Goal: Task Accomplishment & Management: Complete application form

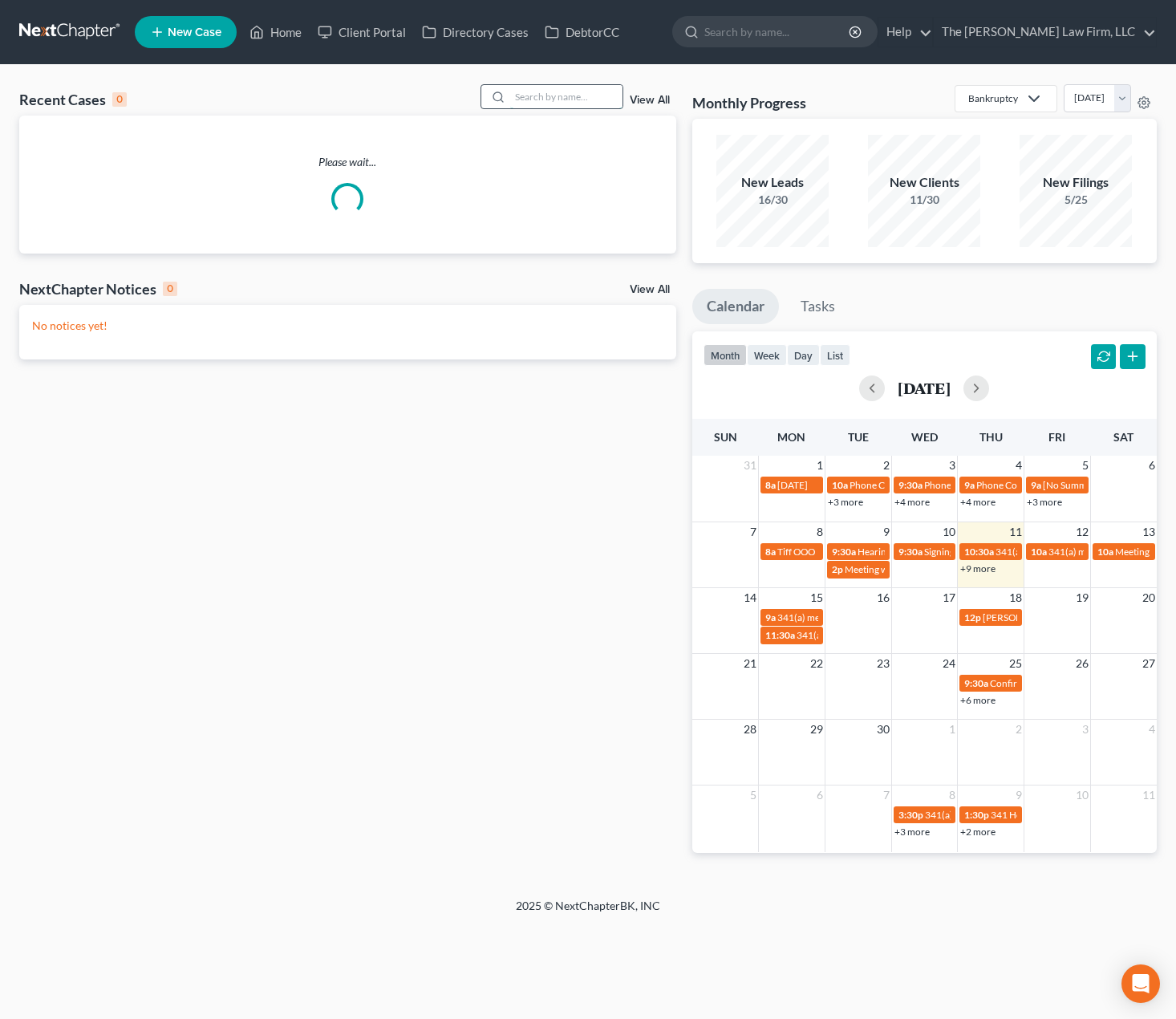
click at [561, 98] on input "search" at bounding box center [566, 97] width 112 height 24
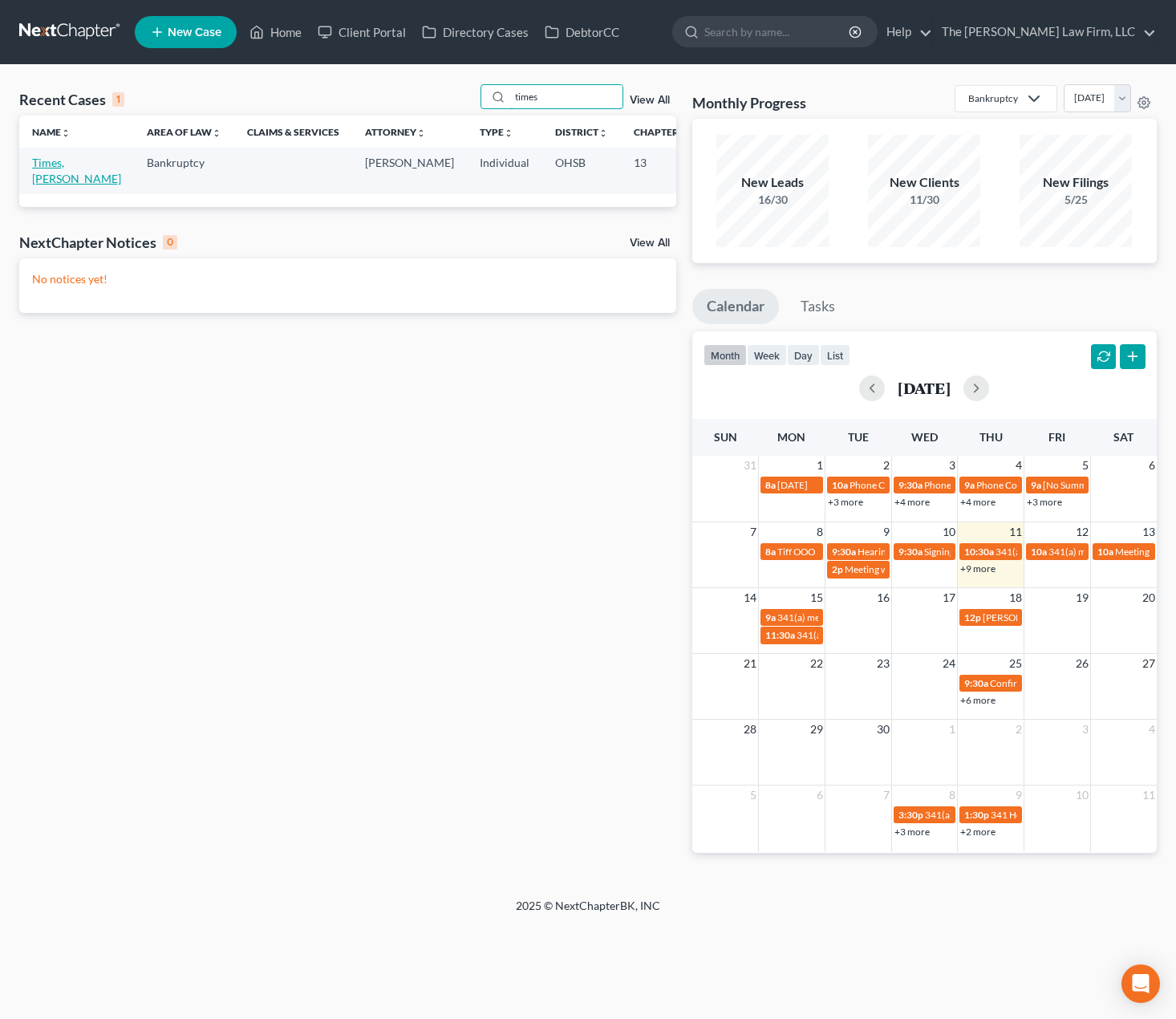
type input "times"
click at [63, 175] on link "Times, Kimberly" at bounding box center [77, 170] width 89 height 29
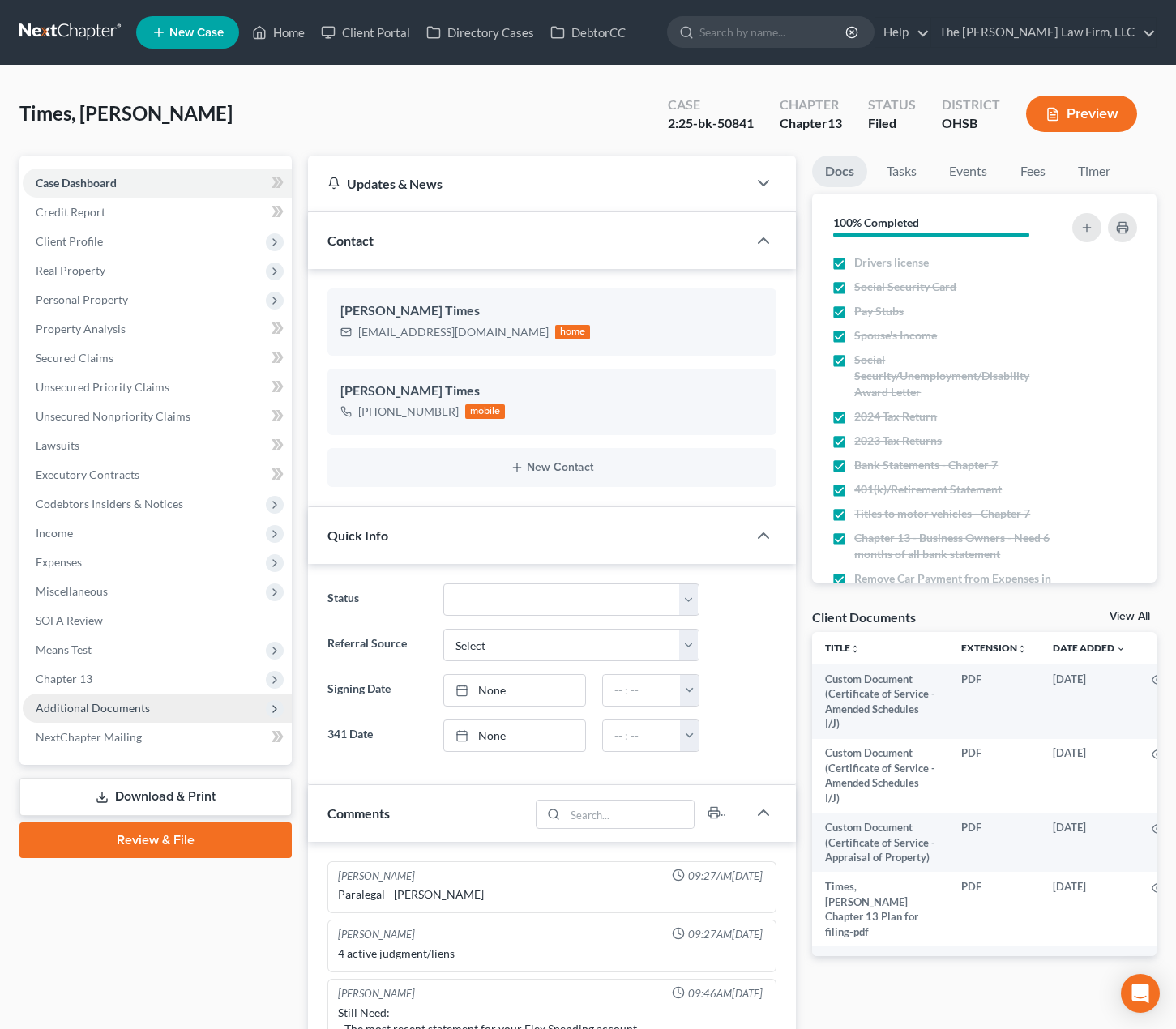
click at [81, 694] on span "Additional Documents" at bounding box center [157, 708] width 269 height 29
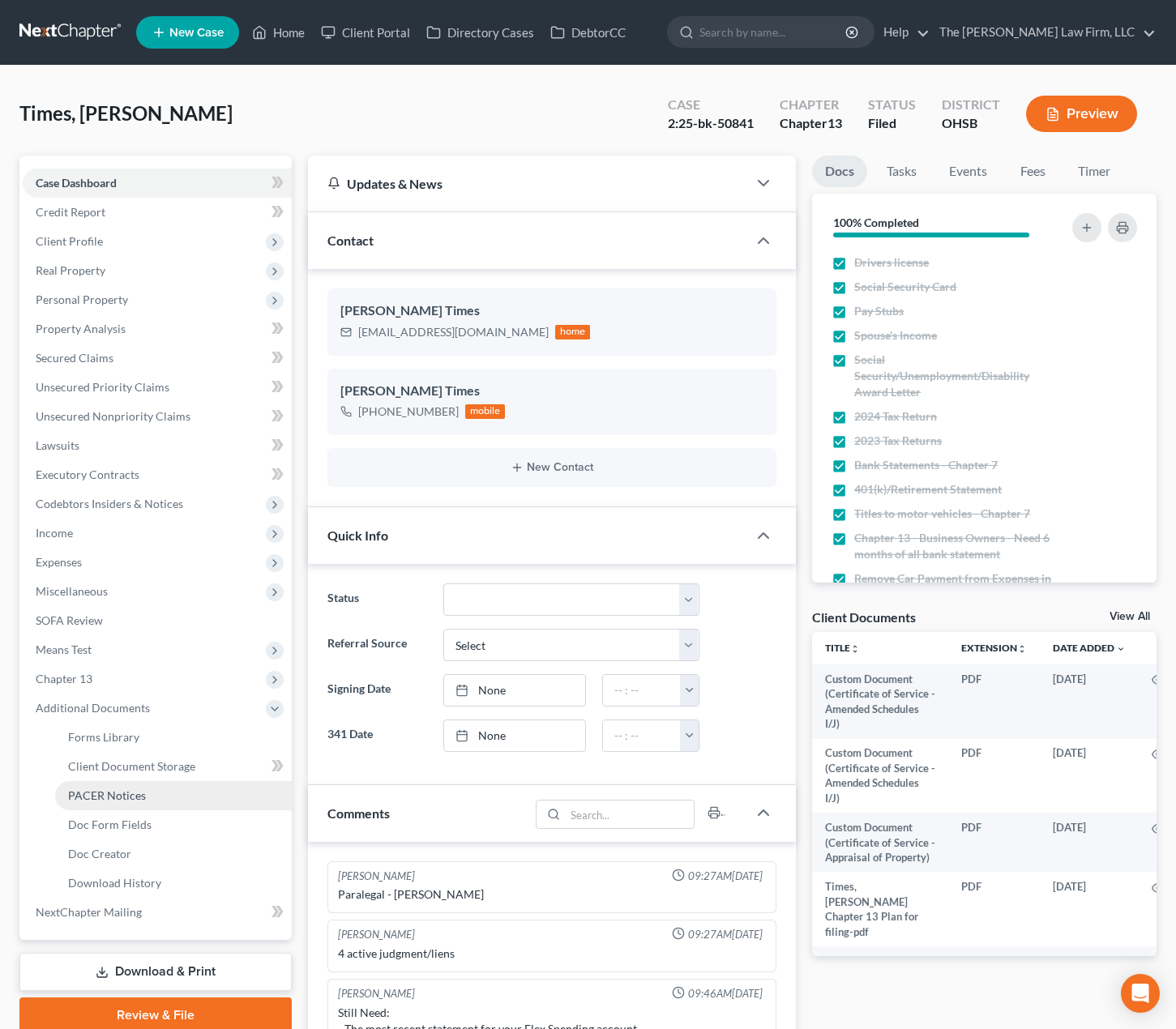
scroll to position [56, 0]
click at [107, 789] on span "PACER Notices" at bounding box center [106, 795] width 78 height 13
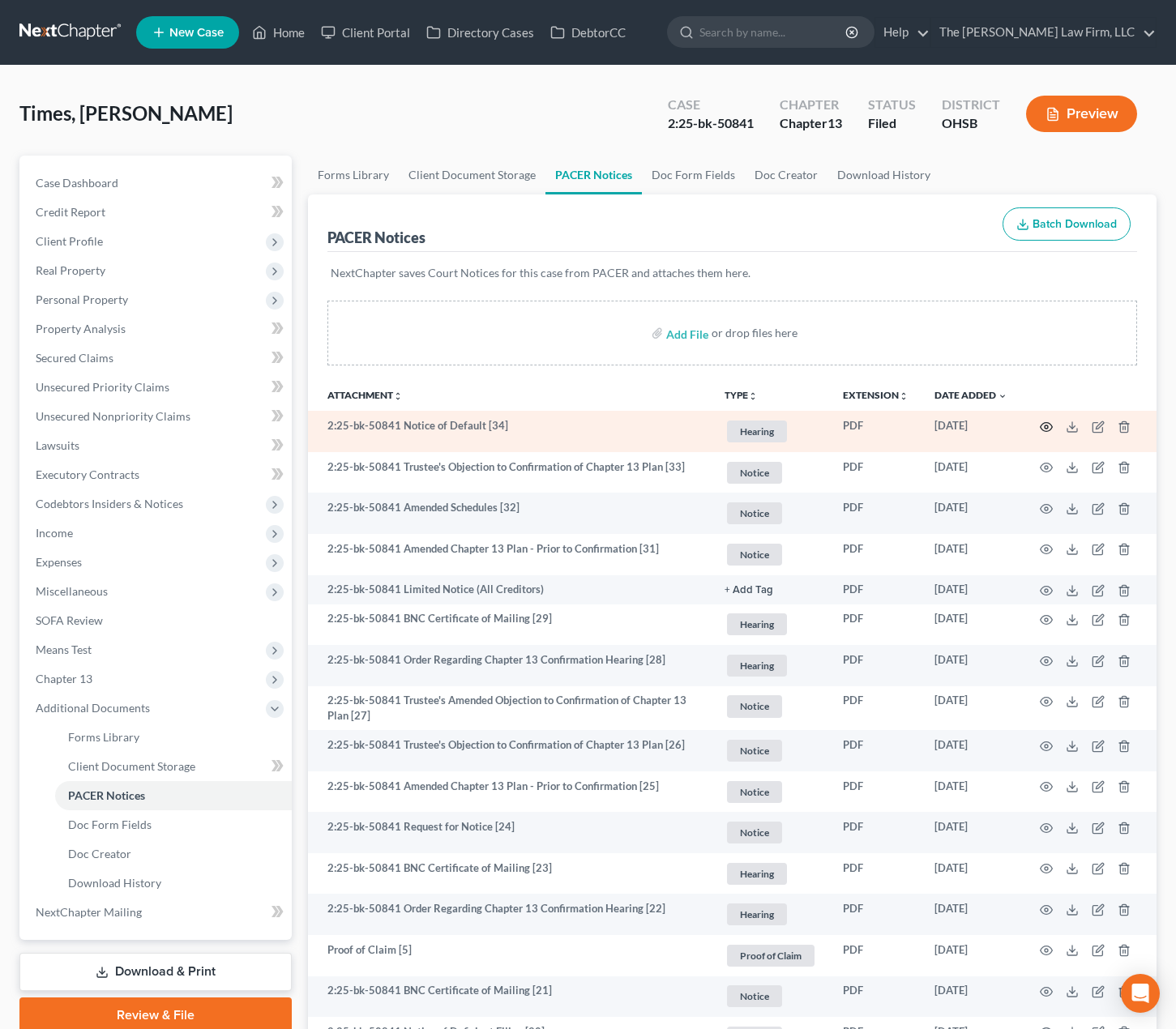
click at [1043, 428] on icon "button" at bounding box center [1047, 427] width 13 height 13
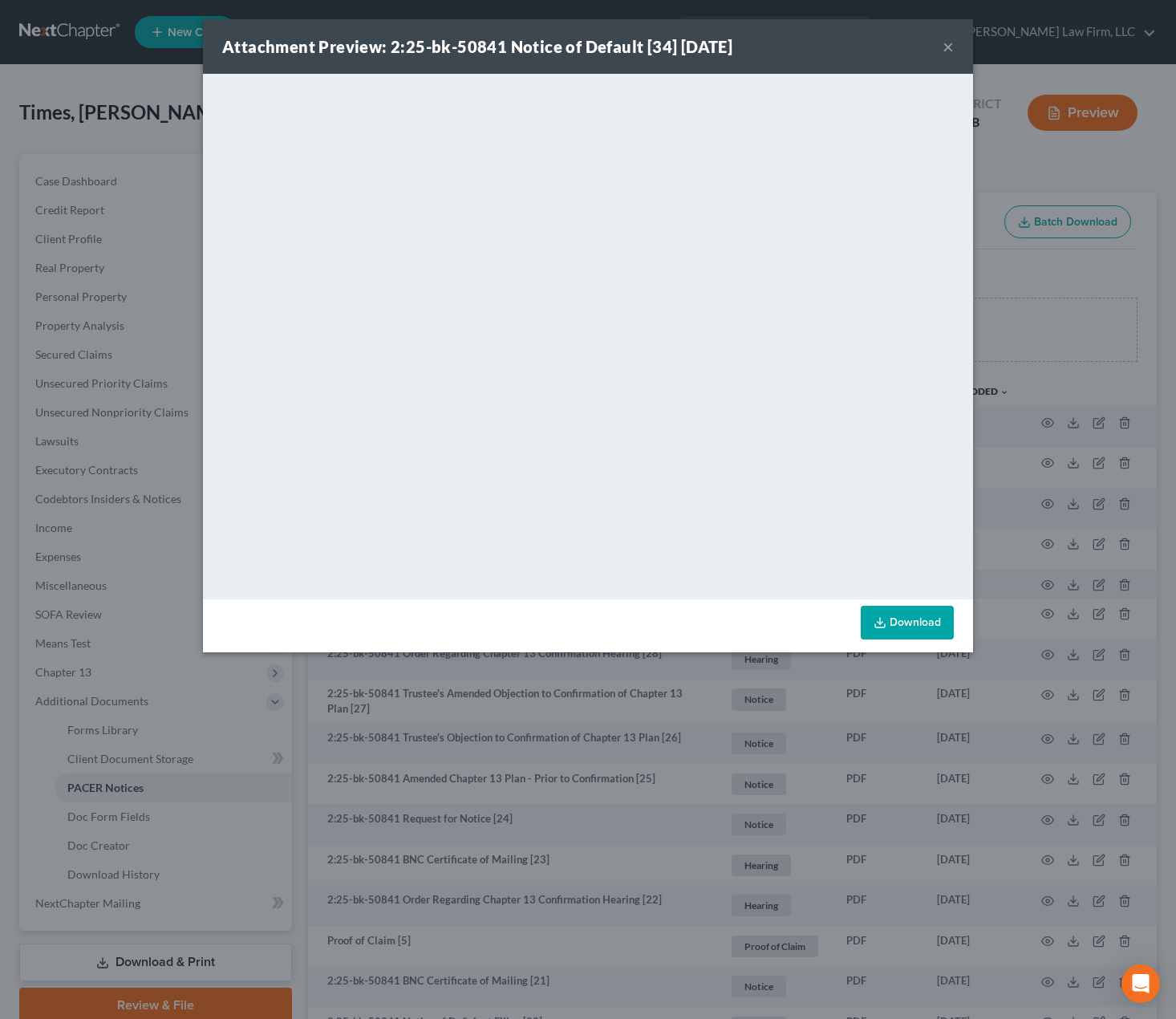
click at [943, 49] on button "×" at bounding box center [948, 46] width 11 height 19
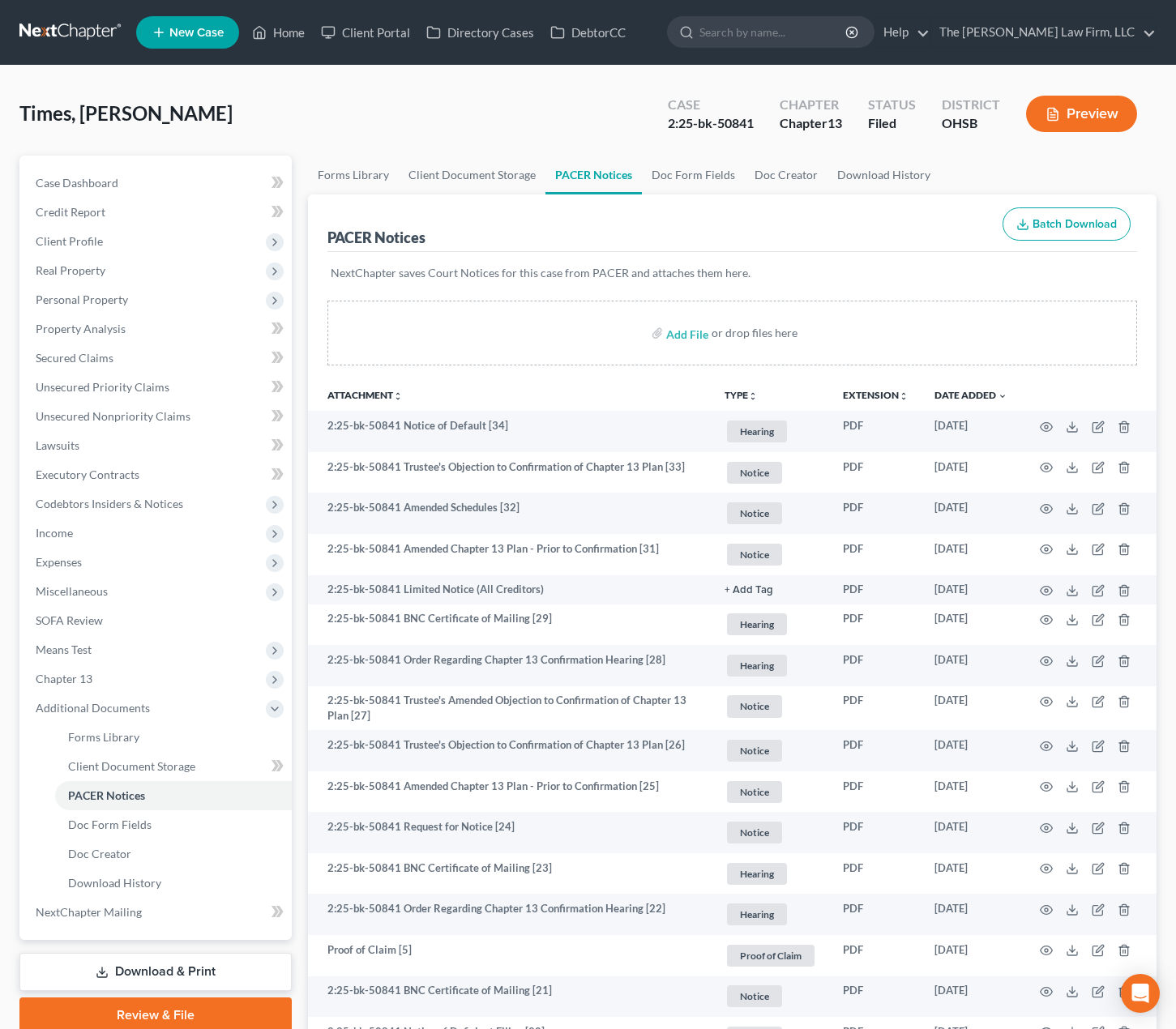
click at [1005, 165] on ul "Forms Library Client Document Storage PACER Notices Doc Form Fields Doc Creator…" at bounding box center [731, 174] width 848 height 39
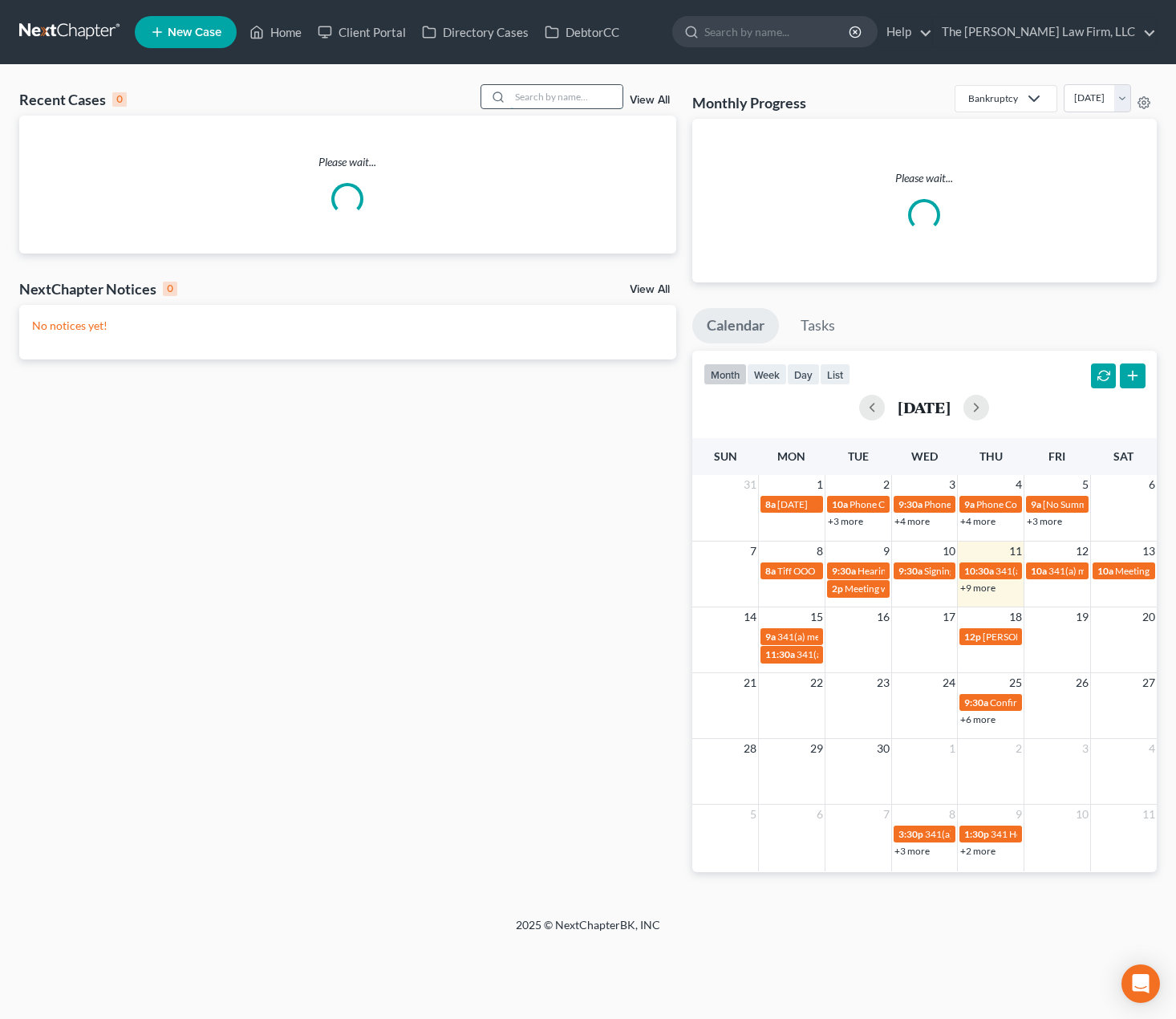
click at [564, 102] on input "search" at bounding box center [566, 97] width 112 height 24
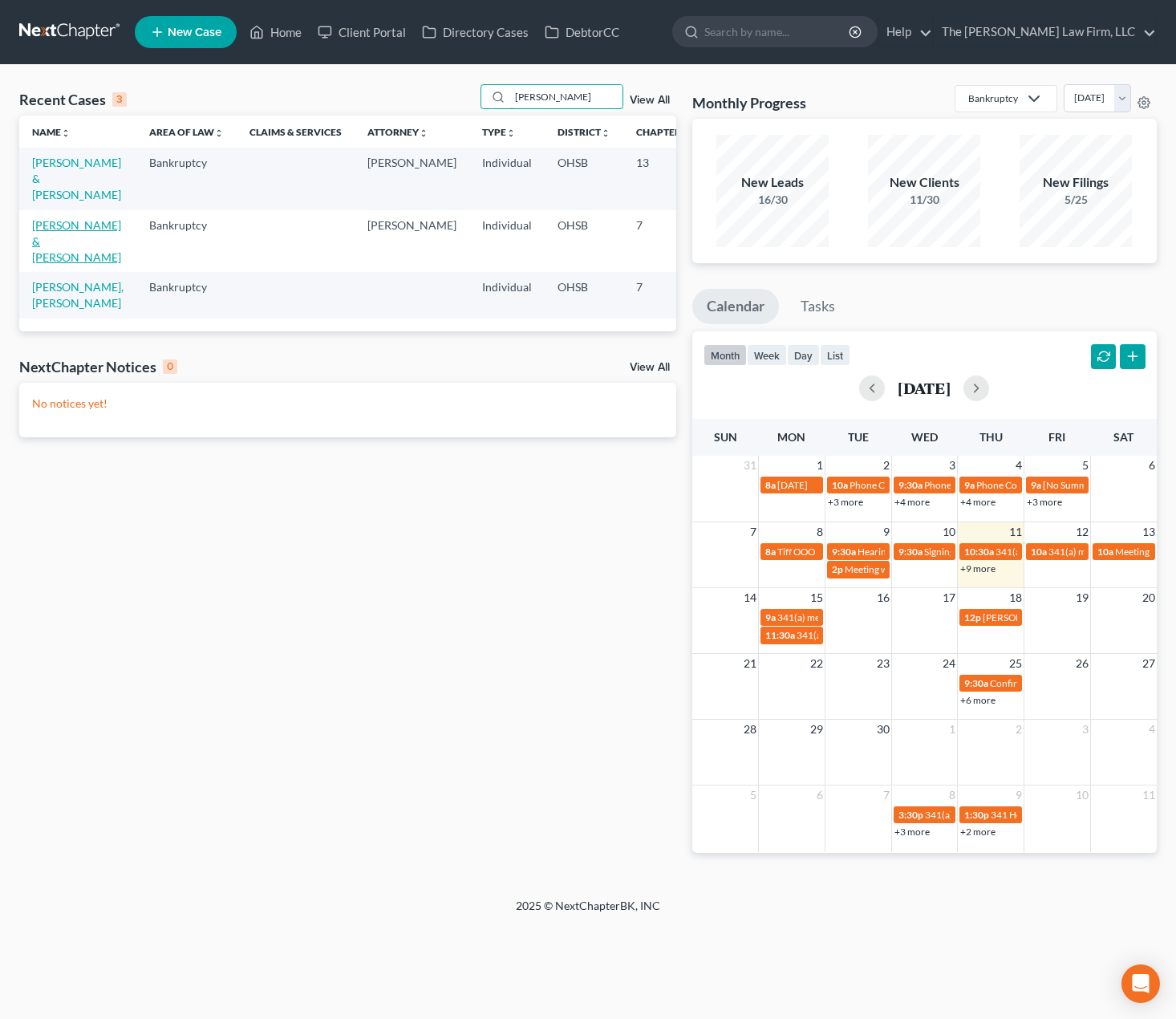
type input "martin"
click at [64, 242] on link "Hawkins, Carrie & Martin" at bounding box center [77, 241] width 89 height 46
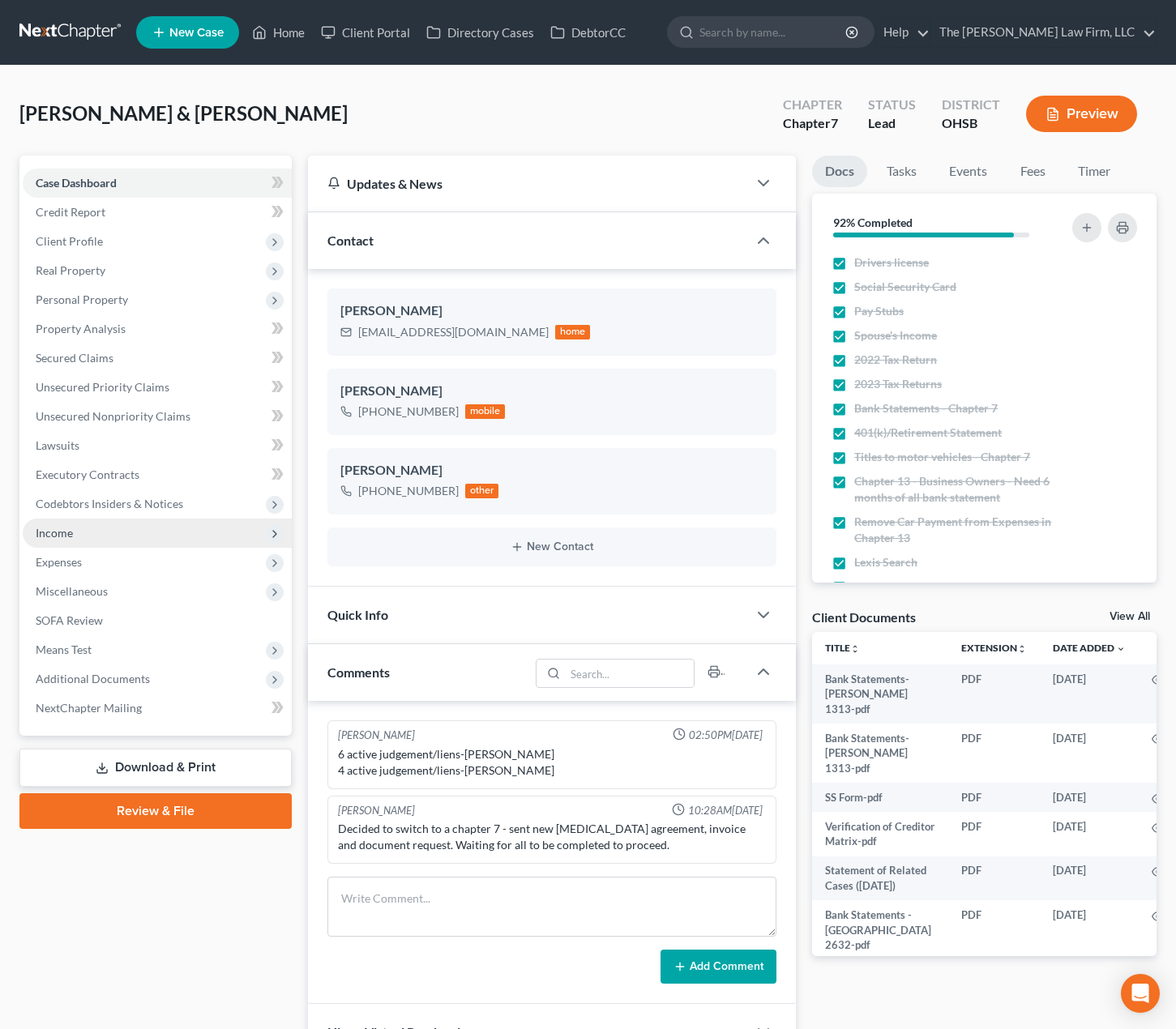
click at [95, 538] on span "Income" at bounding box center [157, 533] width 269 height 29
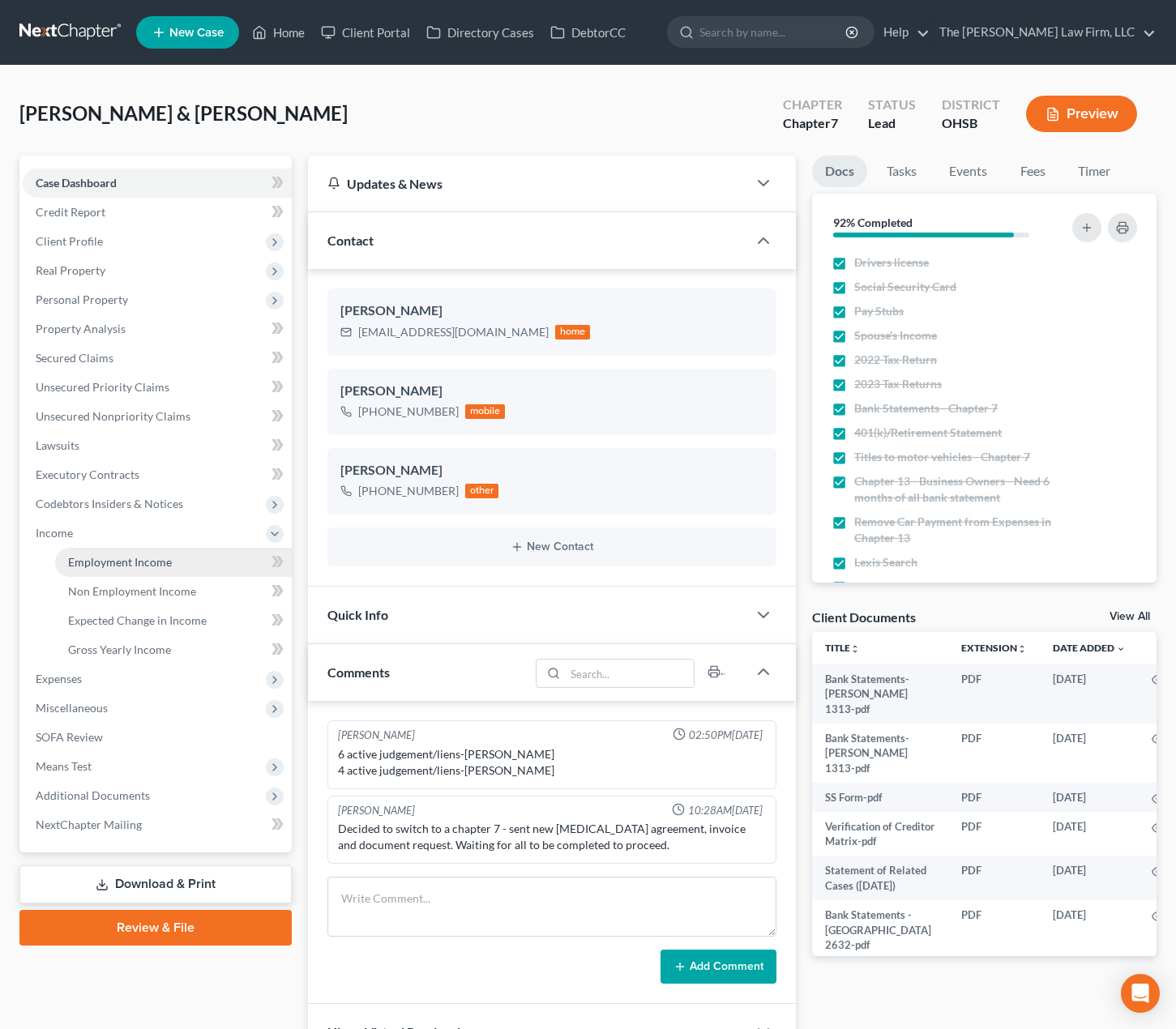
click at [104, 559] on span "Employment Income" at bounding box center [120, 561] width 104 height 13
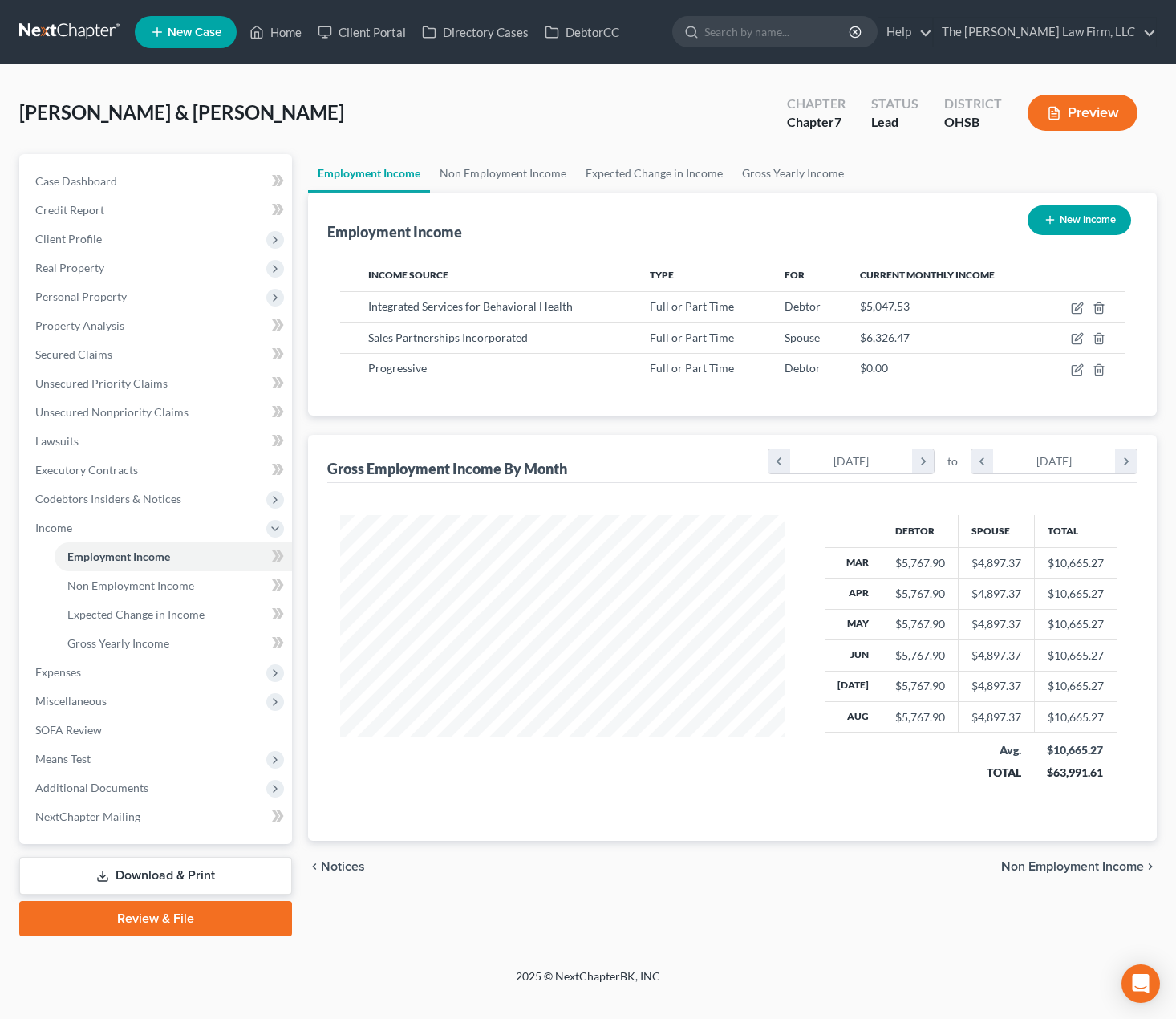
scroll to position [288, 476]
click at [1072, 308] on icon "button" at bounding box center [1076, 309] width 9 height 9
select select "0"
select select "36"
select select "2"
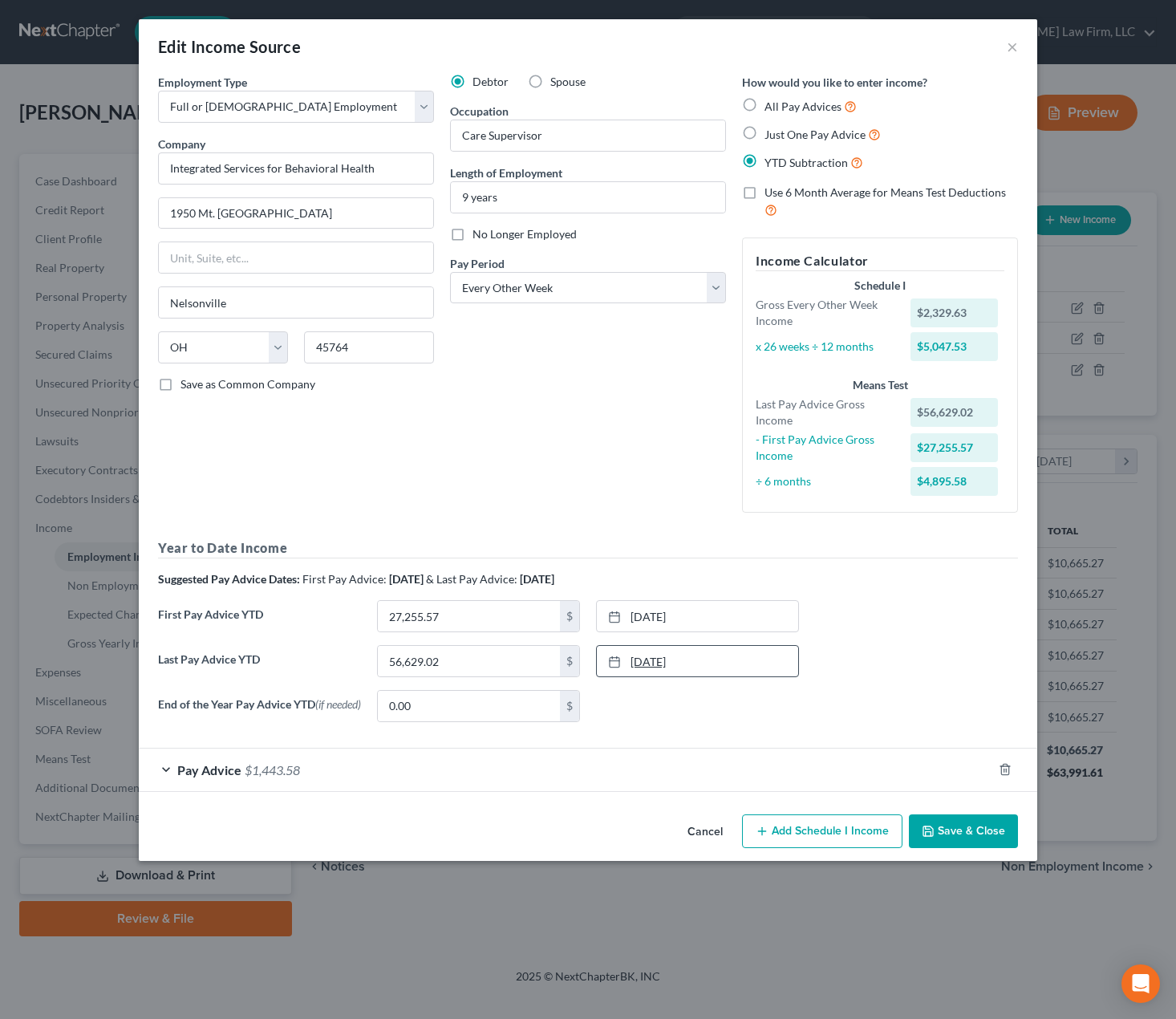
click at [703, 656] on link "12/20/2024" at bounding box center [697, 661] width 201 height 30
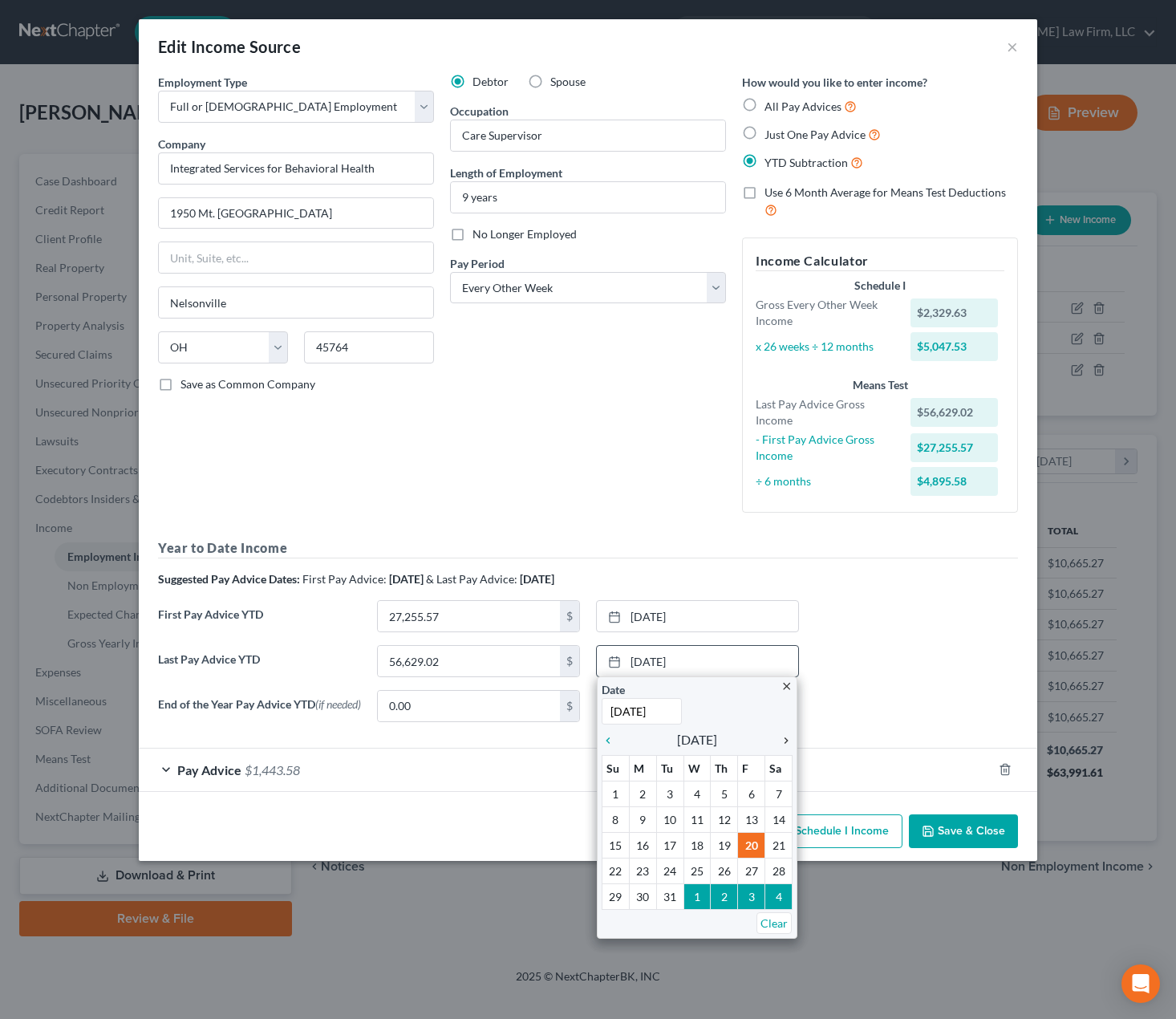
click at [779, 740] on icon "chevron_right" at bounding box center [782, 741] width 21 height 13
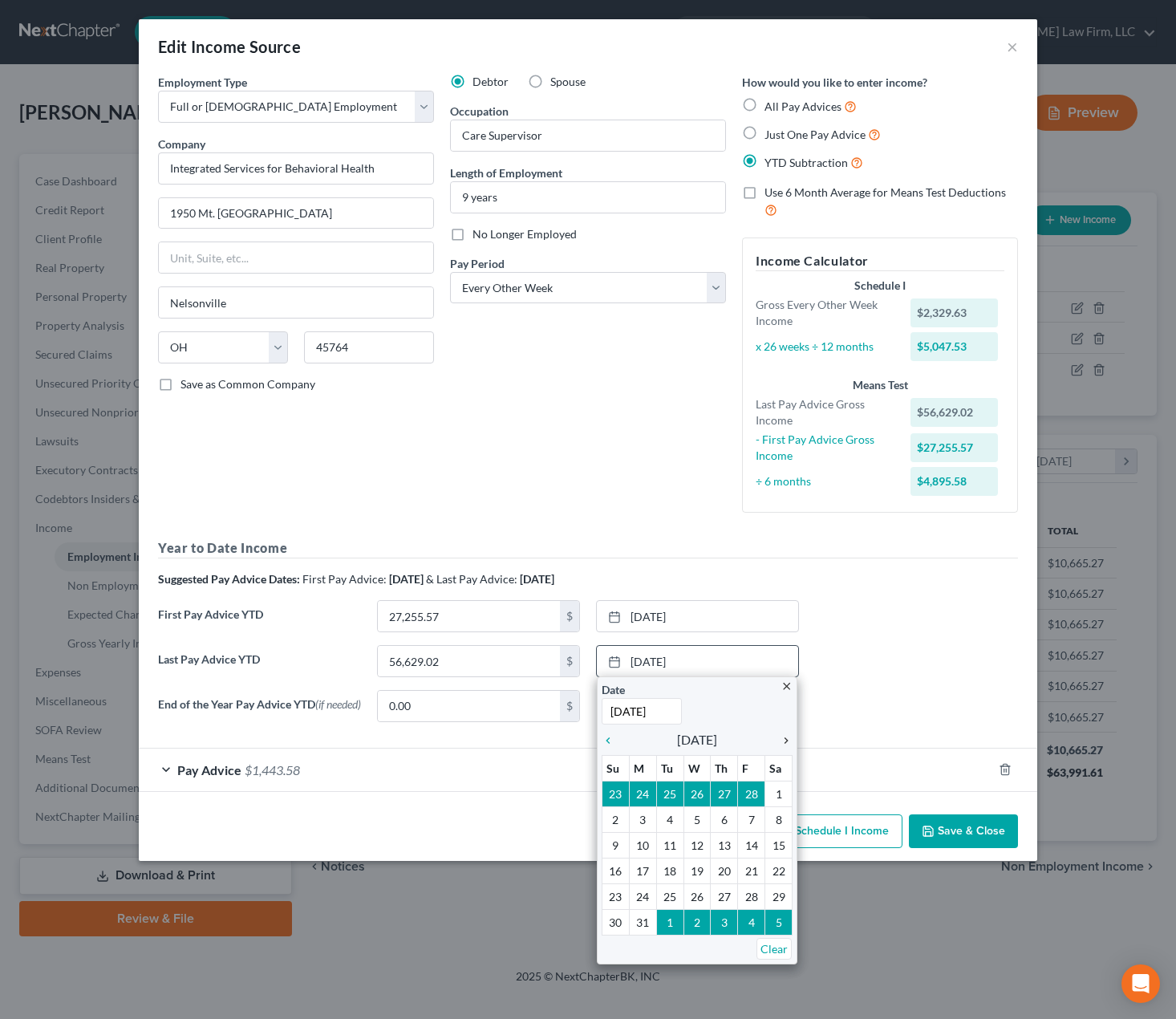
click at [779, 740] on icon "chevron_right" at bounding box center [782, 741] width 21 height 13
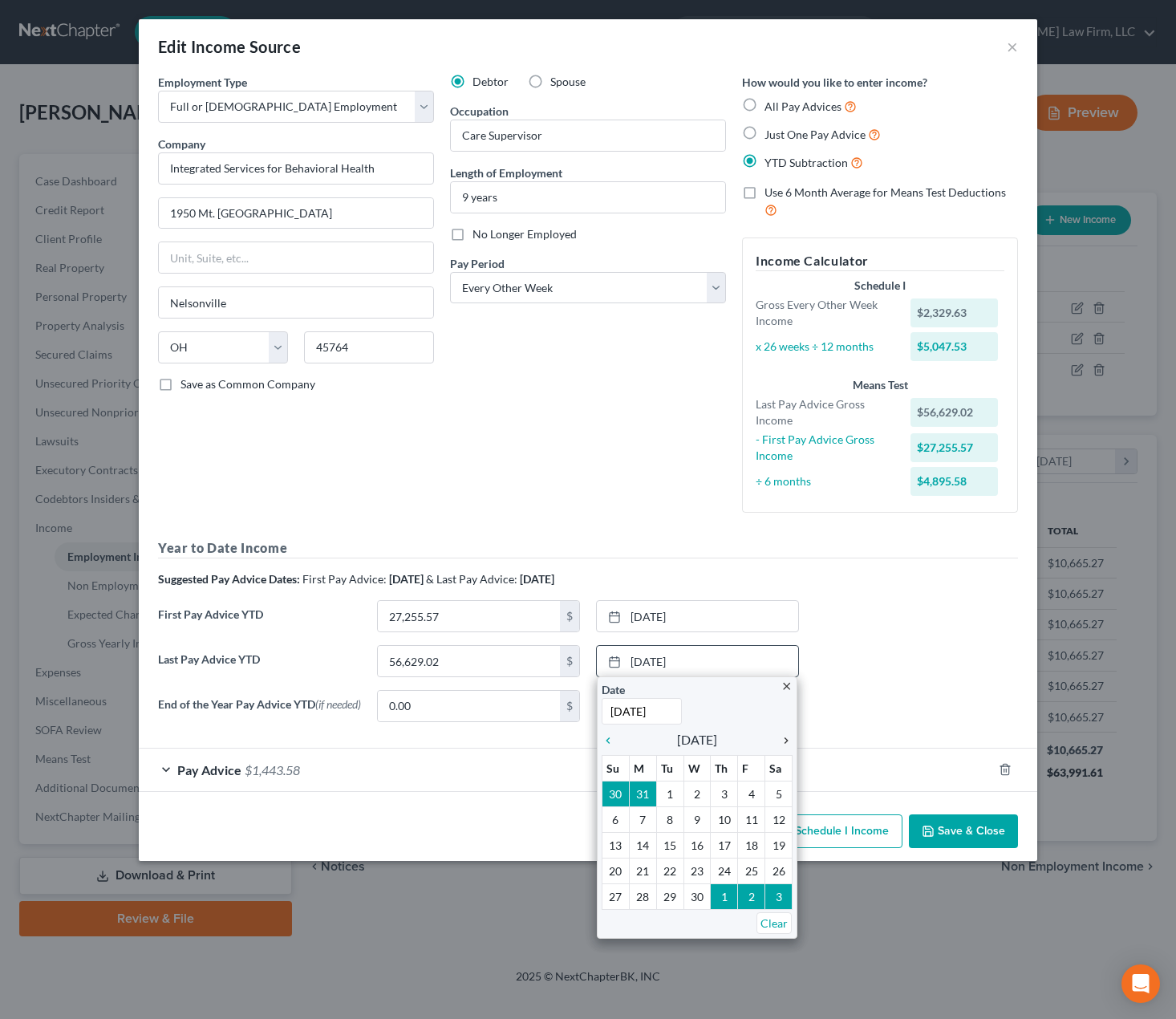
click at [779, 740] on icon "chevron_right" at bounding box center [782, 741] width 21 height 13
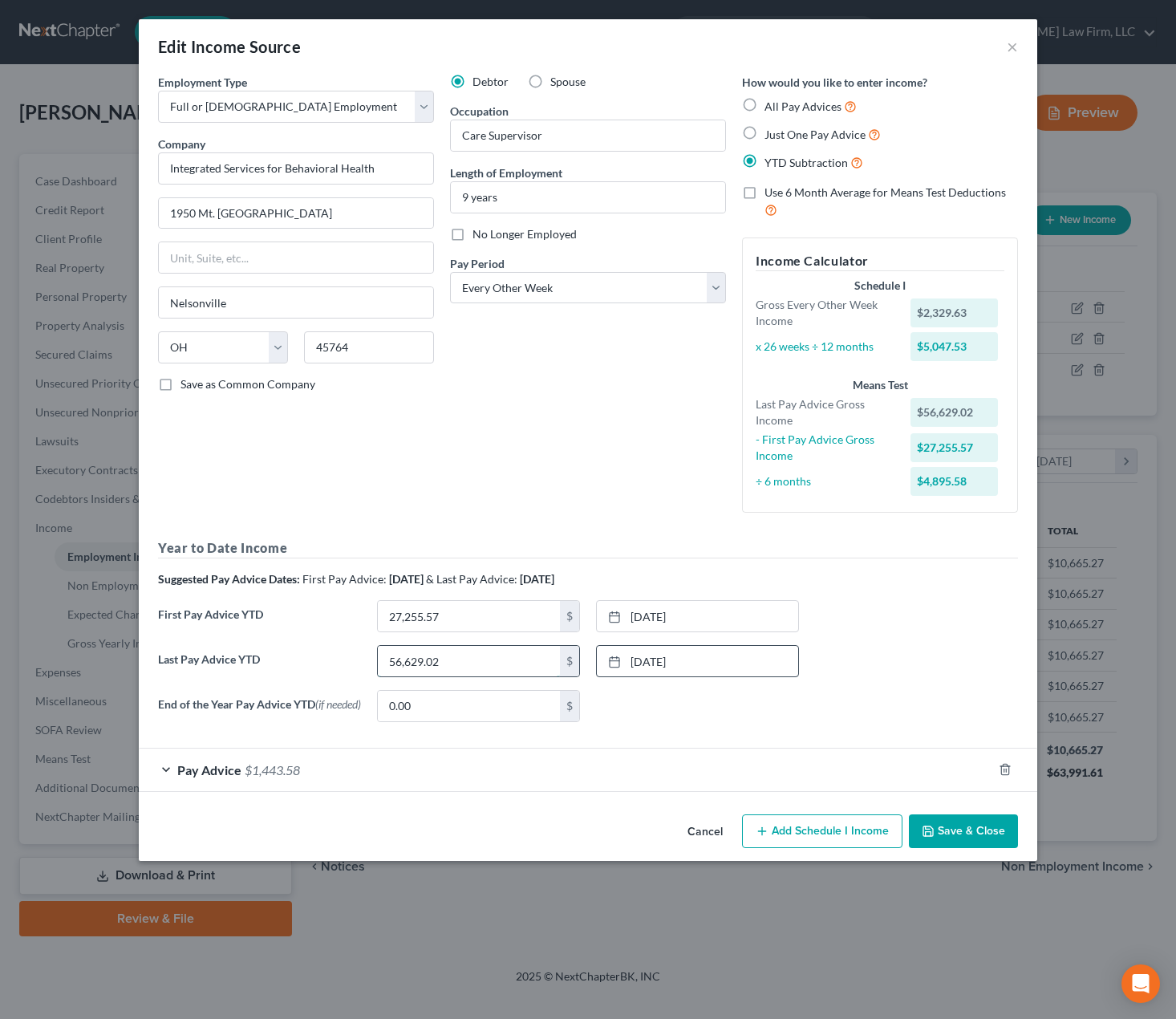
click at [470, 663] on input "56,629.02" at bounding box center [469, 661] width 182 height 30
type input "48,952.44"
click at [983, 842] on button "Save & Close" at bounding box center [963, 831] width 109 height 34
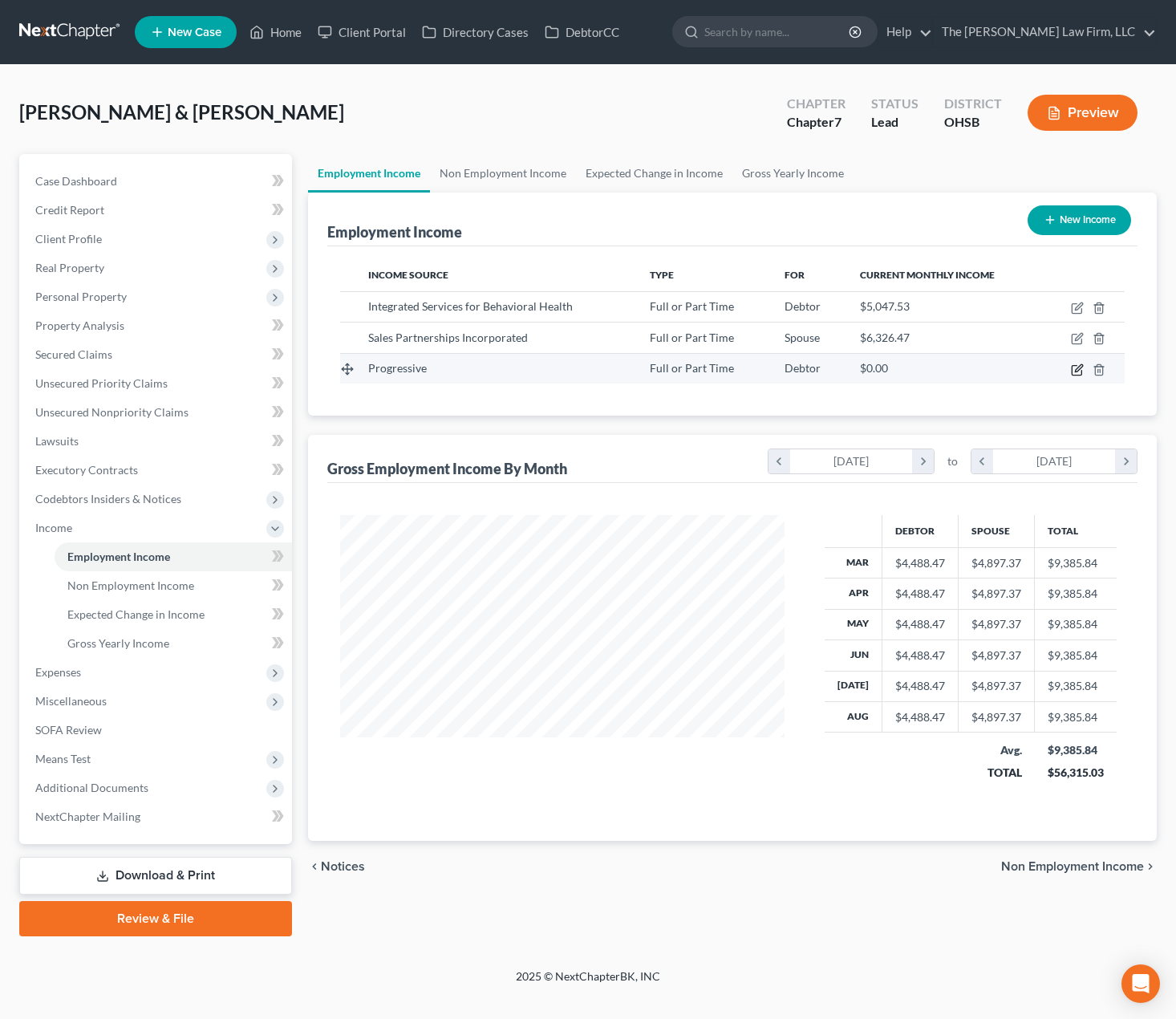
click at [1075, 370] on icon "button" at bounding box center [1077, 370] width 13 height 13
select select "0"
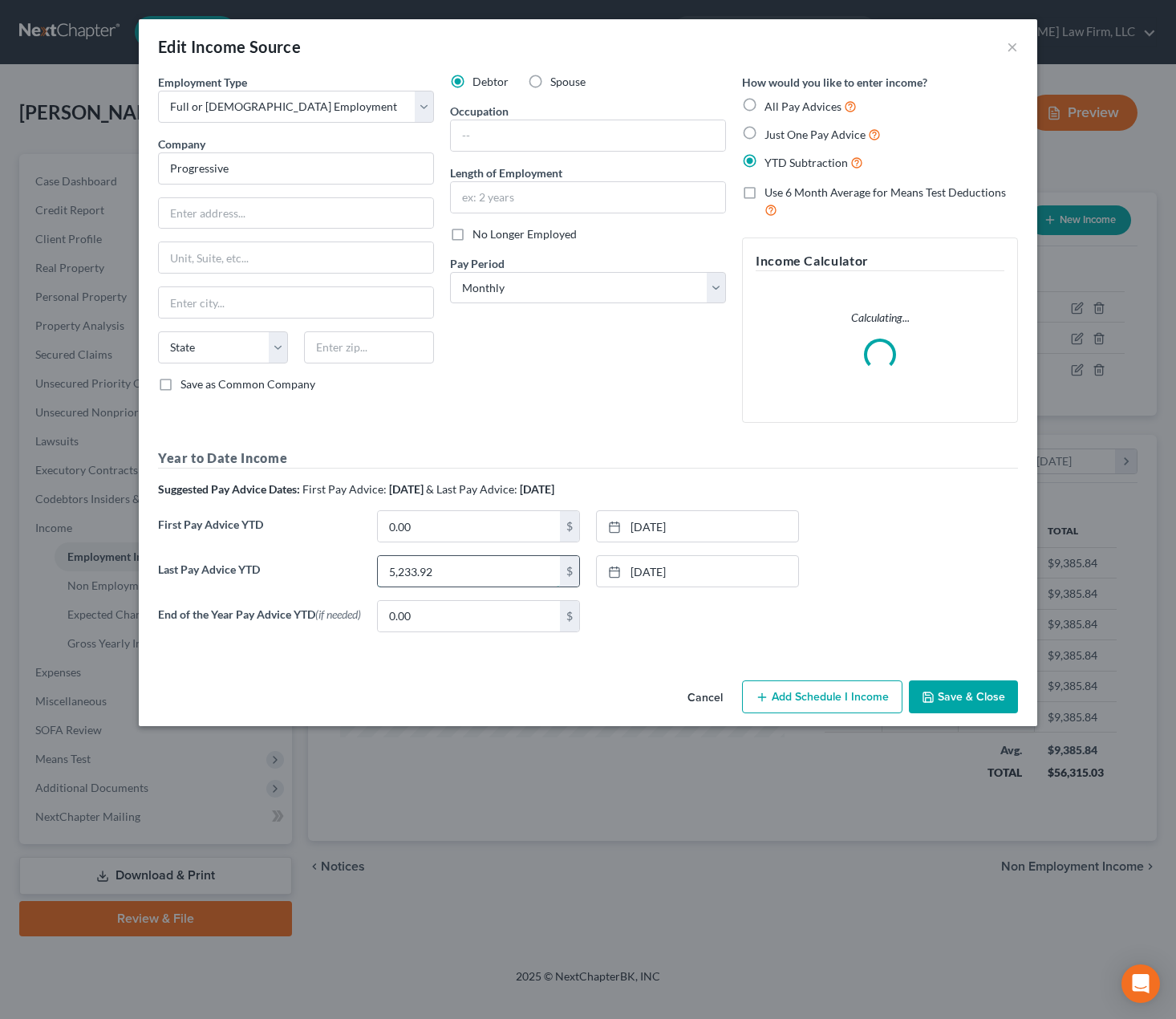
click at [481, 574] on input "5,233.92" at bounding box center [469, 571] width 182 height 30
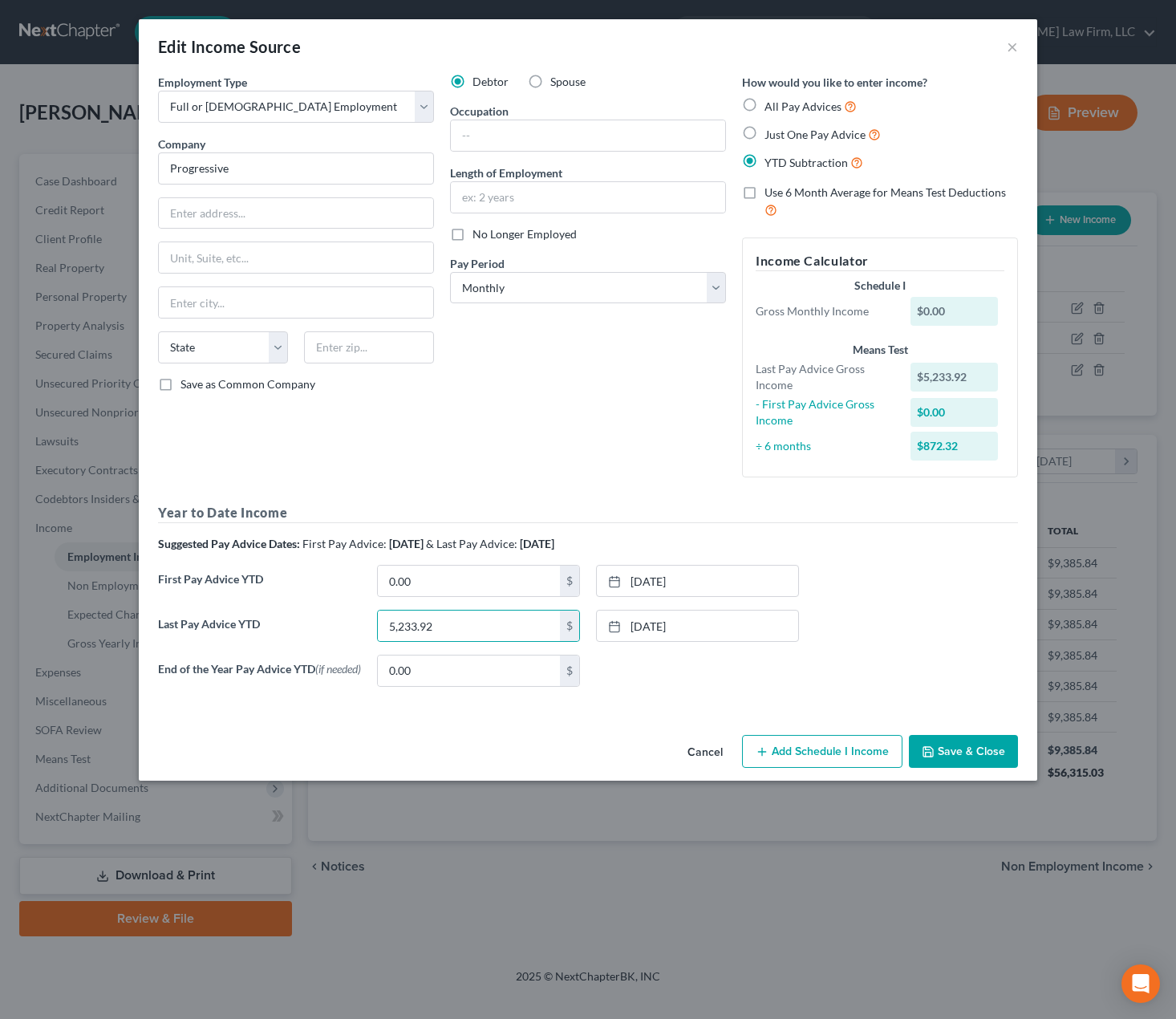
click at [1004, 46] on div "Edit Income Source ×" at bounding box center [587, 46] width 898 height 55
click at [1008, 46] on button "×" at bounding box center [1012, 46] width 11 height 19
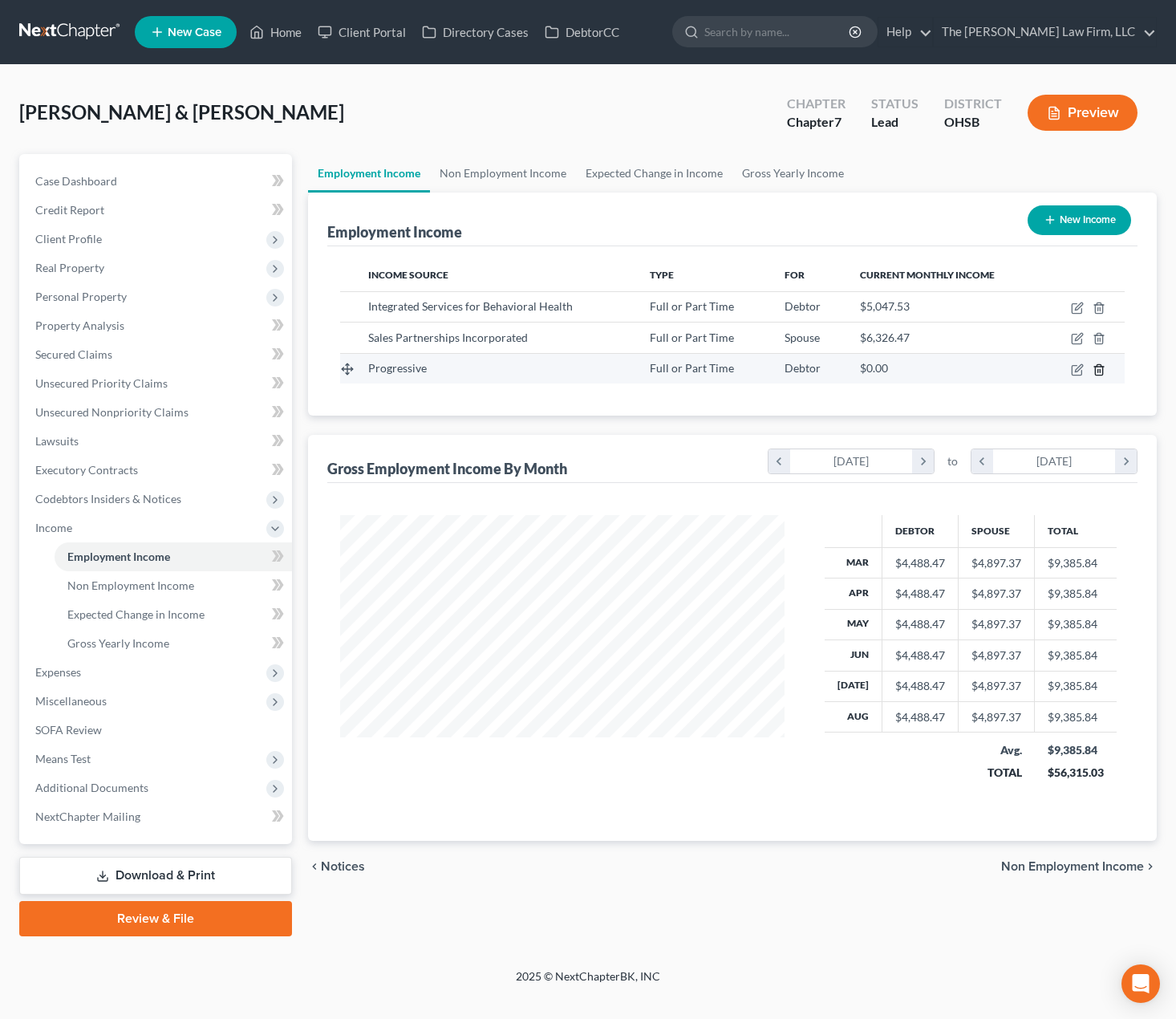
click at [1102, 367] on icon "button" at bounding box center [1098, 369] width 8 height 10
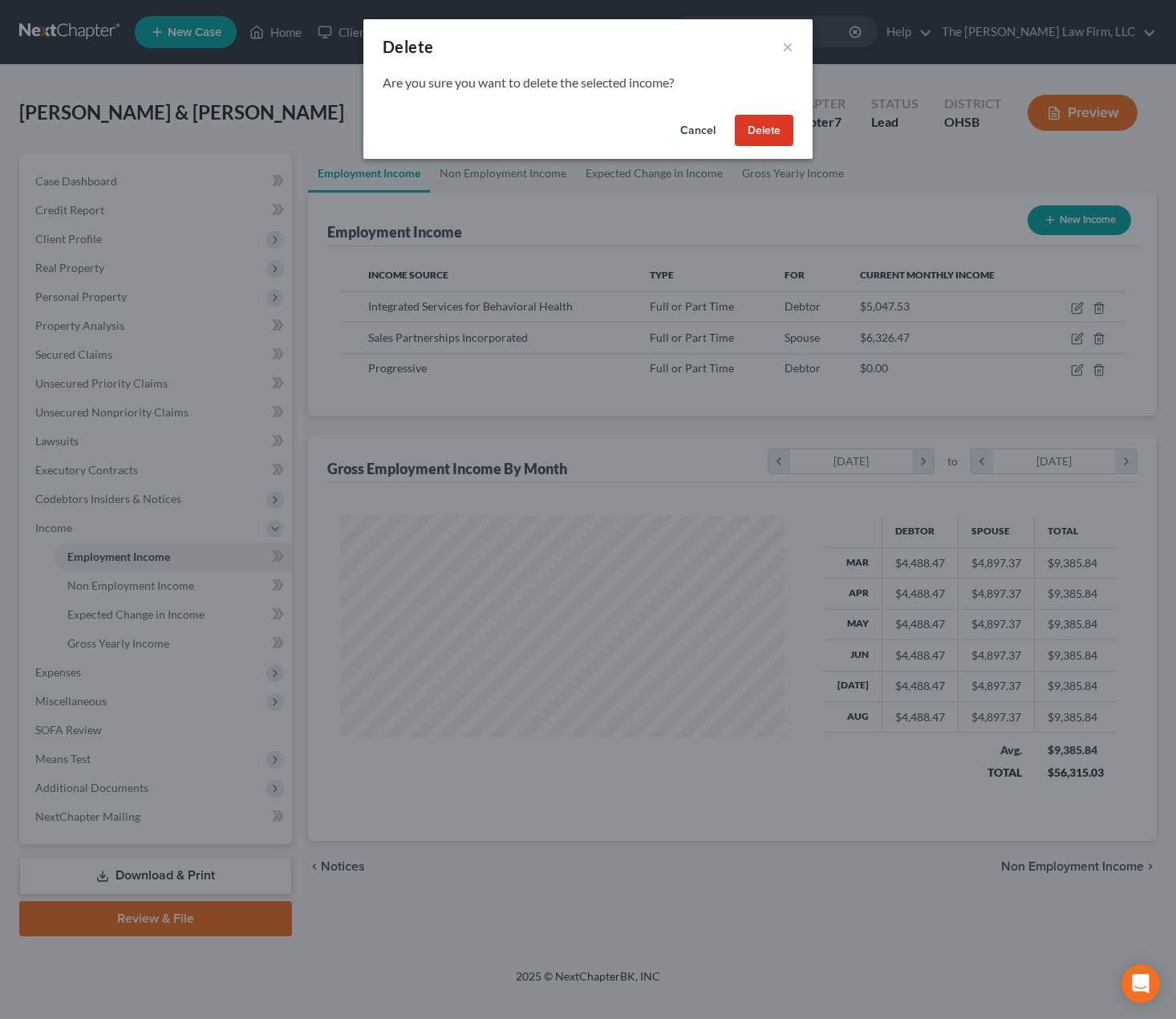
click at [759, 125] on button "Delete" at bounding box center [764, 131] width 59 height 32
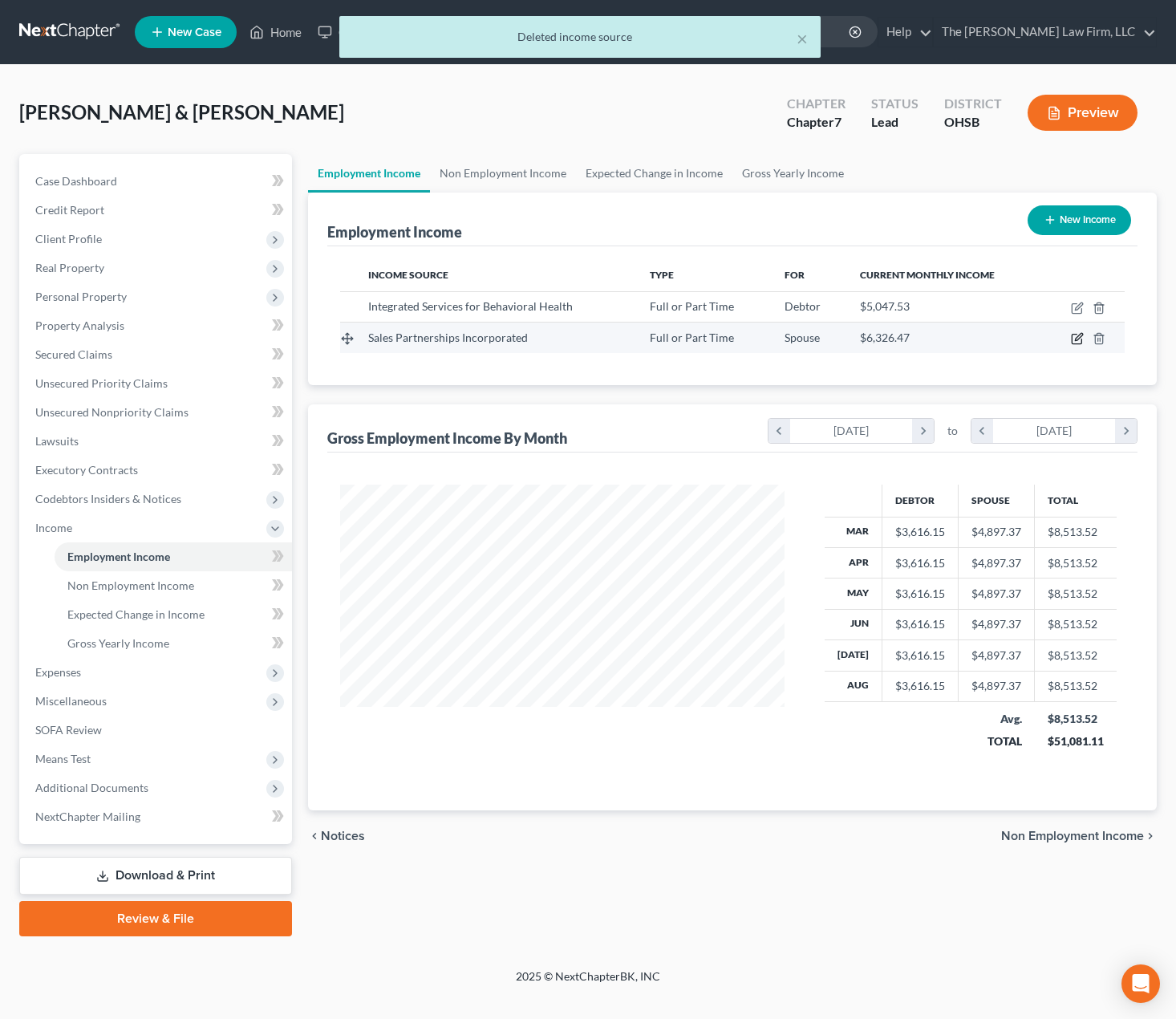
click at [1076, 338] on icon "button" at bounding box center [1078, 338] width 8 height 8
select select "0"
select select "5"
select select "2"
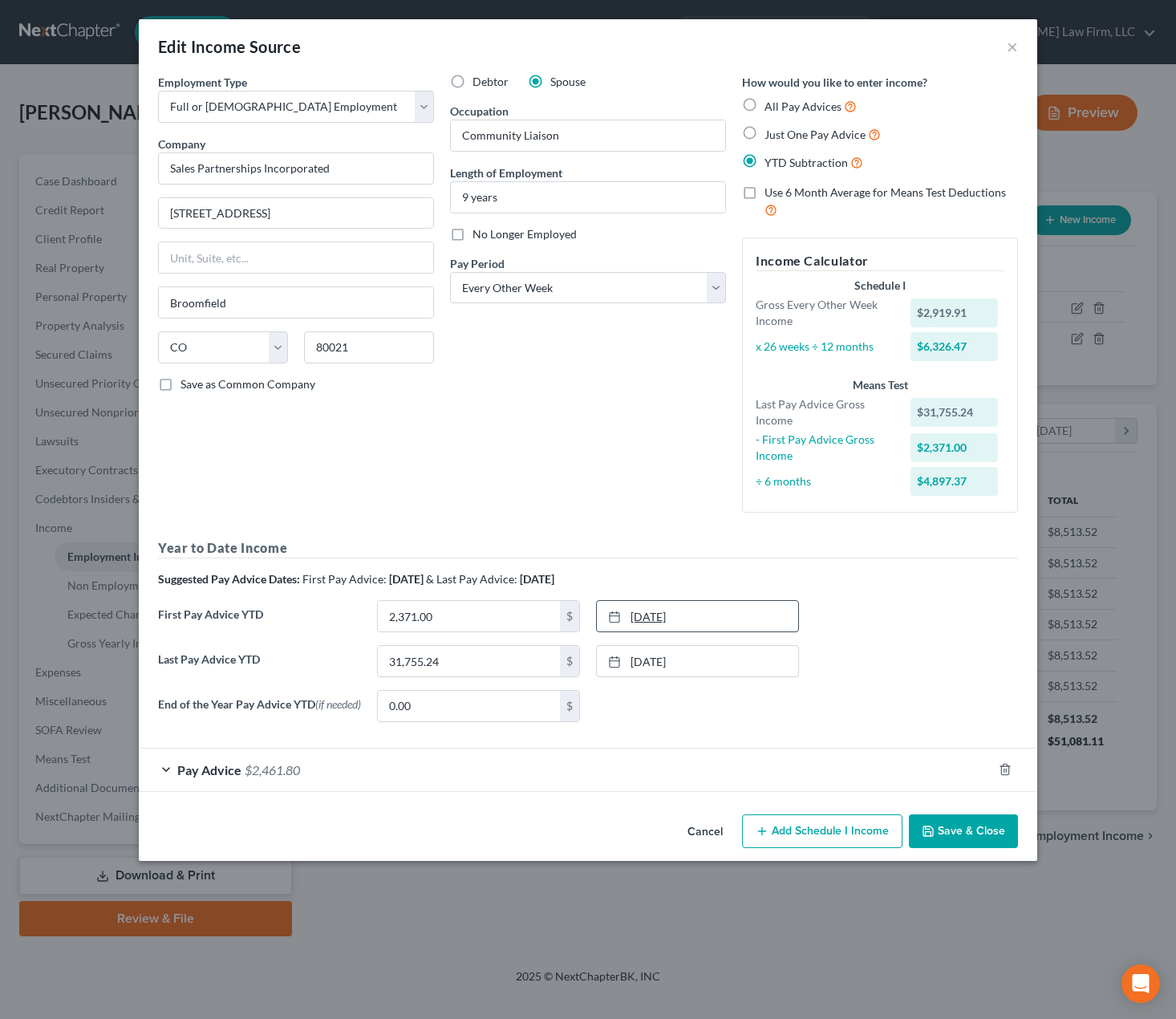
click at [701, 621] on link "6/25/2024" at bounding box center [697, 616] width 201 height 30
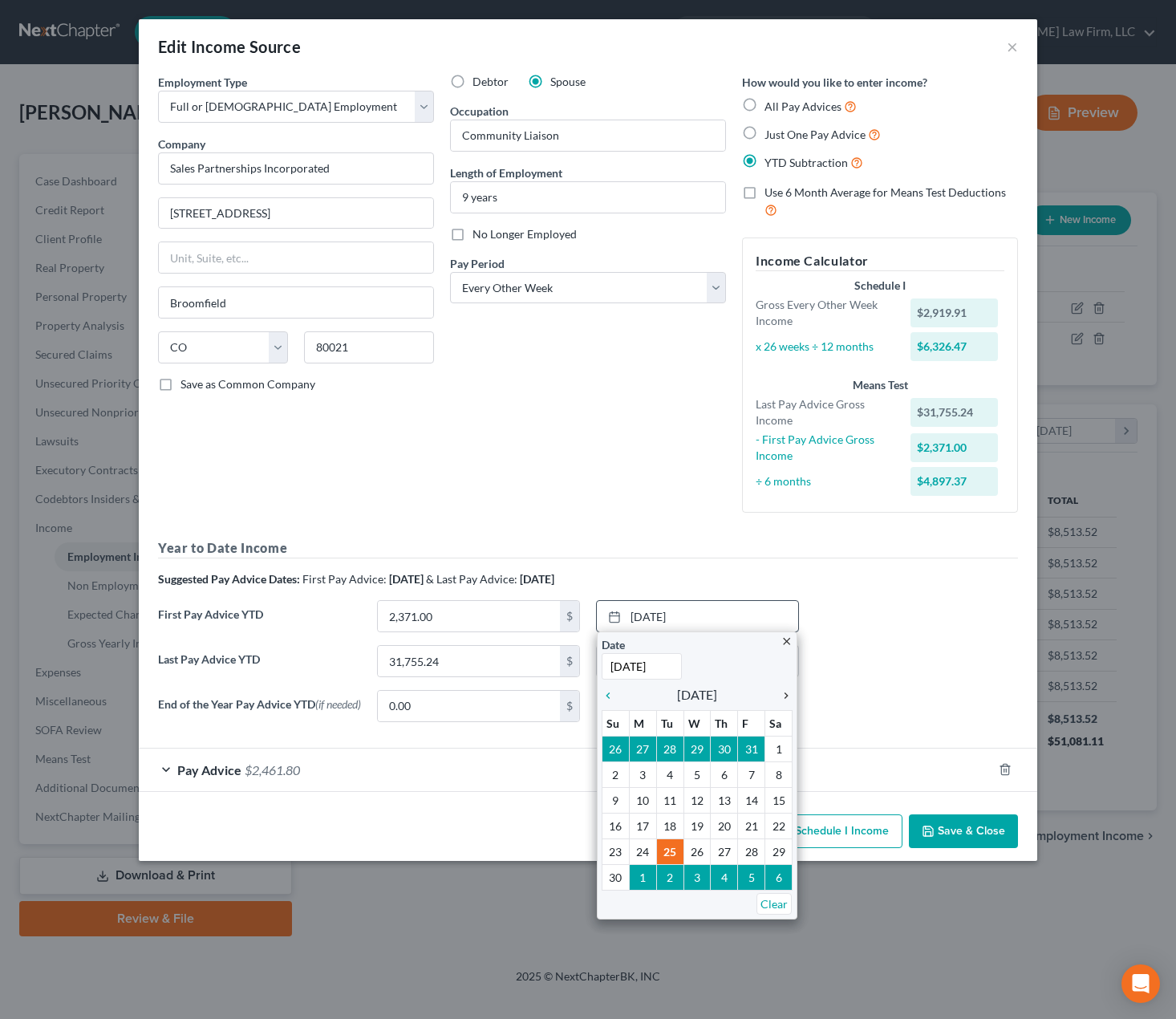
click at [790, 696] on icon "chevron_right" at bounding box center [782, 695] width 21 height 13
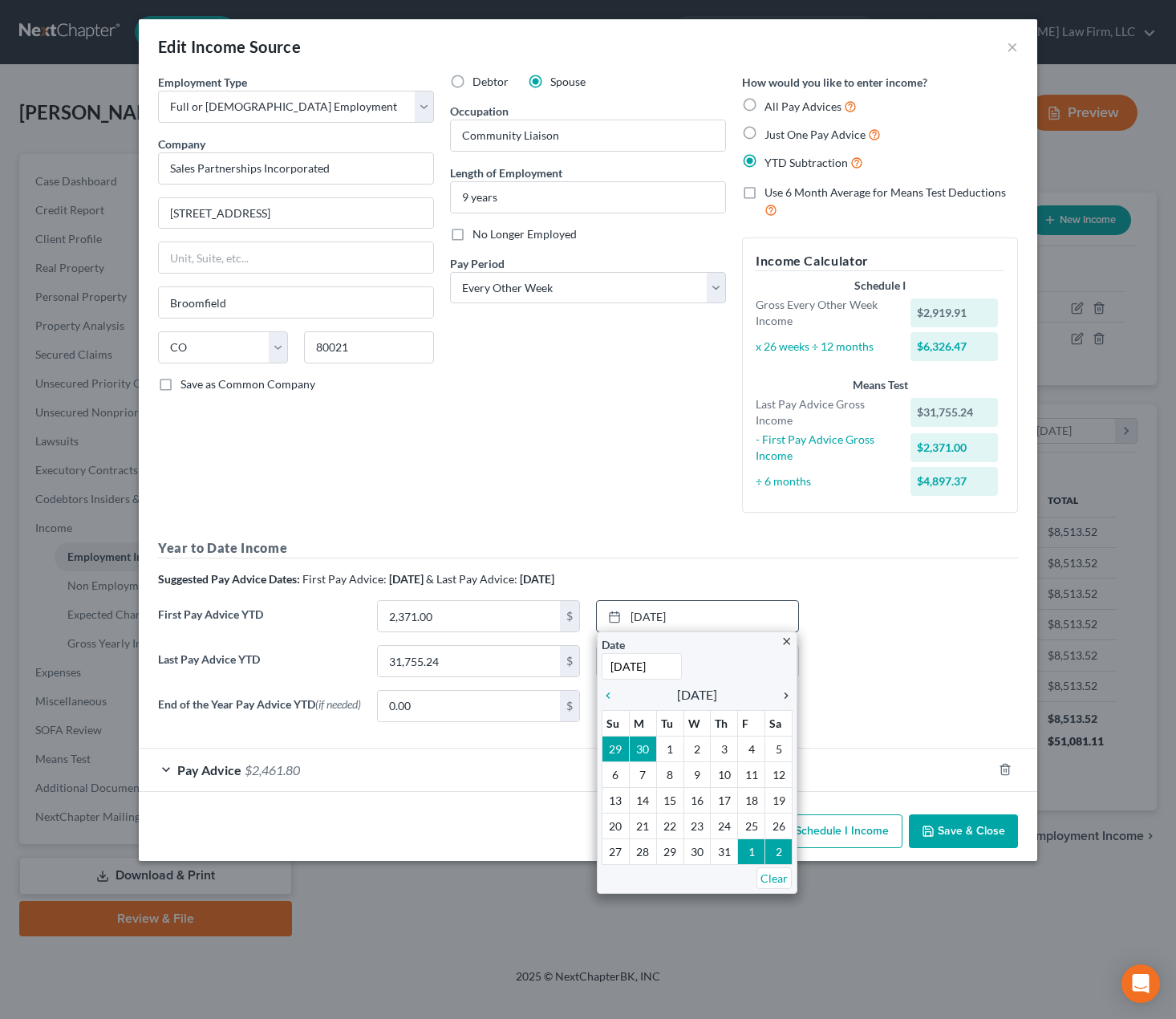
click at [790, 696] on icon "chevron_right" at bounding box center [782, 695] width 21 height 13
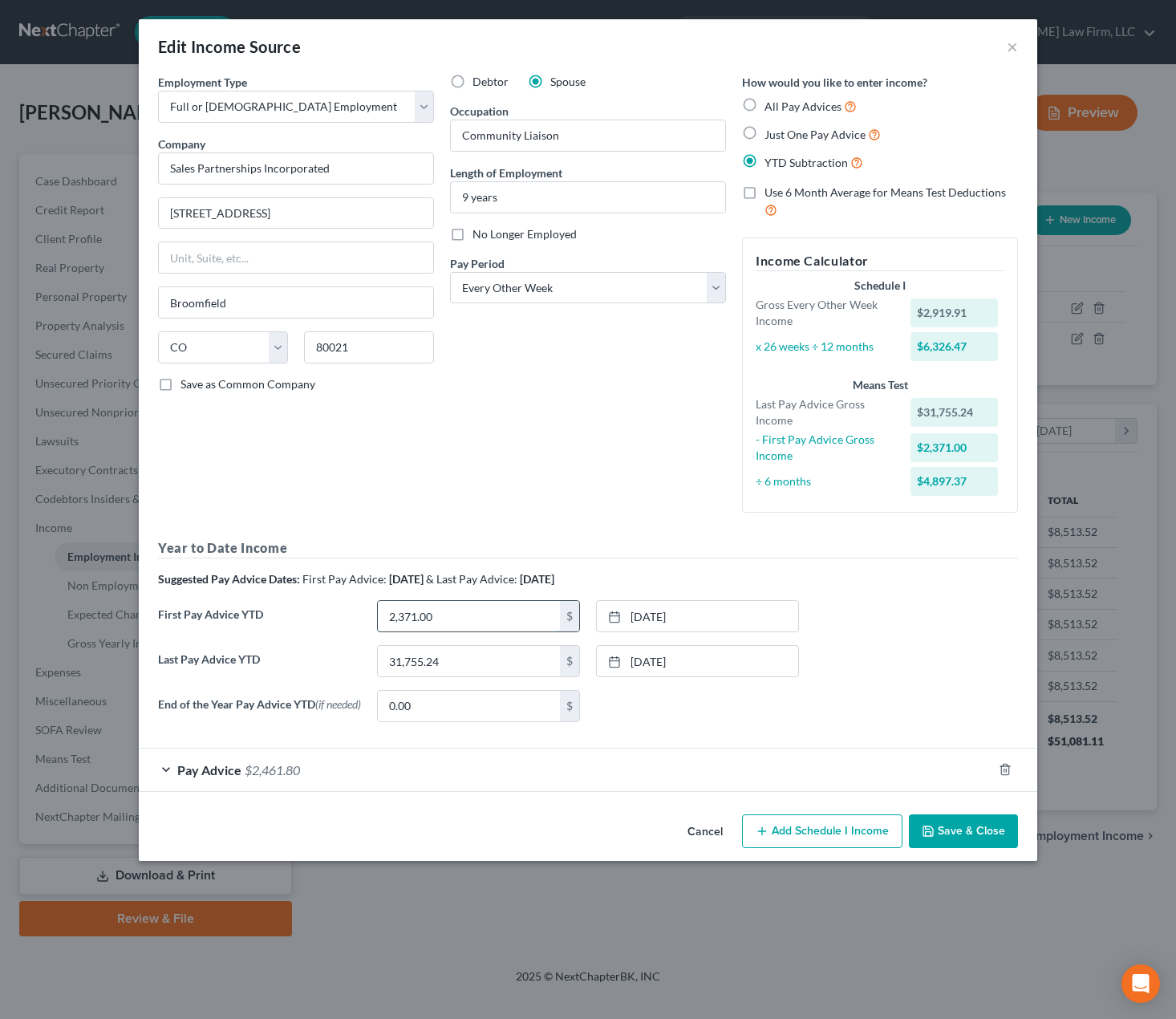
click at [453, 616] on input "2,371.00" at bounding box center [469, 616] width 182 height 30
click at [454, 622] on input "2,055.31" at bounding box center [469, 616] width 182 height 30
type input "10,232.73"
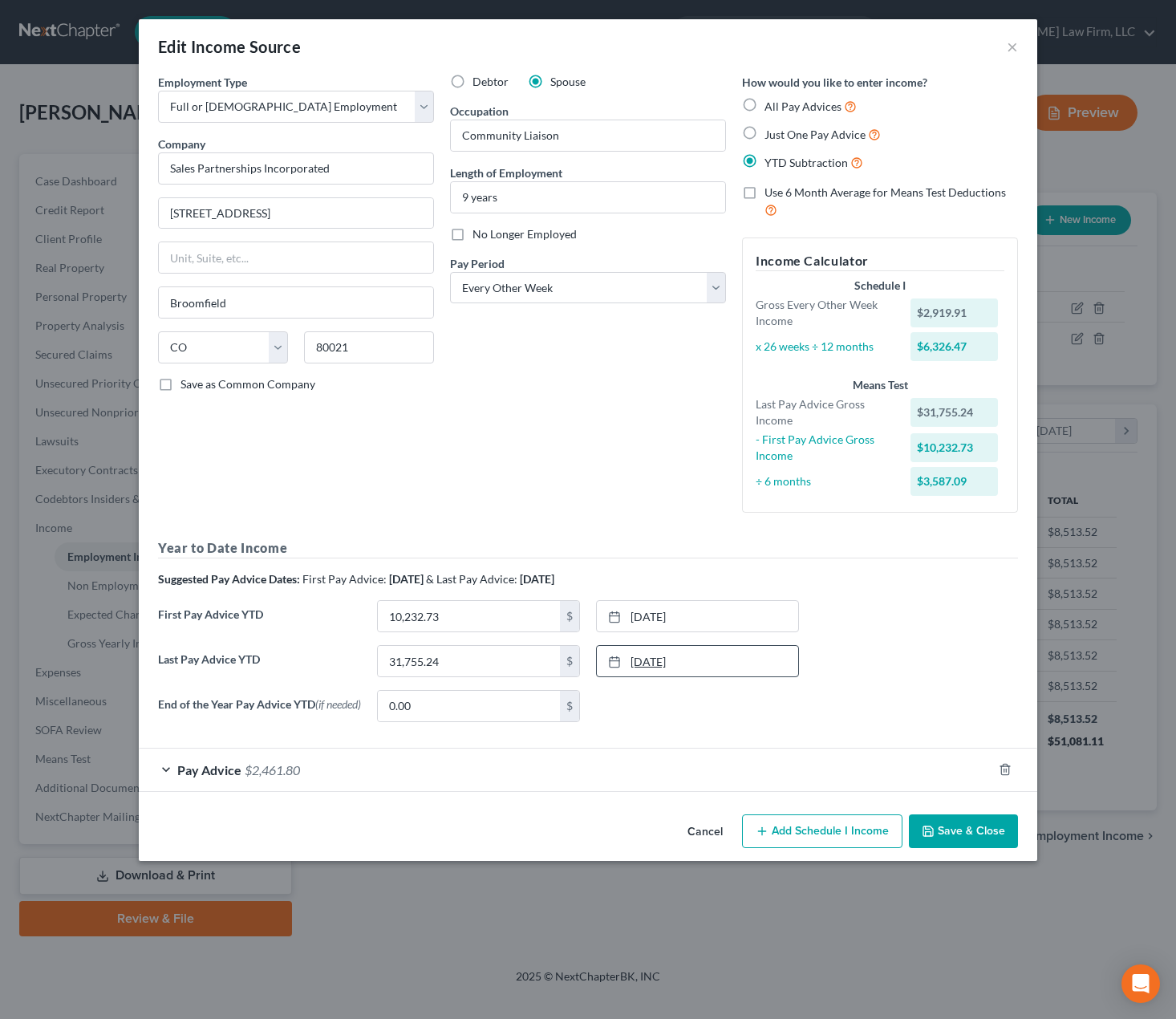
click at [694, 653] on link "12/24/2024" at bounding box center [697, 661] width 201 height 30
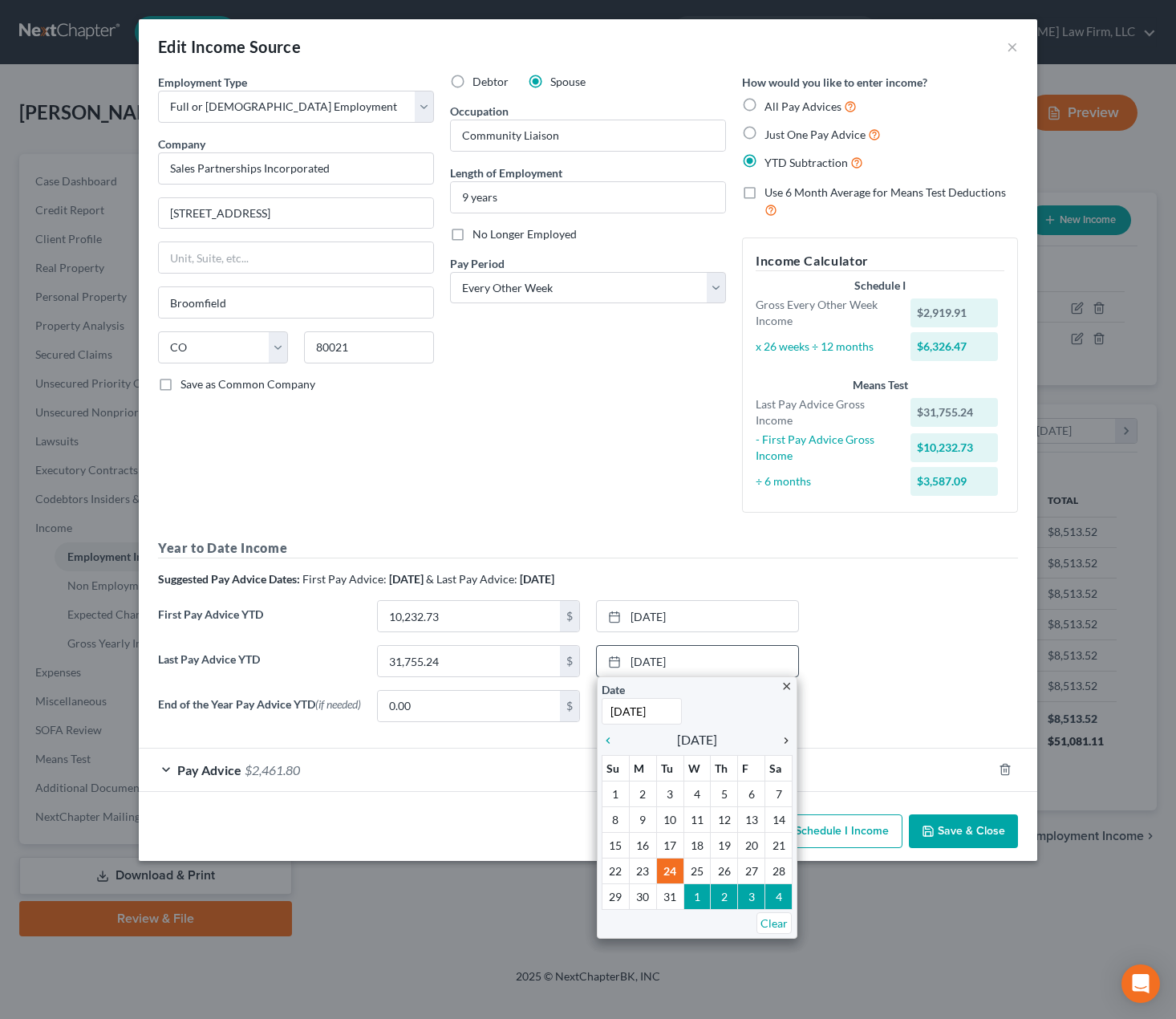
click at [784, 737] on icon "chevron_right" at bounding box center [782, 741] width 21 height 13
click at [789, 740] on icon "chevron_right" at bounding box center [782, 741] width 21 height 13
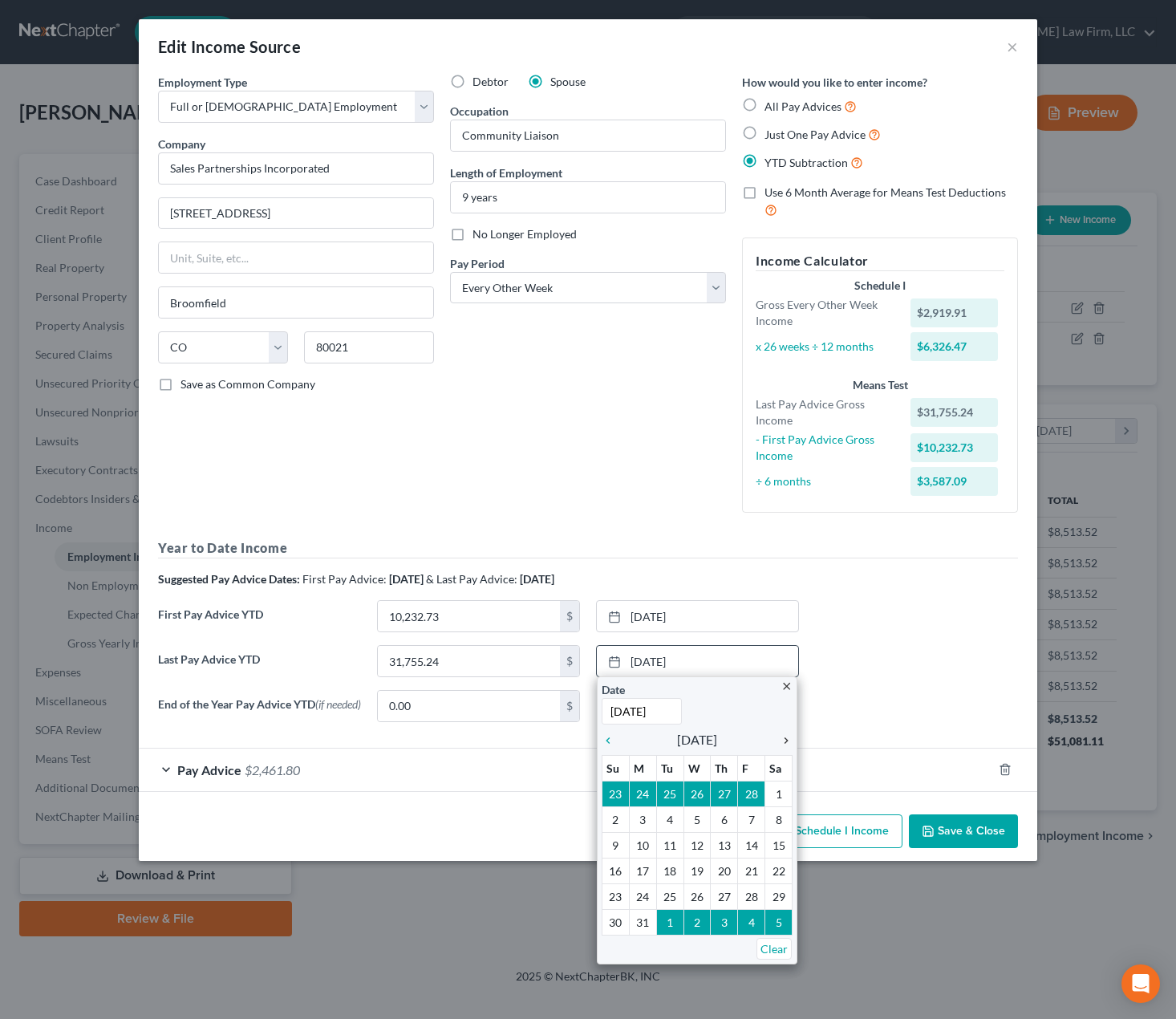
click at [789, 740] on icon "chevron_right" at bounding box center [782, 741] width 21 height 13
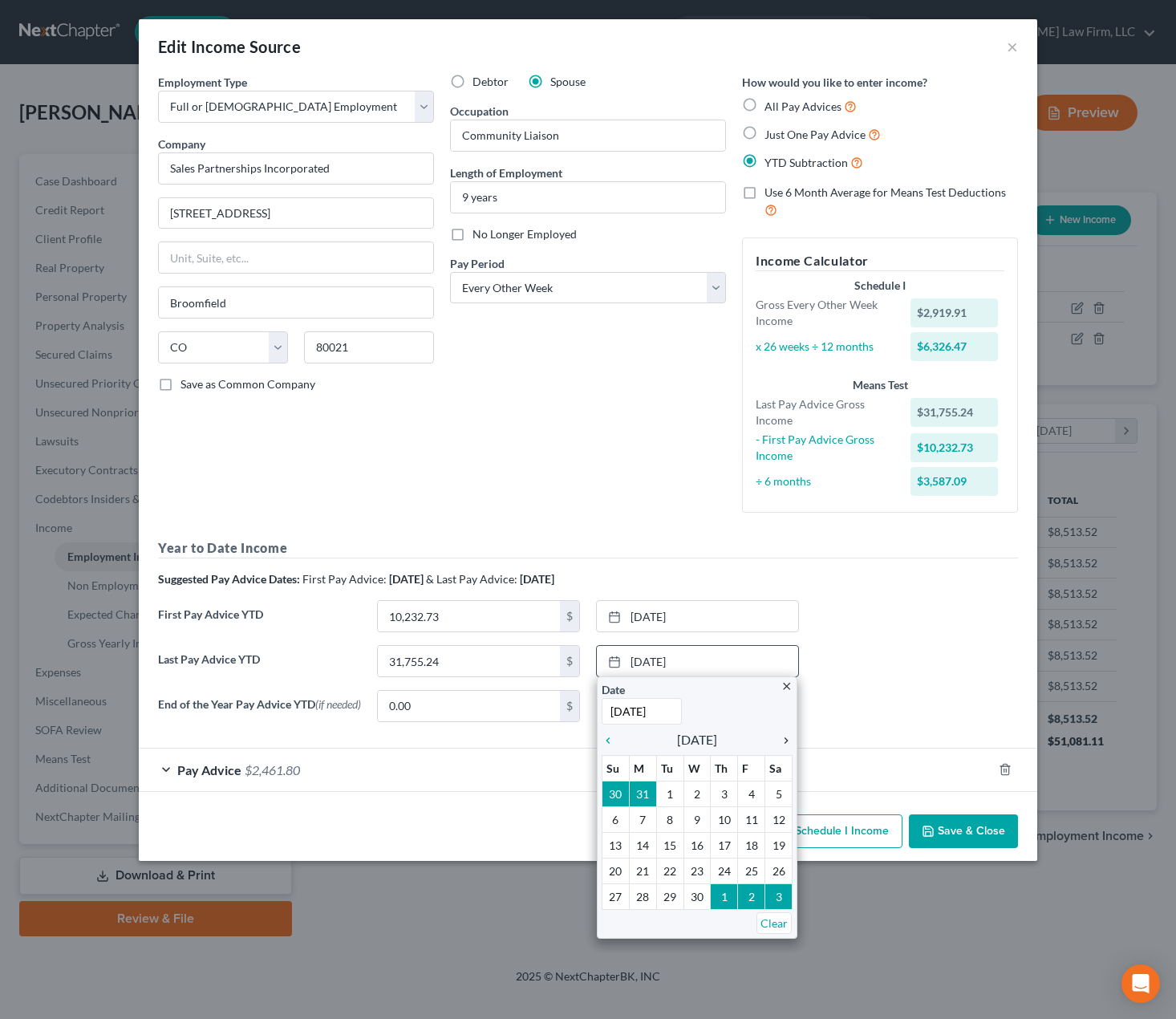
click at [789, 740] on icon "chevron_right" at bounding box center [782, 741] width 21 height 13
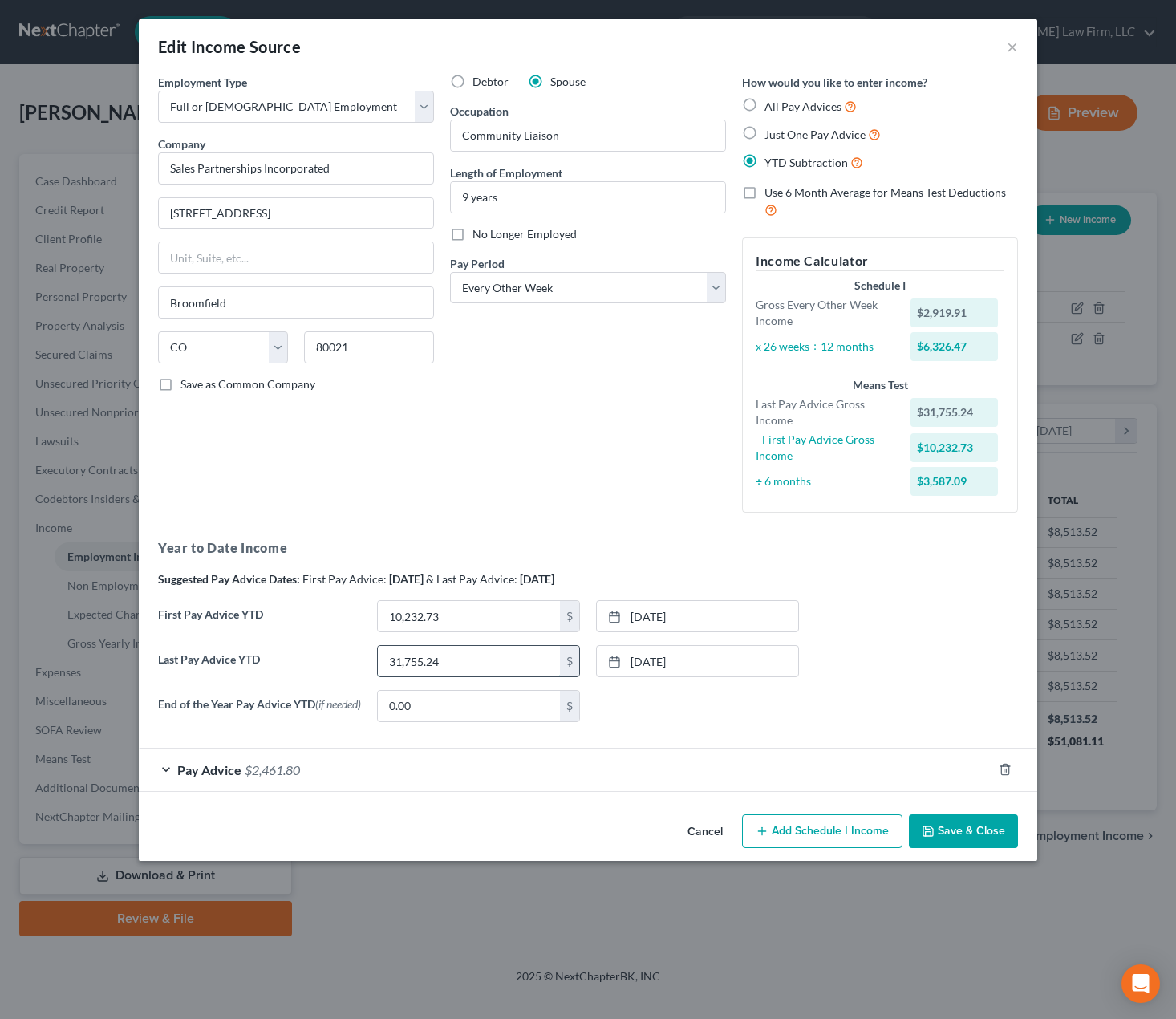
click at [461, 662] on input "31,755.24" at bounding box center [469, 661] width 182 height 30
type input "27,835.89"
click at [613, 704] on div "None close Date Time chevron_left September 2025 chevron_right Su M Tu W Th F S…" at bounding box center [697, 706] width 219 height 32
click at [976, 837] on button "Save & Close" at bounding box center [963, 831] width 109 height 34
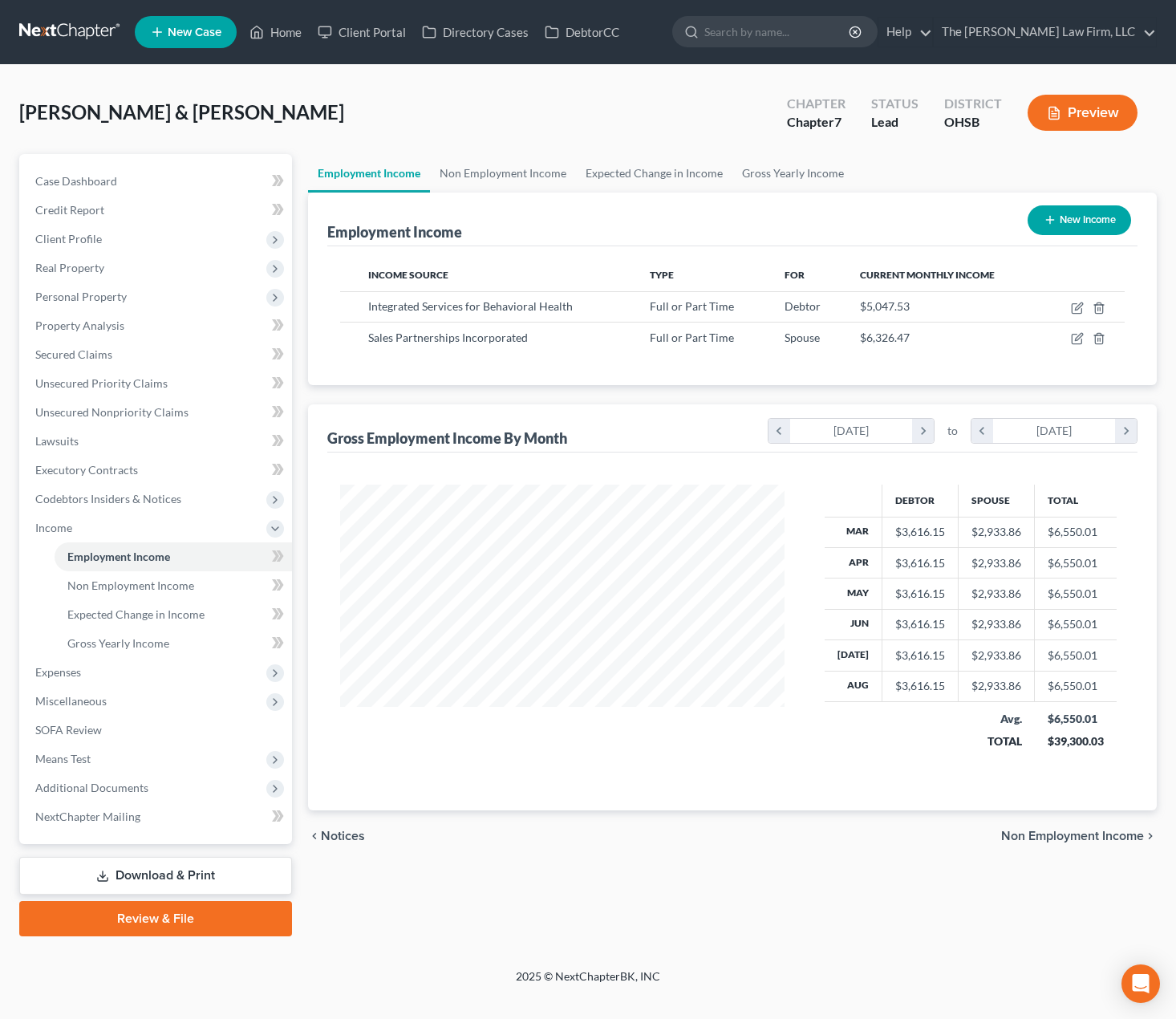
click at [43, 25] on link at bounding box center [70, 32] width 102 height 28
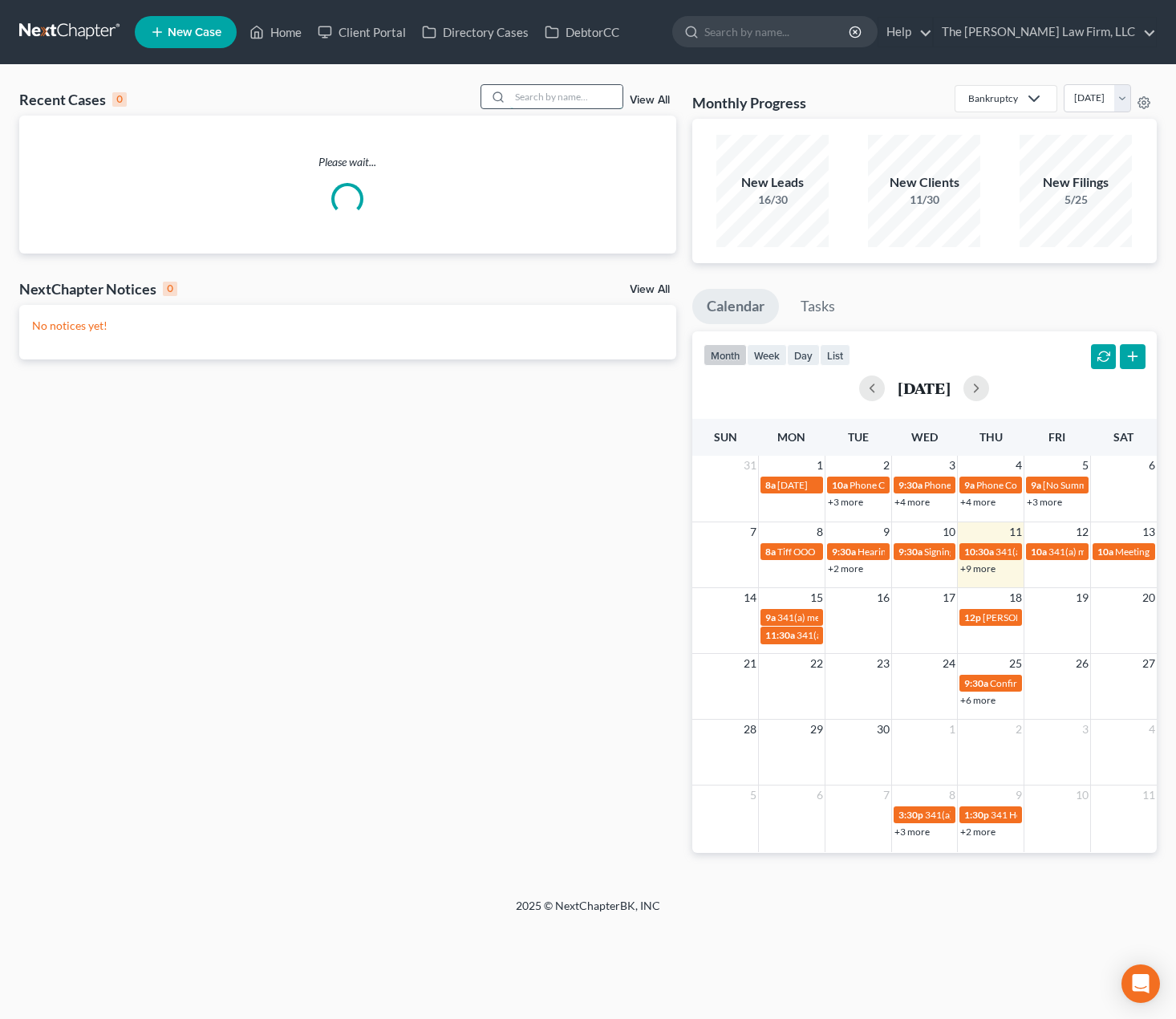
click at [564, 102] on input "search" at bounding box center [566, 97] width 112 height 24
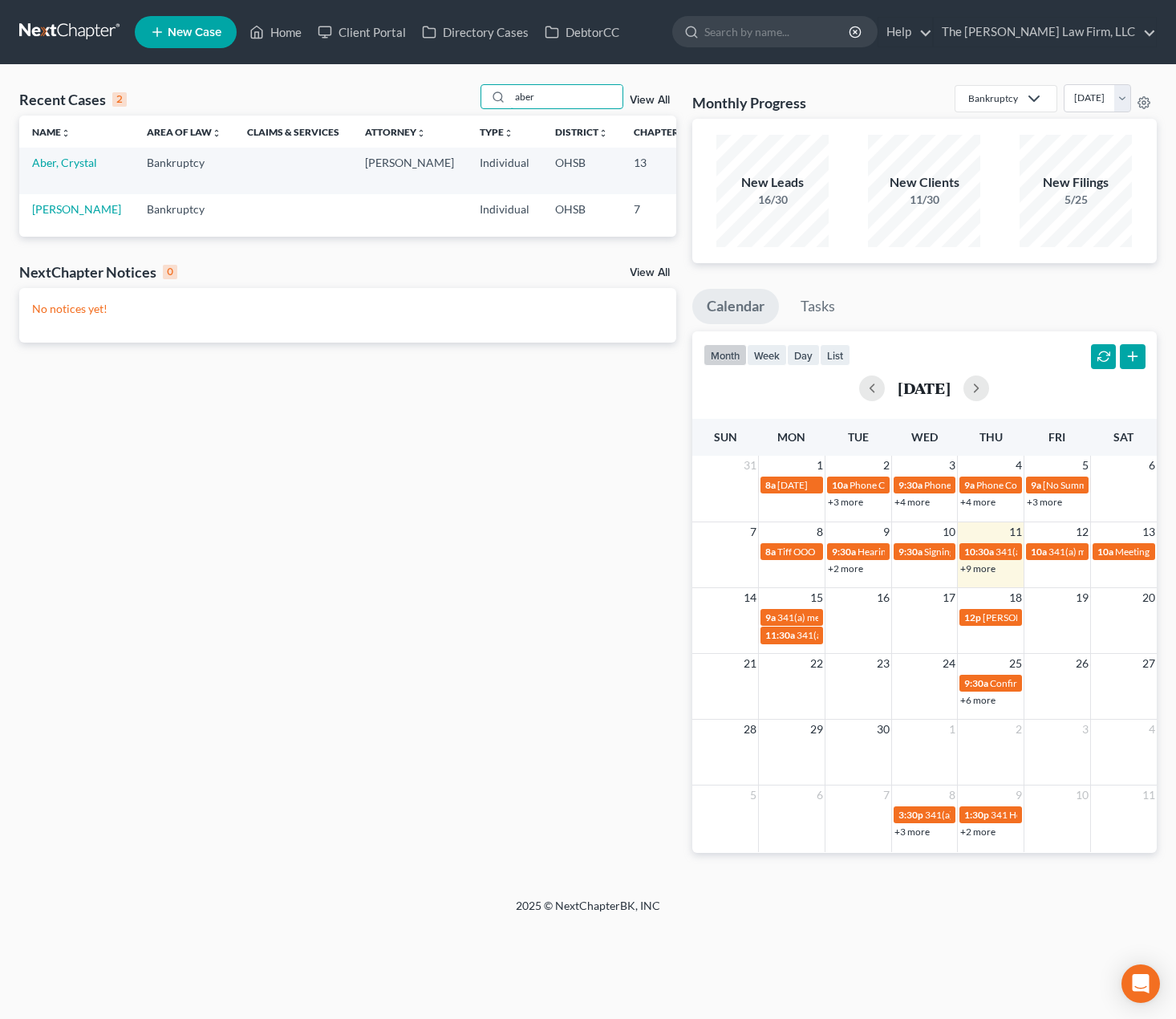
type input "aber"
click at [39, 169] on link "Aber, Crystal" at bounding box center [64, 162] width 64 height 13
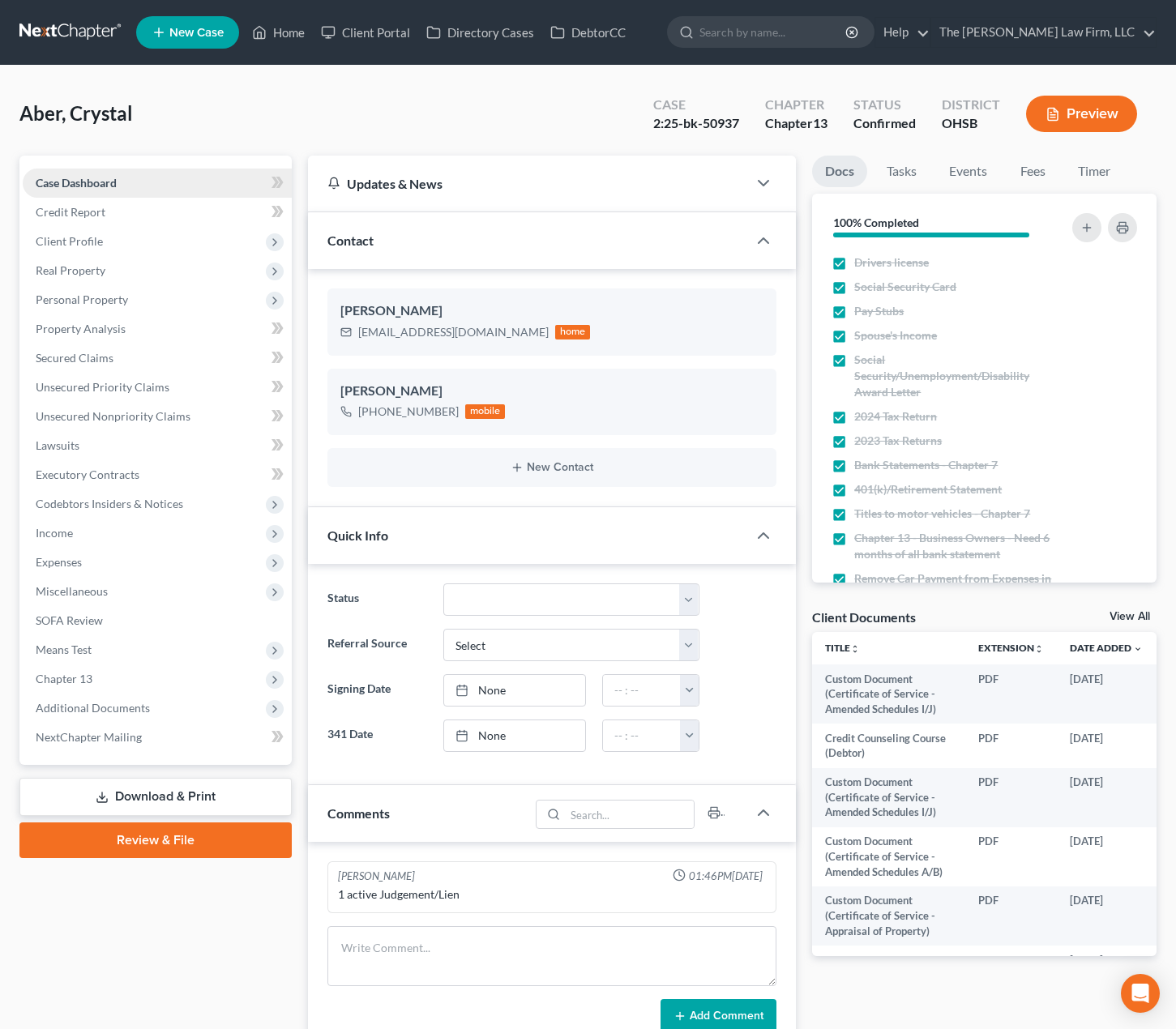
scroll to position [113, 0]
click at [96, 564] on span "Expenses" at bounding box center [157, 562] width 269 height 29
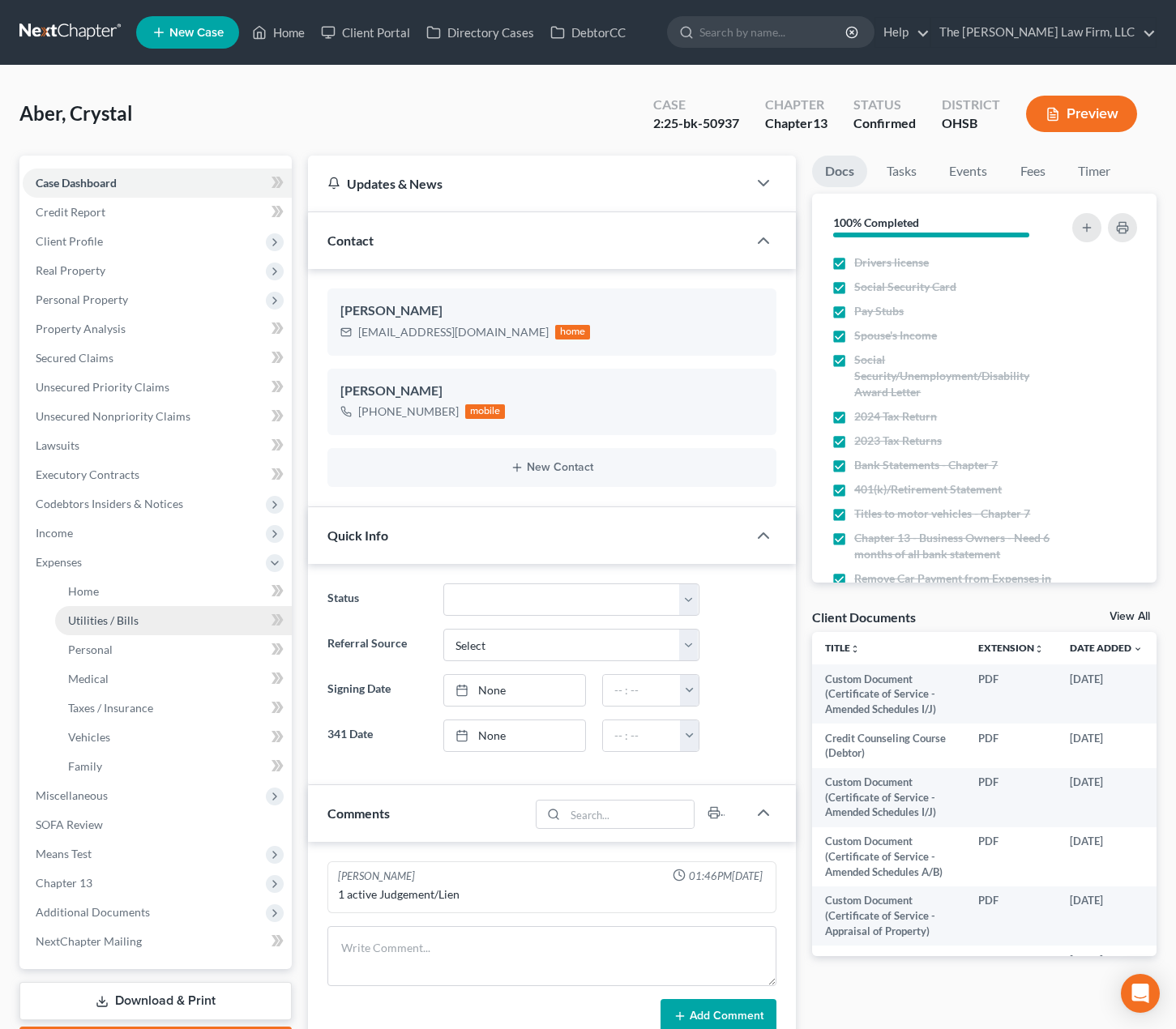
click at [119, 618] on span "Utilities / Bills" at bounding box center [104, 620] width 71 height 13
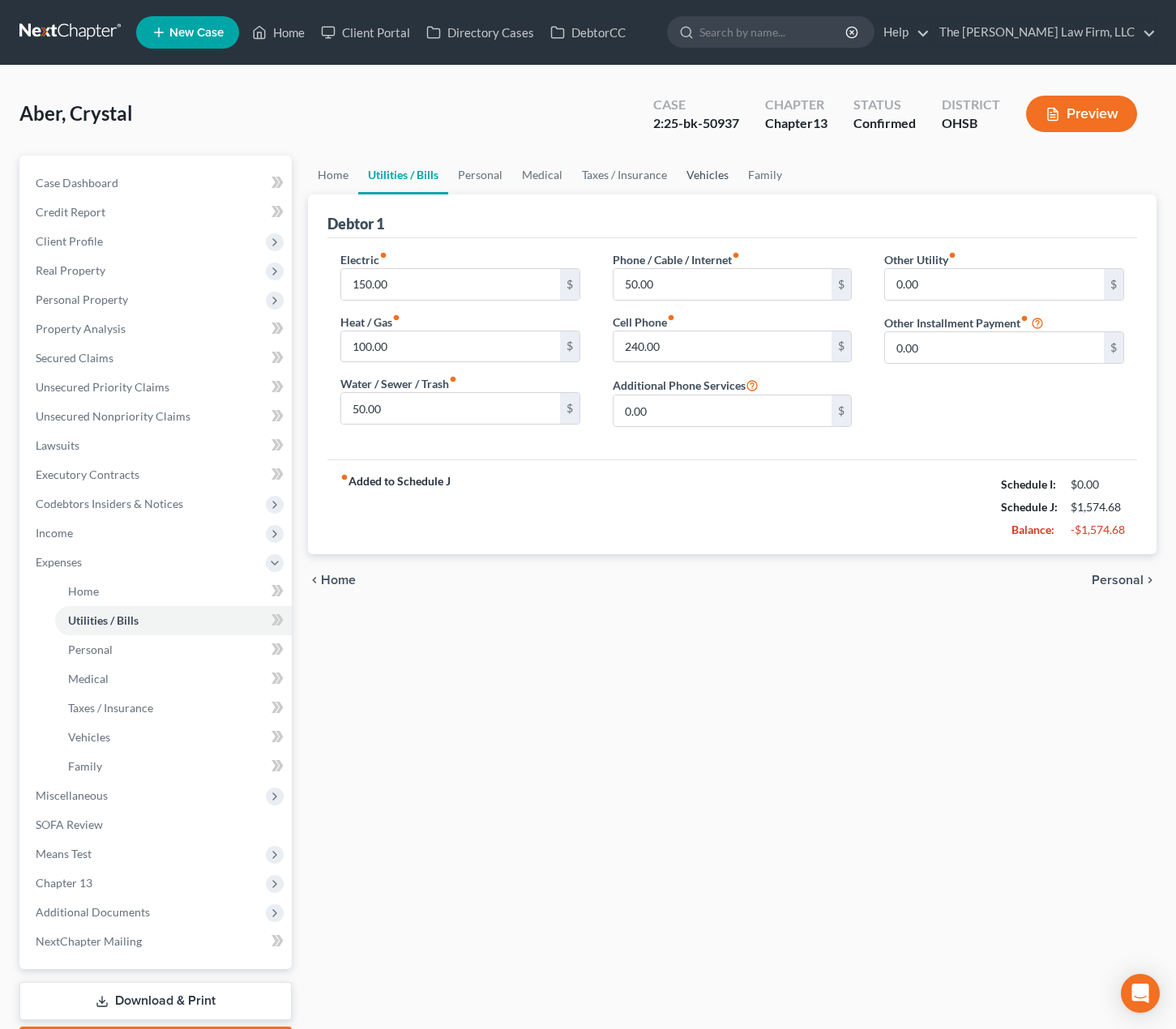
click at [703, 186] on link "Vehicles" at bounding box center [707, 174] width 61 height 39
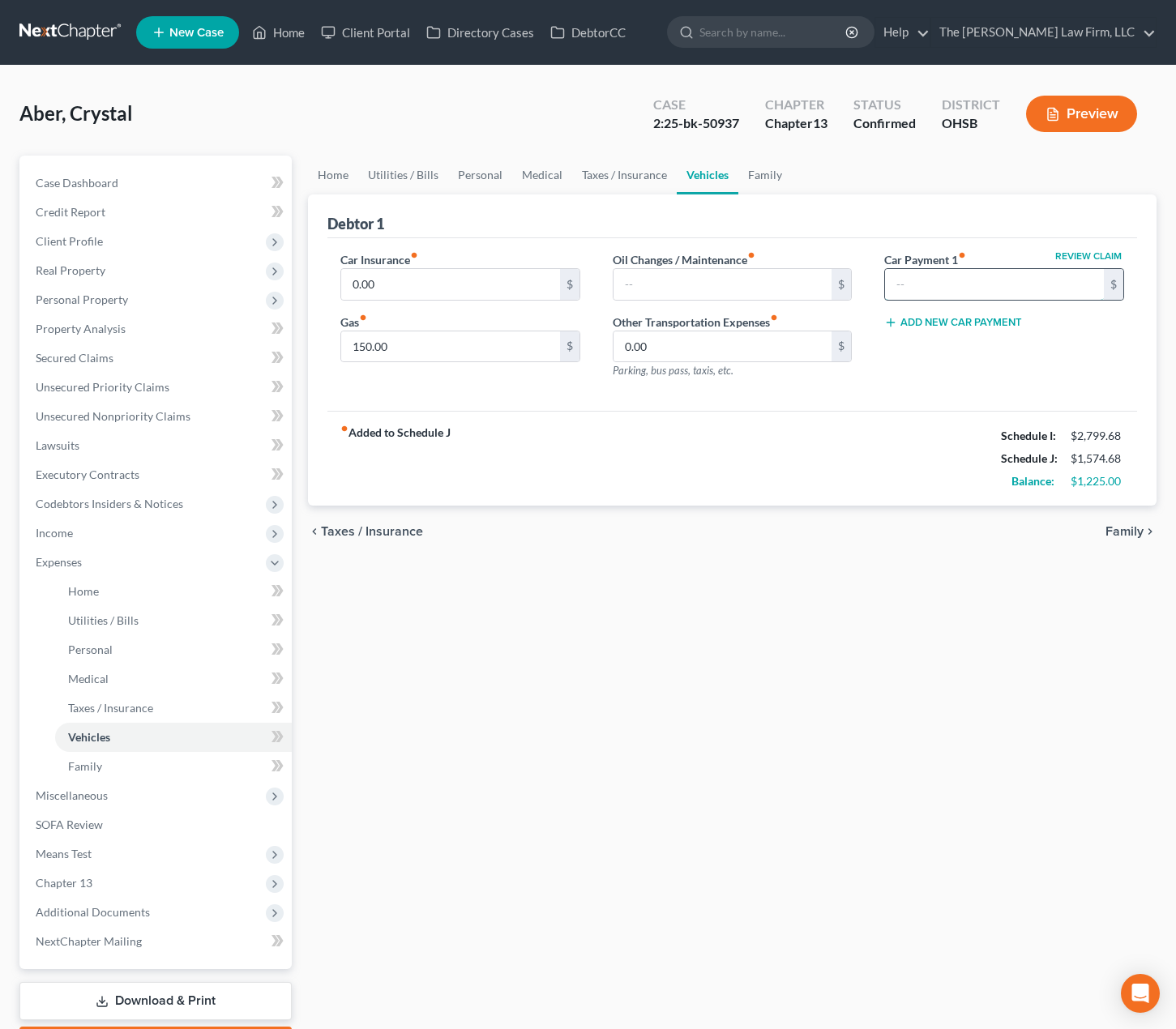
click at [946, 276] on input "text" at bounding box center [994, 285] width 219 height 31
type input "245"
click at [904, 394] on div "Car Insurance fiber_manual_record 0.00 $ Gas fiber_manual_record 150.00 $ Oil C…" at bounding box center [732, 325] width 810 height 173
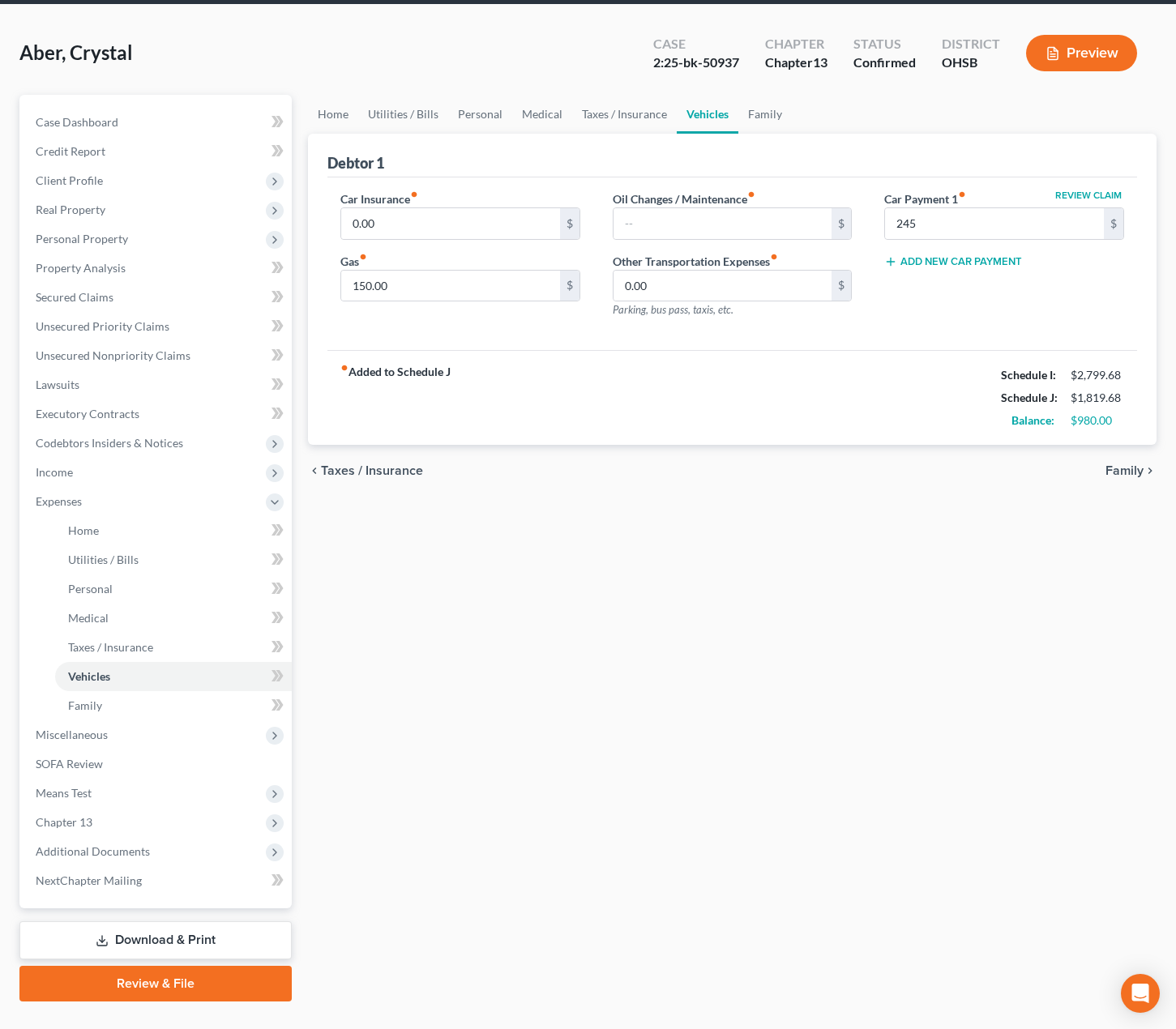
scroll to position [95, 0]
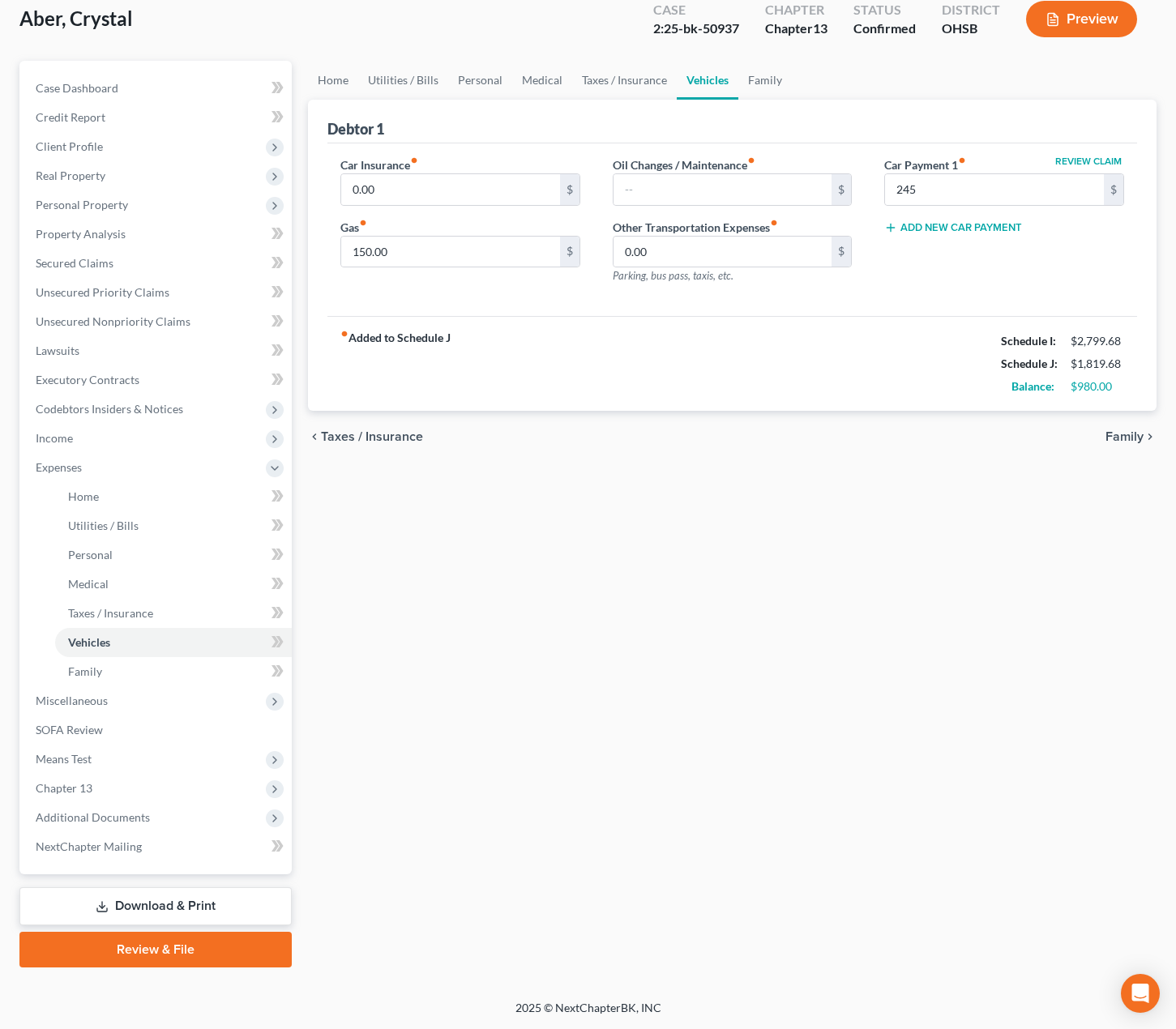
click at [676, 678] on div "Home Utilities / Bills Personal Medical Taxes / Insurance Vehicles Family Debto…" at bounding box center [732, 514] width 865 height 906
click at [65, 815] on span "Additional Documents" at bounding box center [92, 817] width 114 height 13
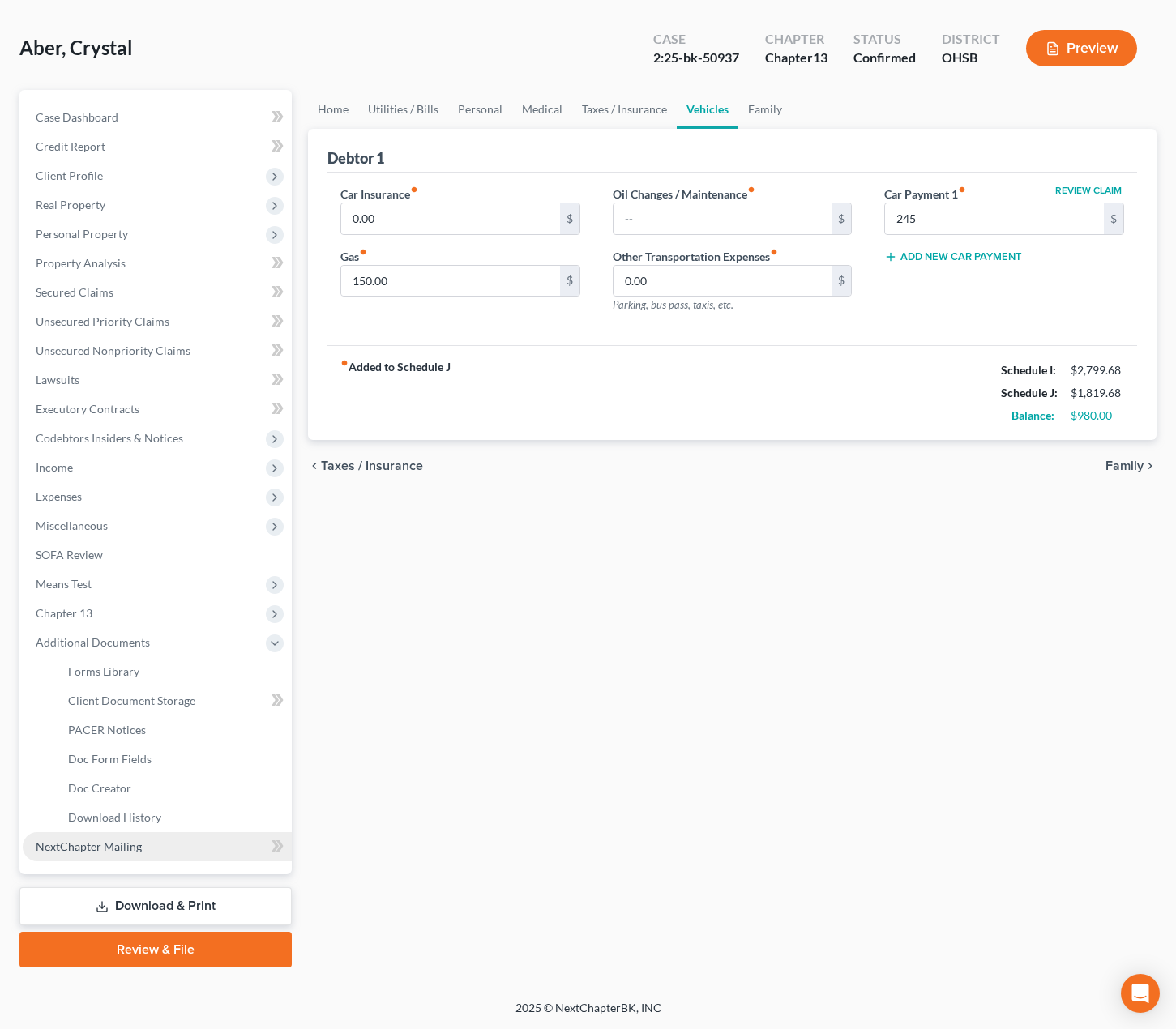
scroll to position [65, 0]
click at [132, 748] on link "Doc Form Fields" at bounding box center [173, 759] width 237 height 29
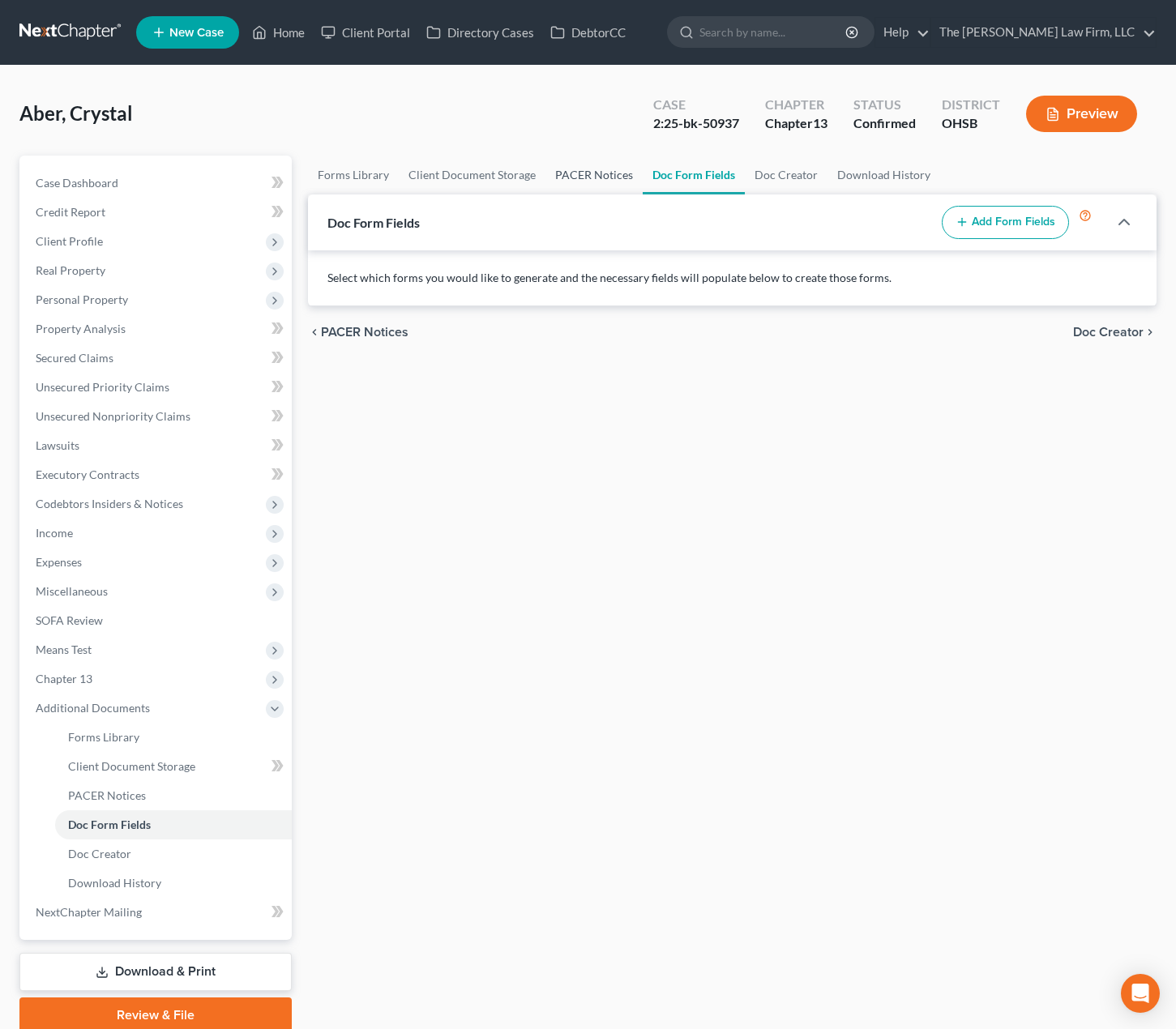
click at [557, 182] on link "PACER Notices" at bounding box center [593, 174] width 97 height 39
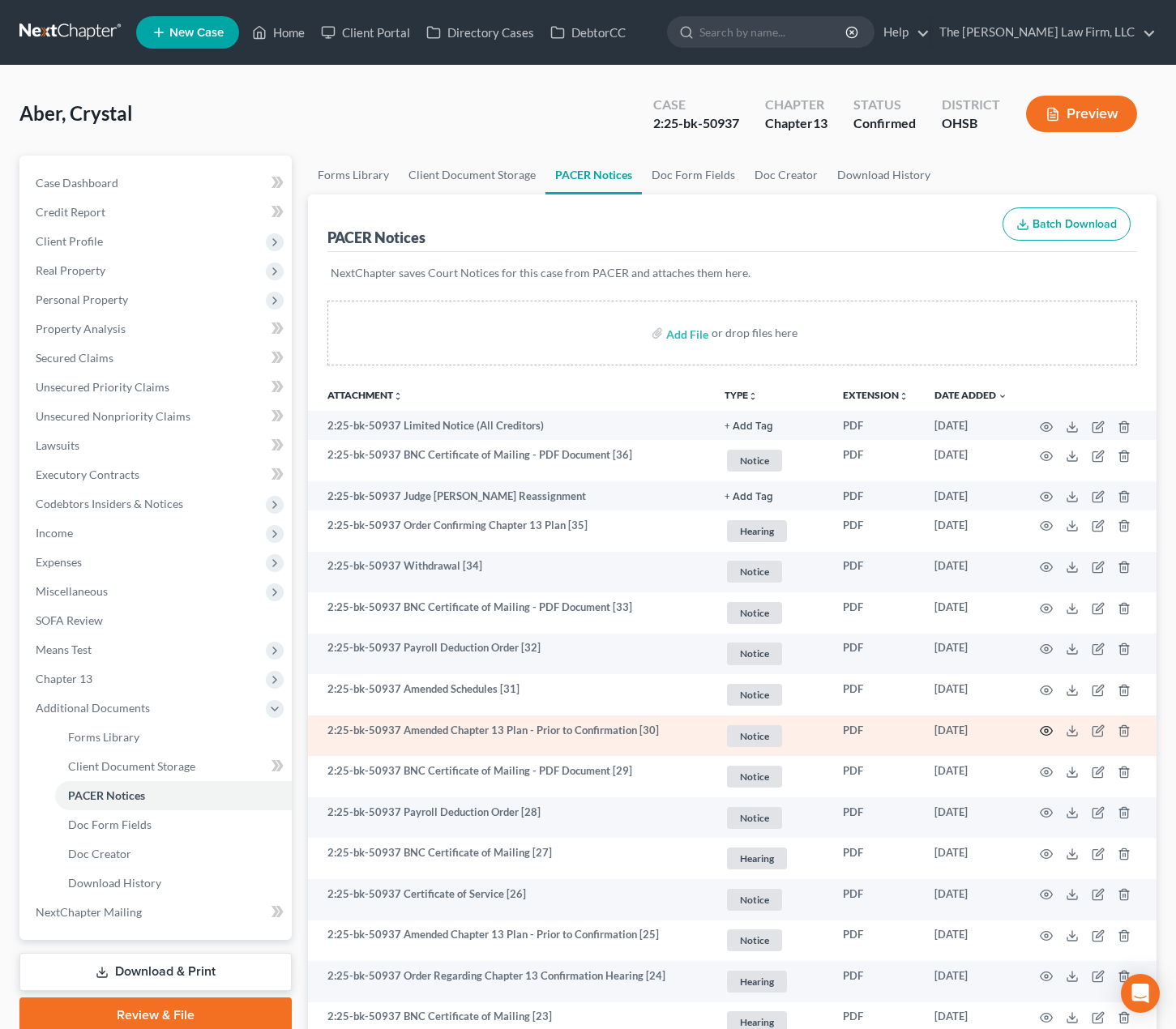
click at [1049, 732] on icon "button" at bounding box center [1047, 731] width 13 height 13
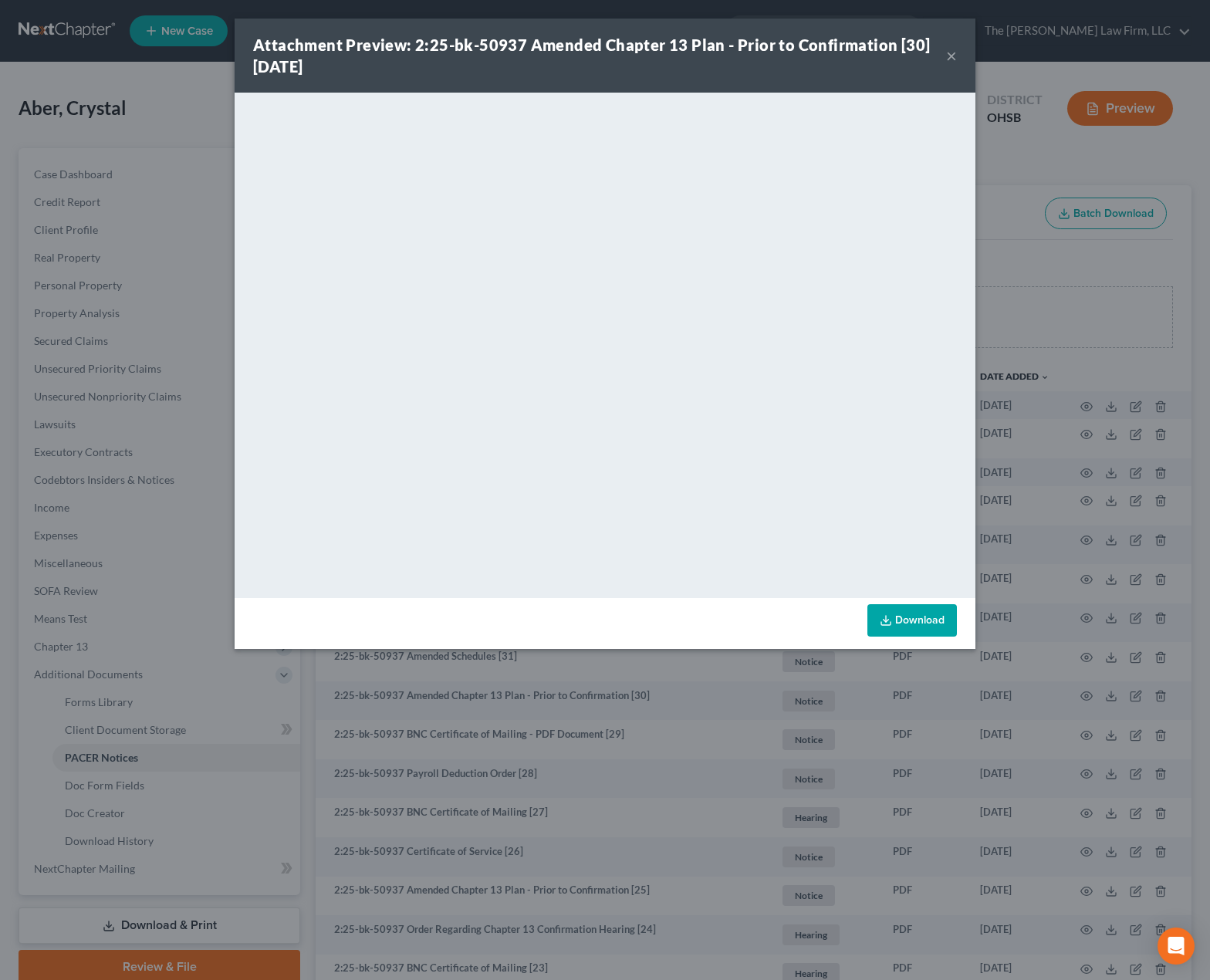
click at [61, 31] on div "Attachment Preview: 2:25-bk-50937 Amended Chapter 13 Plan - Prior to Confirmati…" at bounding box center [605, 490] width 1210 height 980
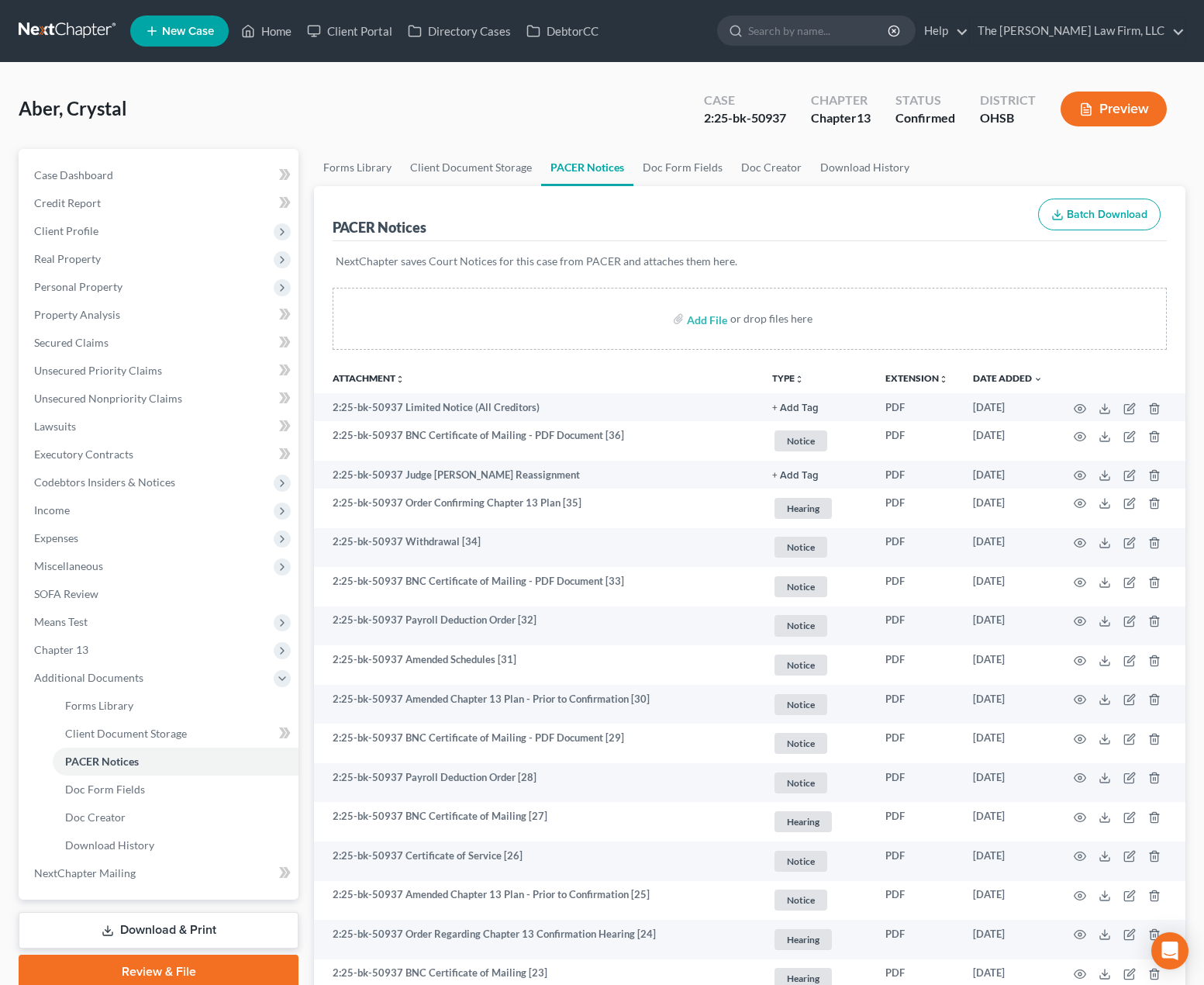
click at [58, 28] on link at bounding box center [68, 31] width 99 height 28
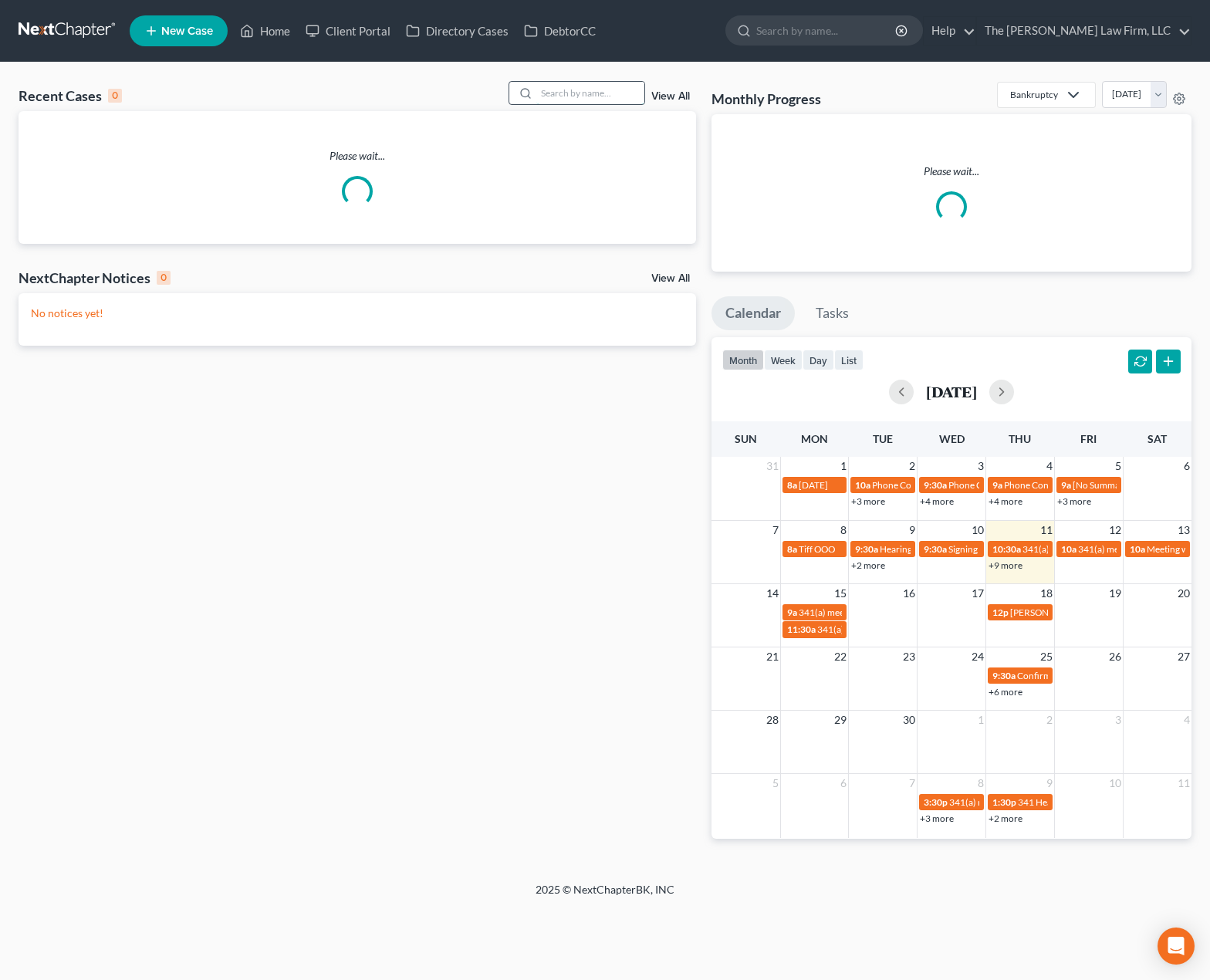
click at [602, 91] on input "search" at bounding box center [590, 93] width 108 height 23
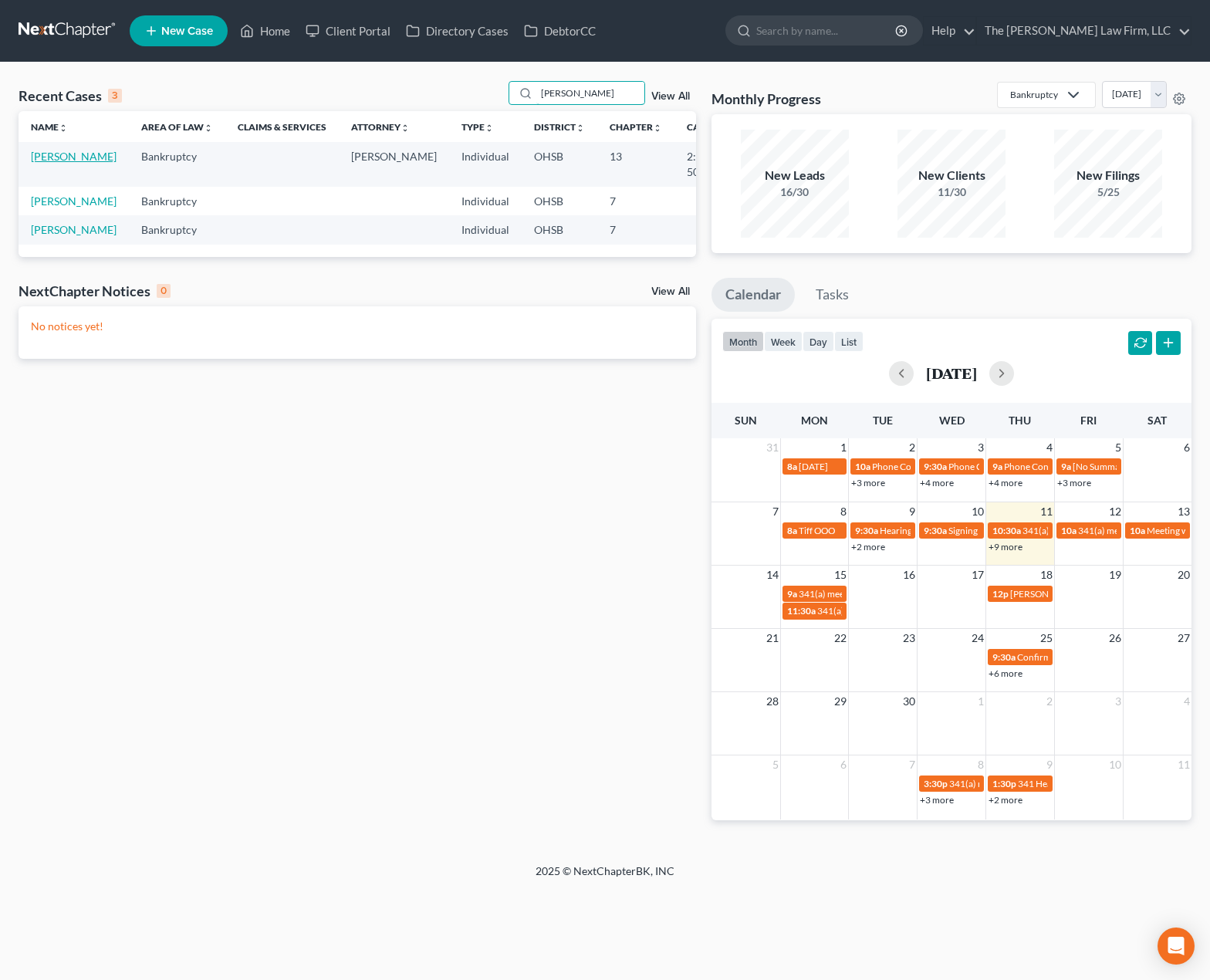
type input "[PERSON_NAME]"
click at [65, 161] on link "[PERSON_NAME]" at bounding box center [74, 156] width 86 height 13
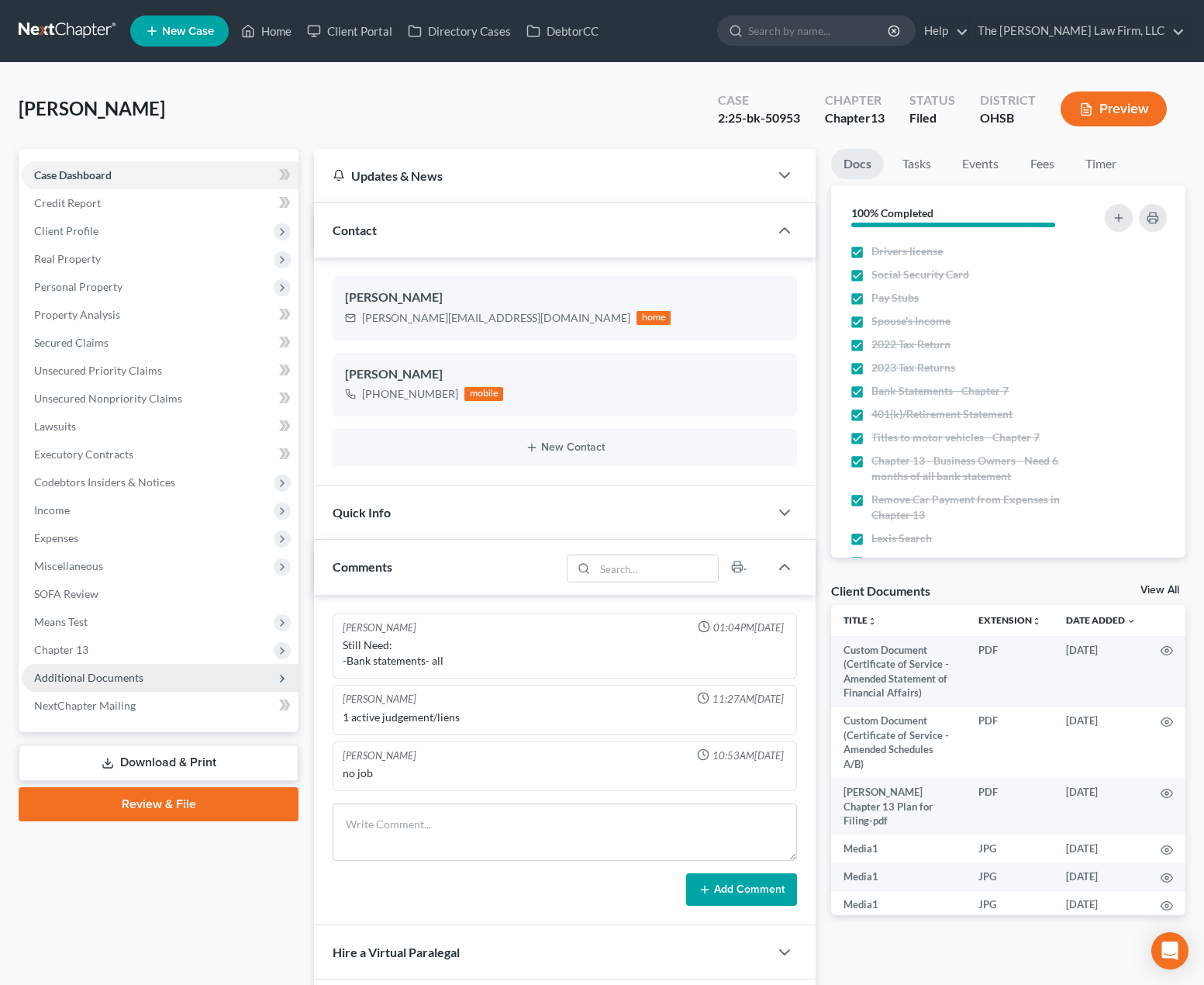
click at [98, 676] on span "Additional Documents" at bounding box center [88, 677] width 109 height 13
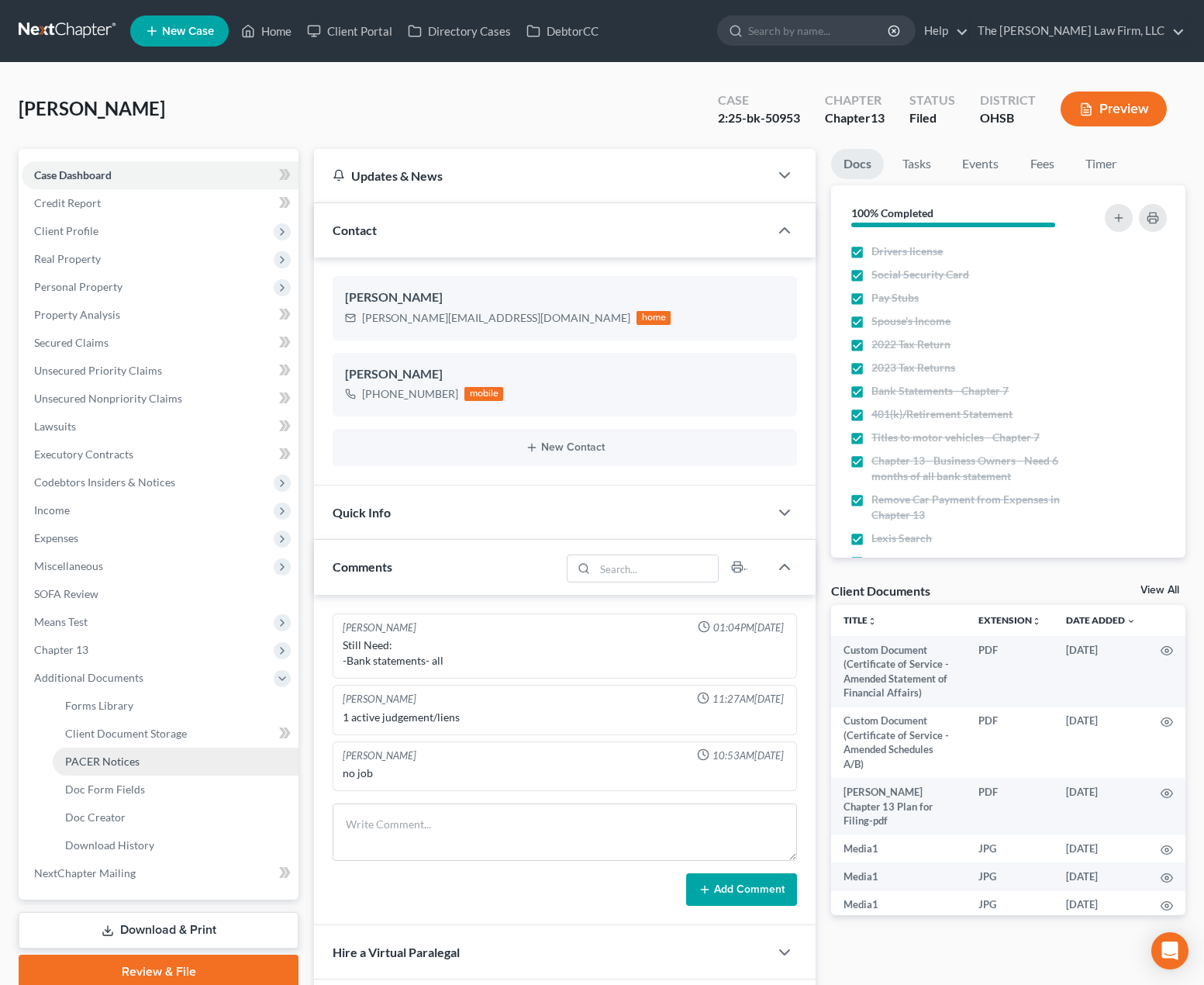
click at [107, 759] on span "PACER Notices" at bounding box center [102, 761] width 74 height 13
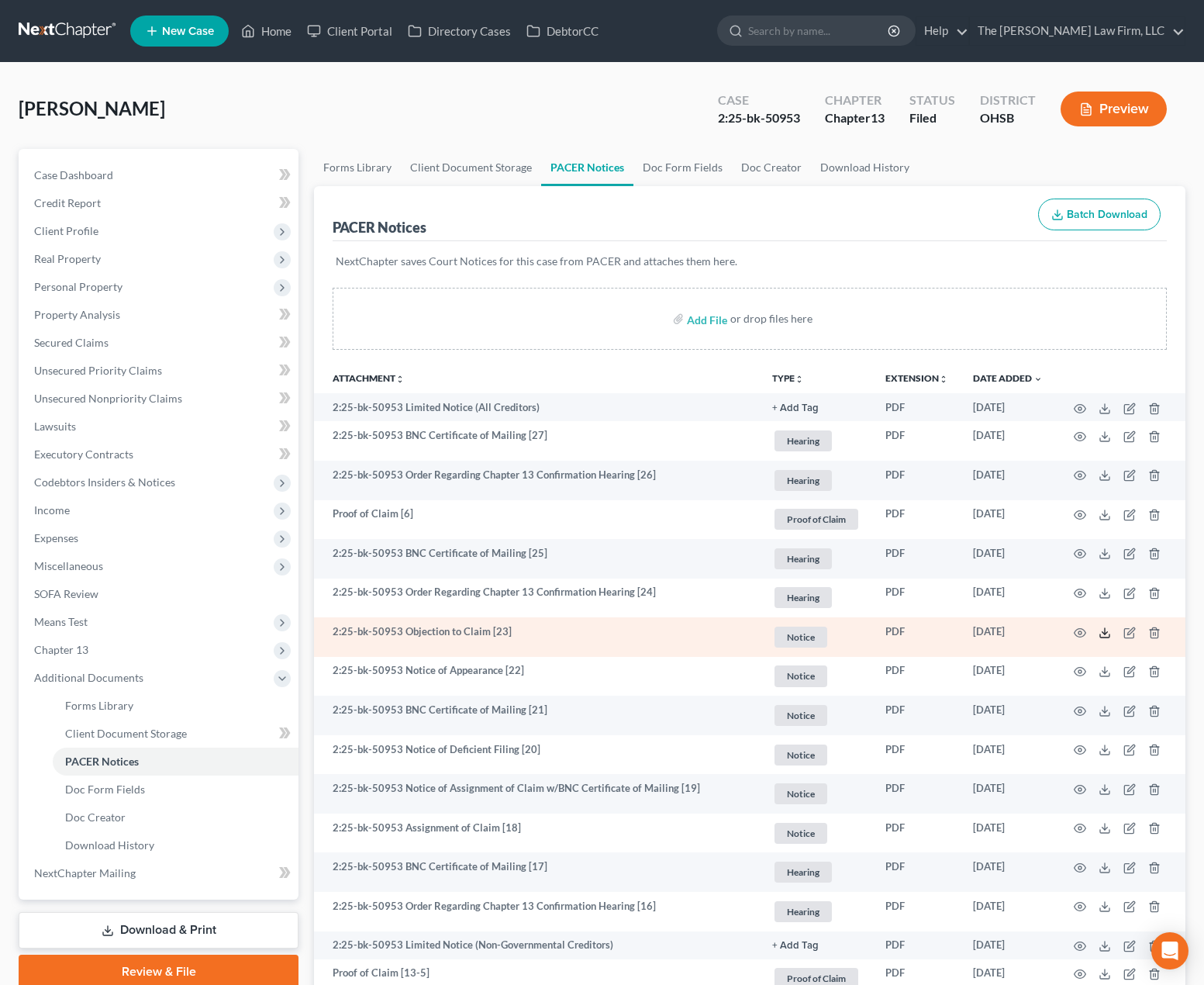
click at [1109, 631] on icon at bounding box center [1105, 633] width 13 height 13
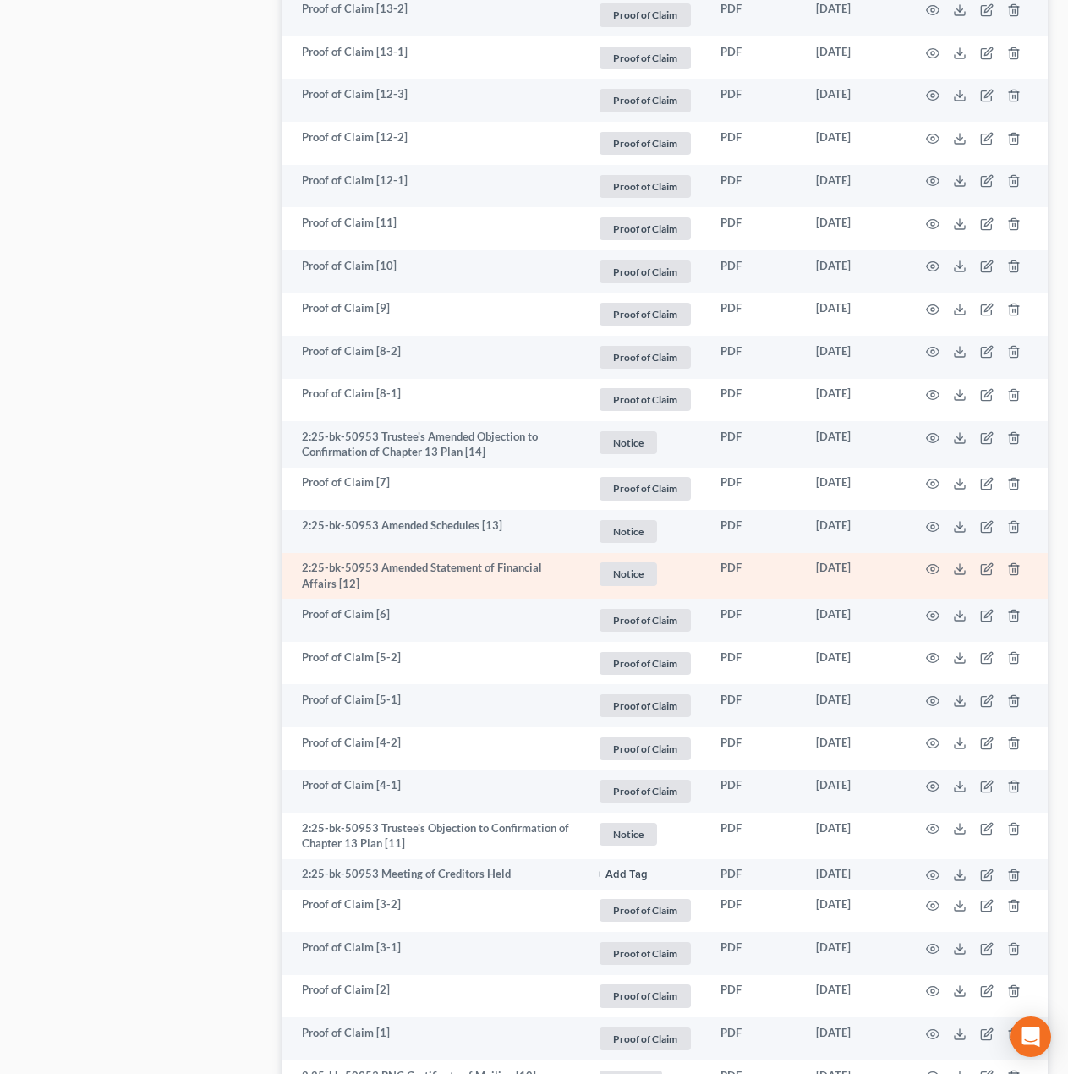
scroll to position [1268, 0]
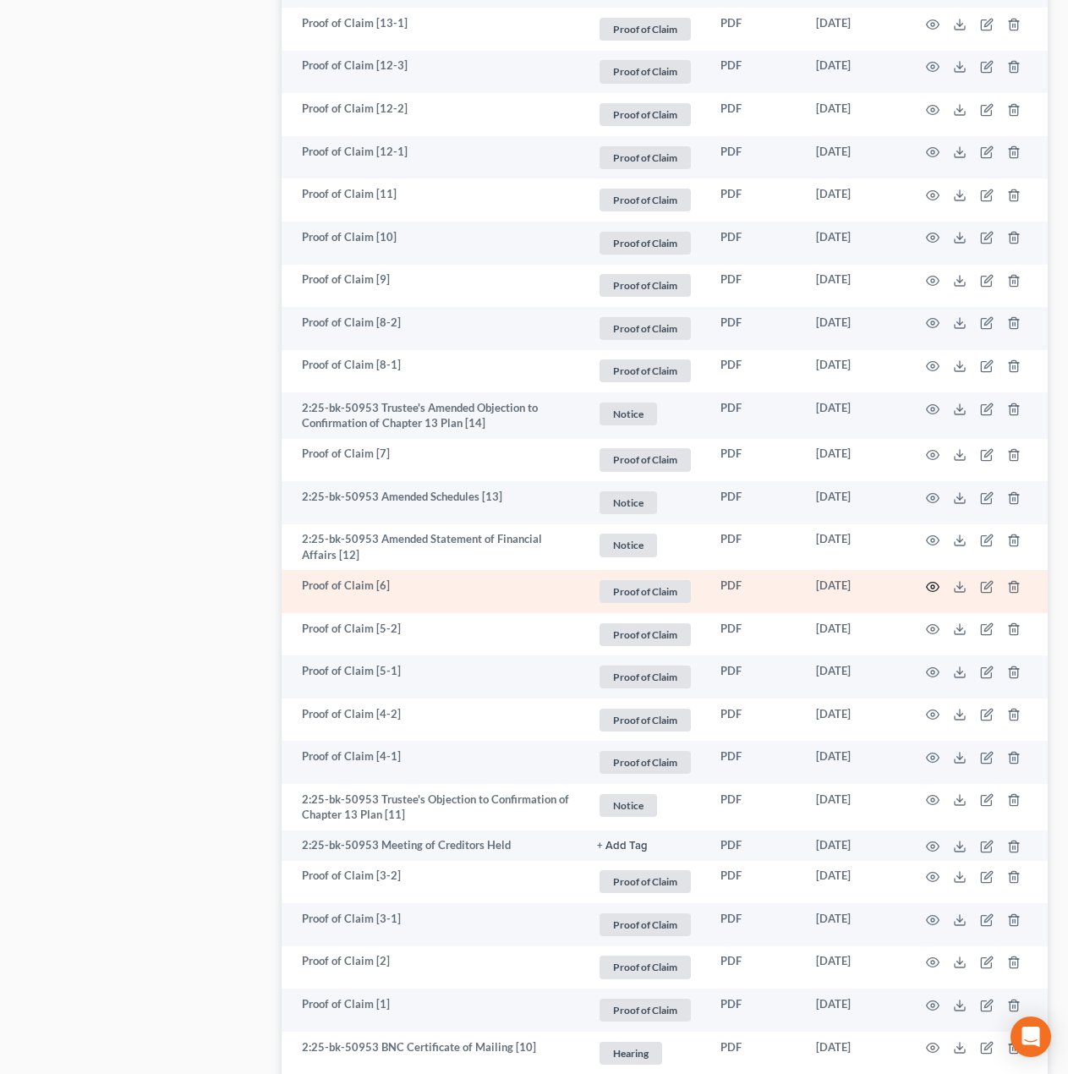
click at [930, 587] on icon "button" at bounding box center [933, 587] width 14 height 14
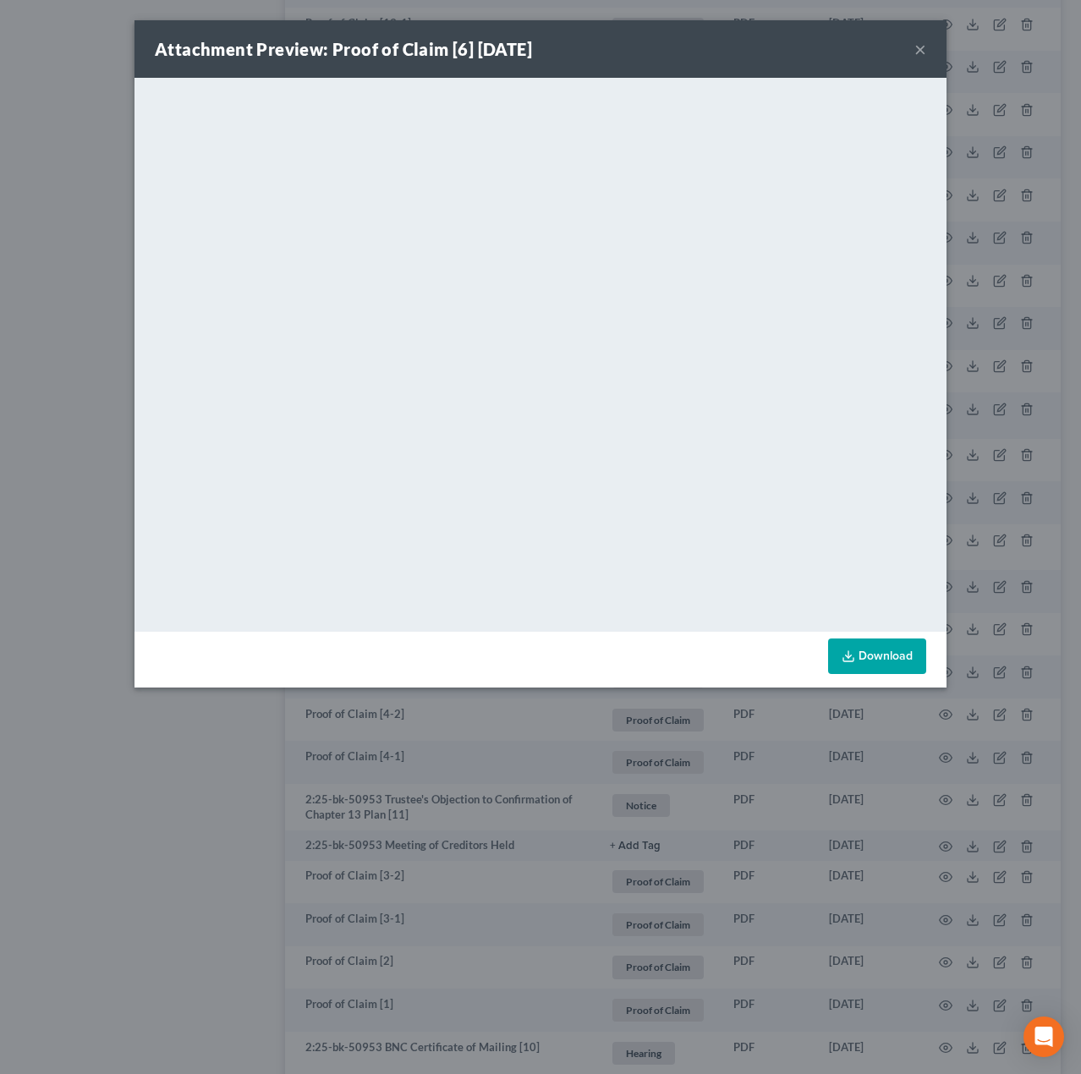
click at [205, 781] on div "Attachment Preview: Proof of Claim [6] [DATE] × <object ng-attr-data='[URL][DOM…" at bounding box center [540, 537] width 1081 height 1074
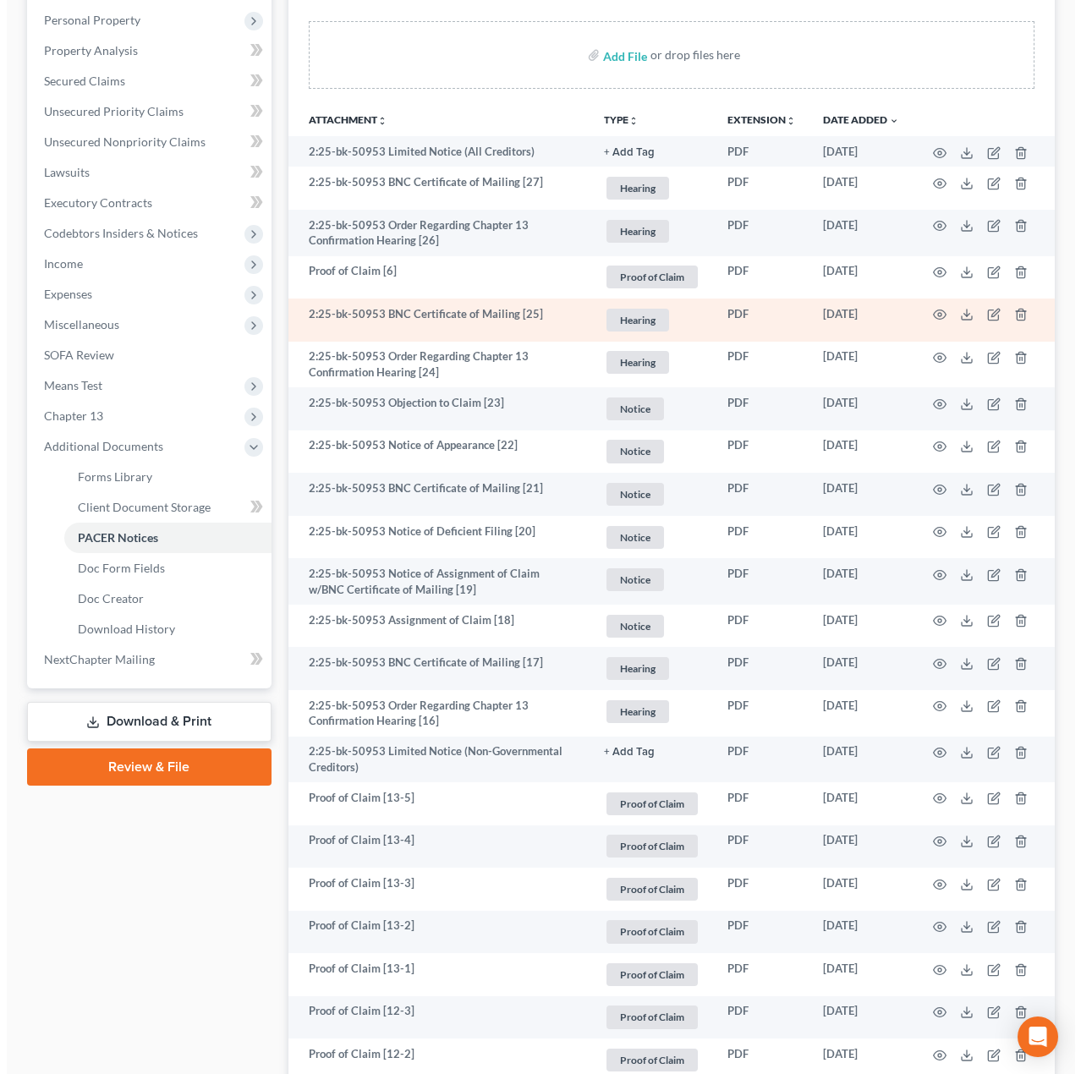
scroll to position [282, 0]
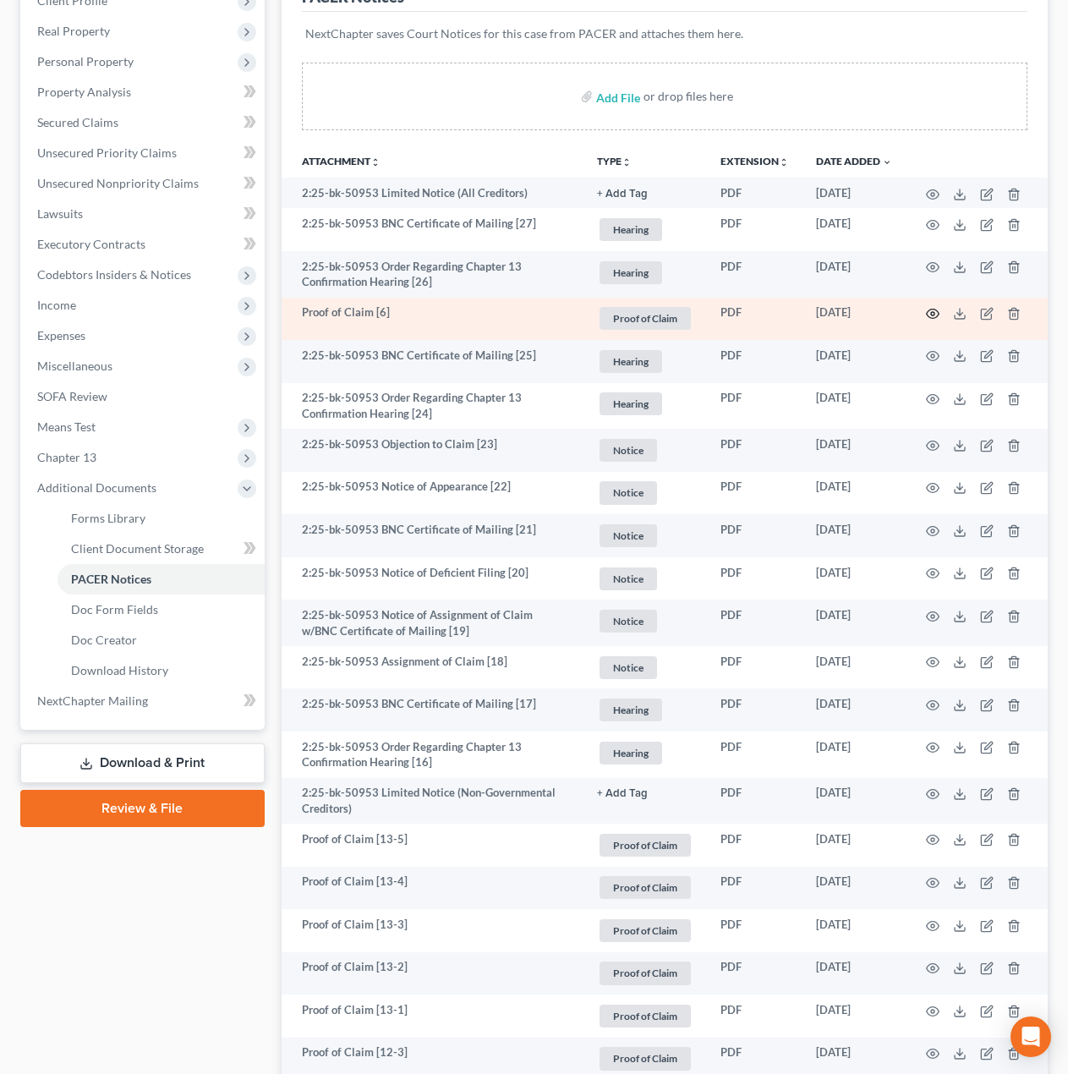
click at [929, 316] on icon "button" at bounding box center [933, 314] width 13 height 9
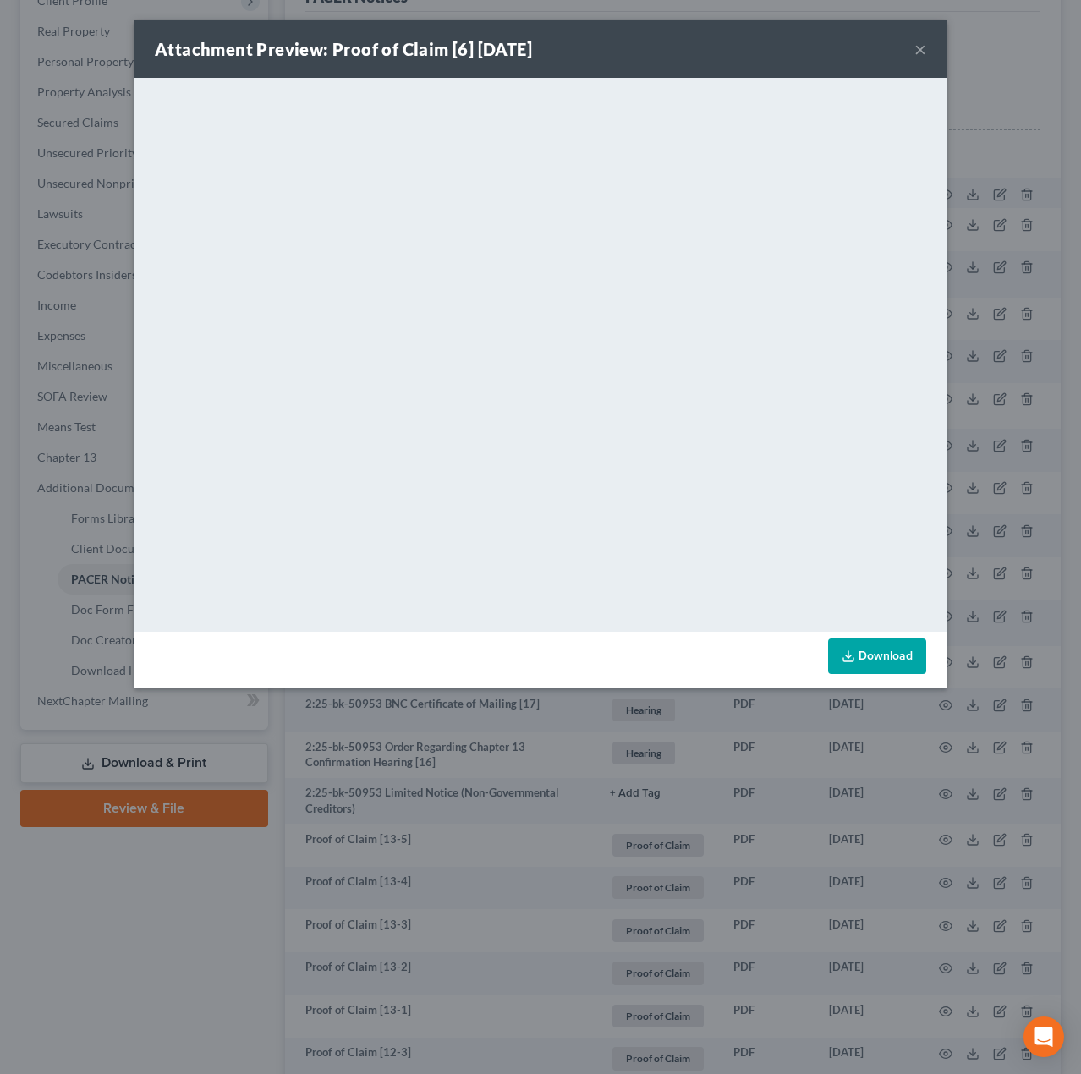
click at [920, 43] on button "×" at bounding box center [920, 49] width 12 height 20
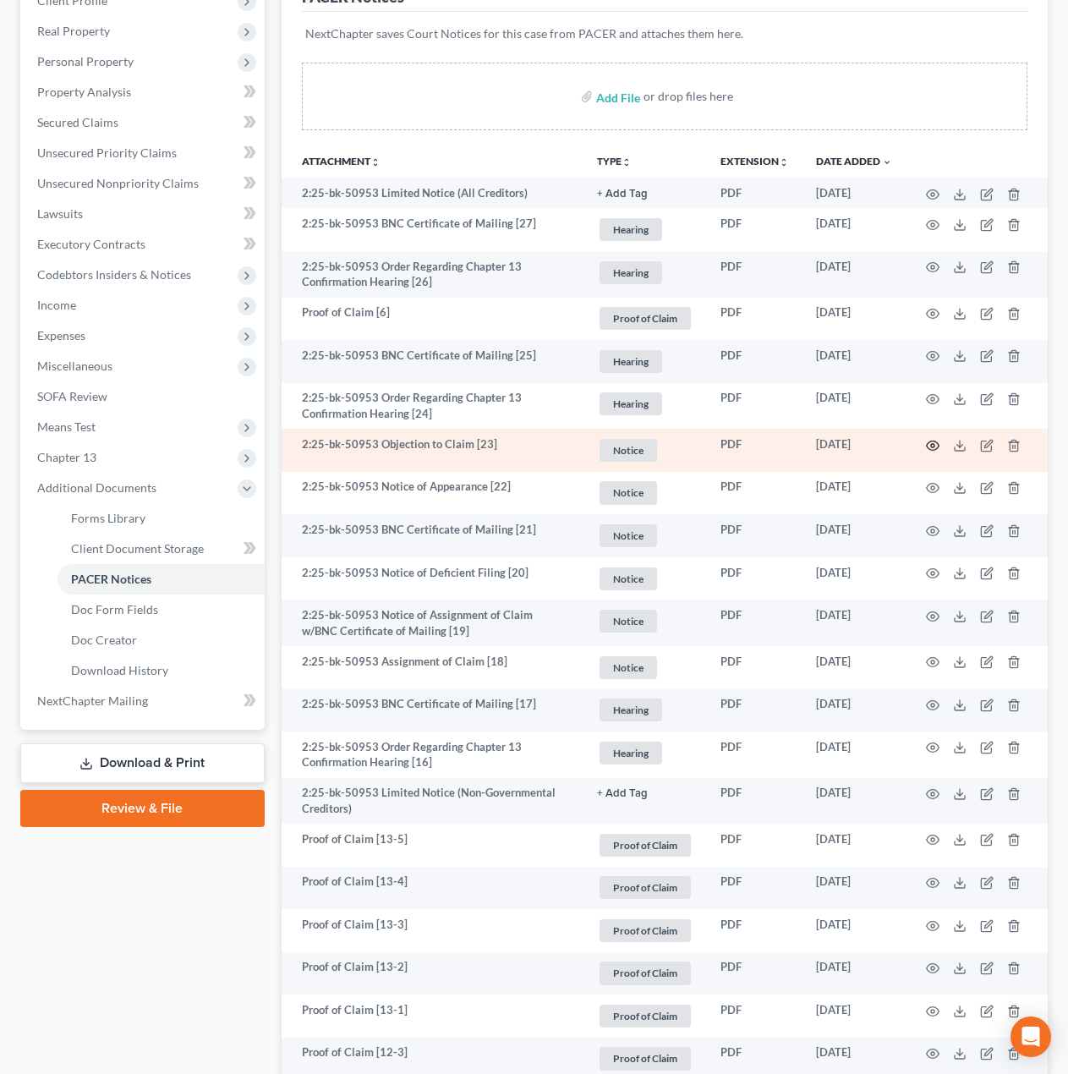
click at [936, 447] on icon "button" at bounding box center [933, 446] width 14 height 14
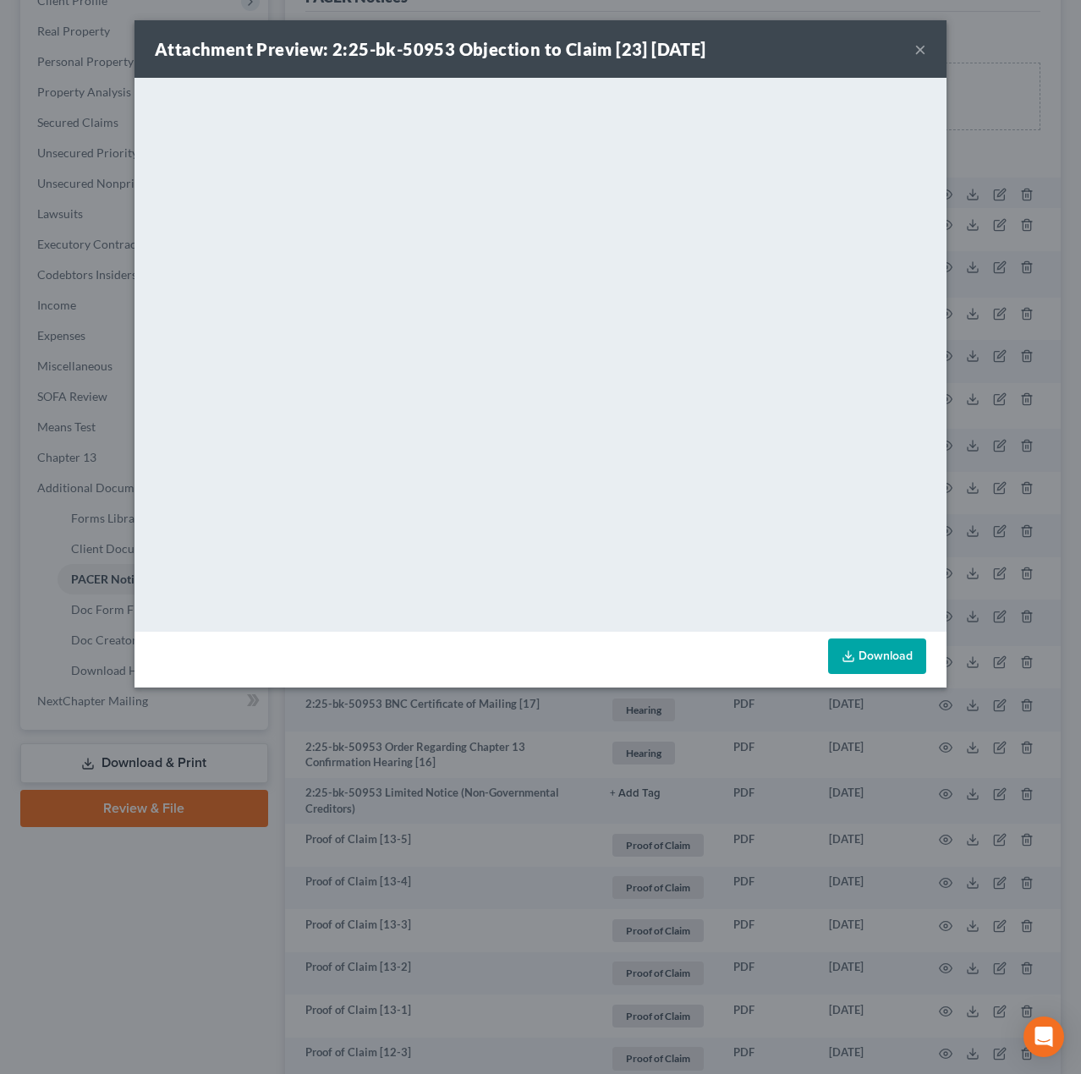
drag, startPoint x: 918, startPoint y: 39, endPoint x: 890, endPoint y: 94, distance: 62.0
click at [918, 39] on button "×" at bounding box center [920, 49] width 12 height 20
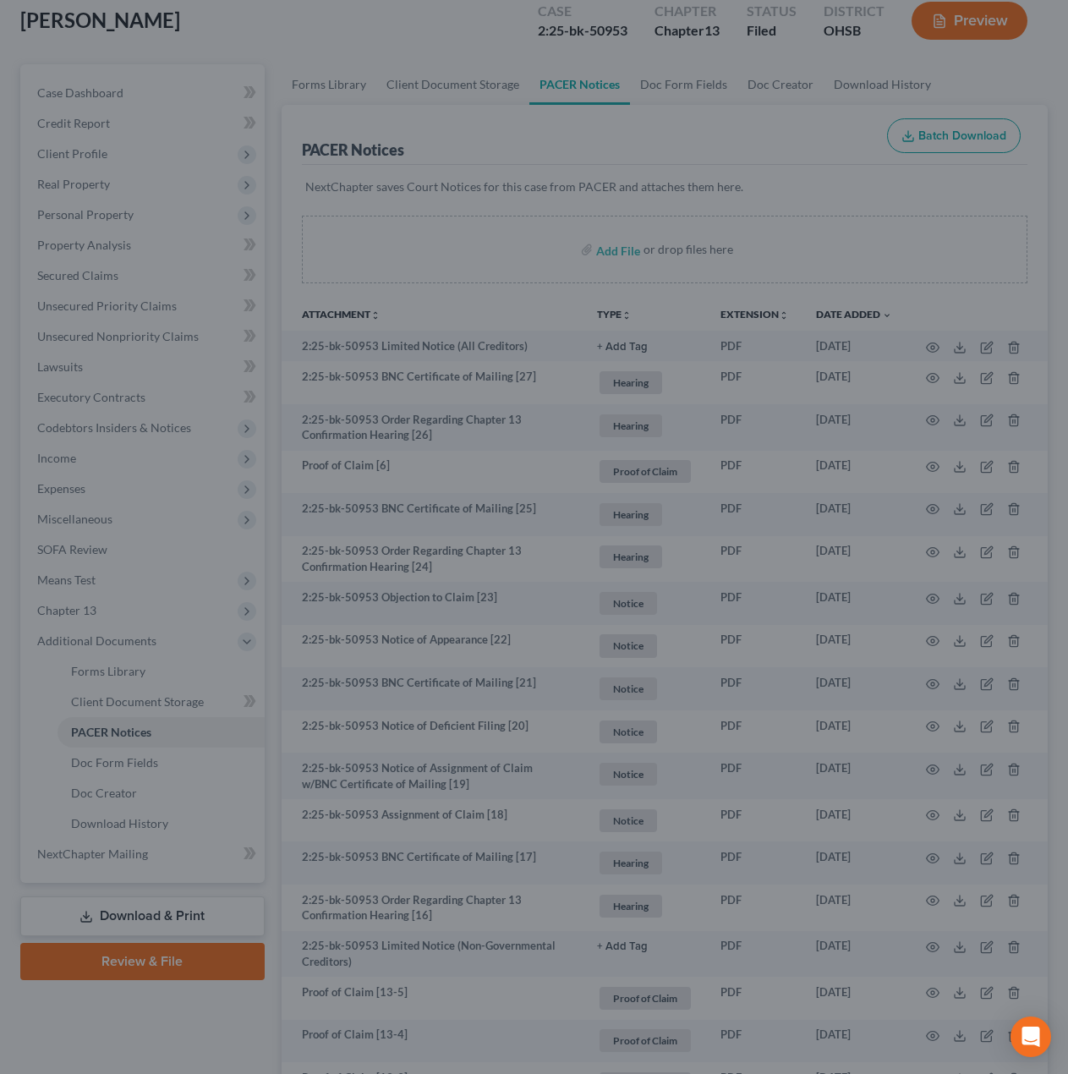
scroll to position [0, 0]
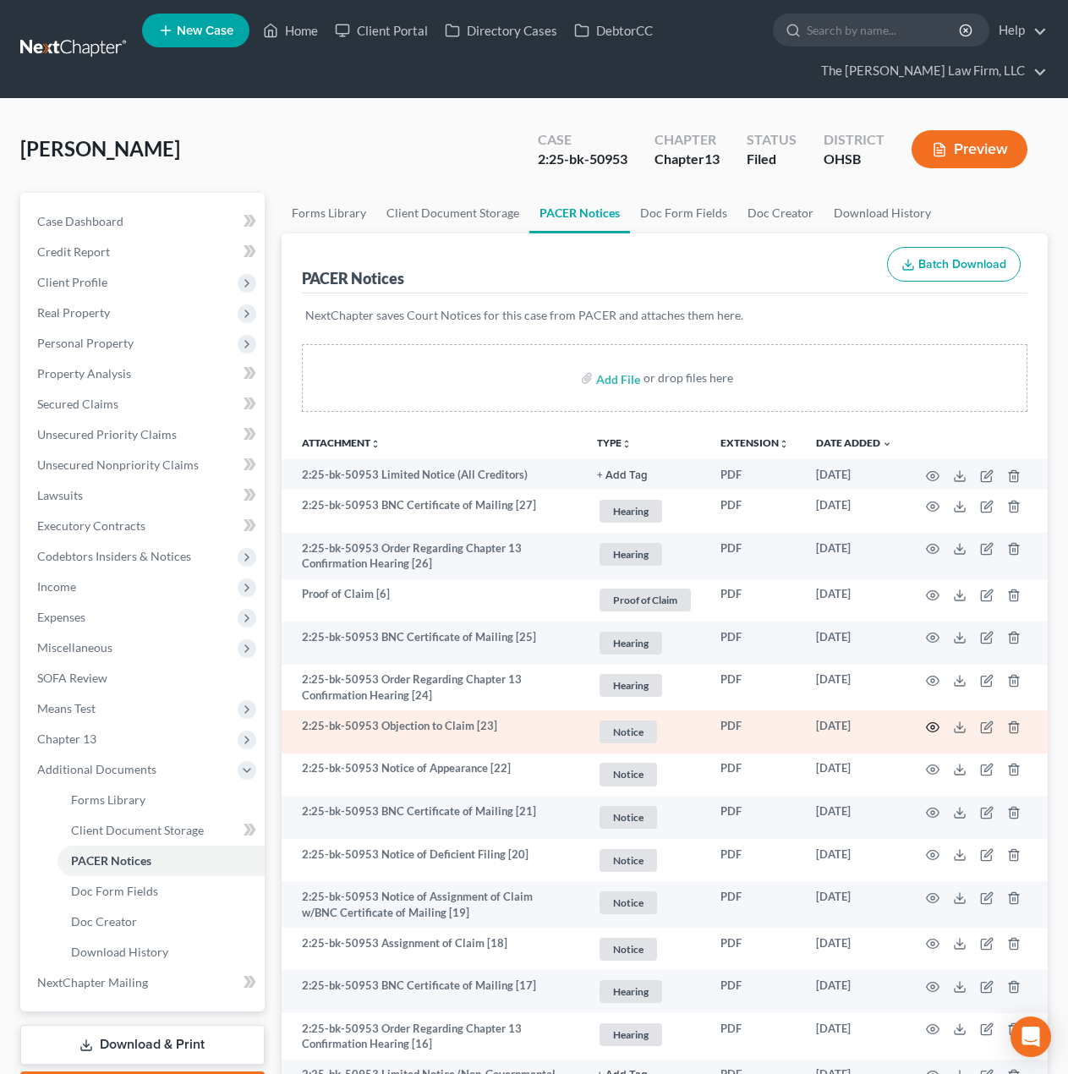
click at [934, 725] on icon "button" at bounding box center [933, 727] width 14 height 14
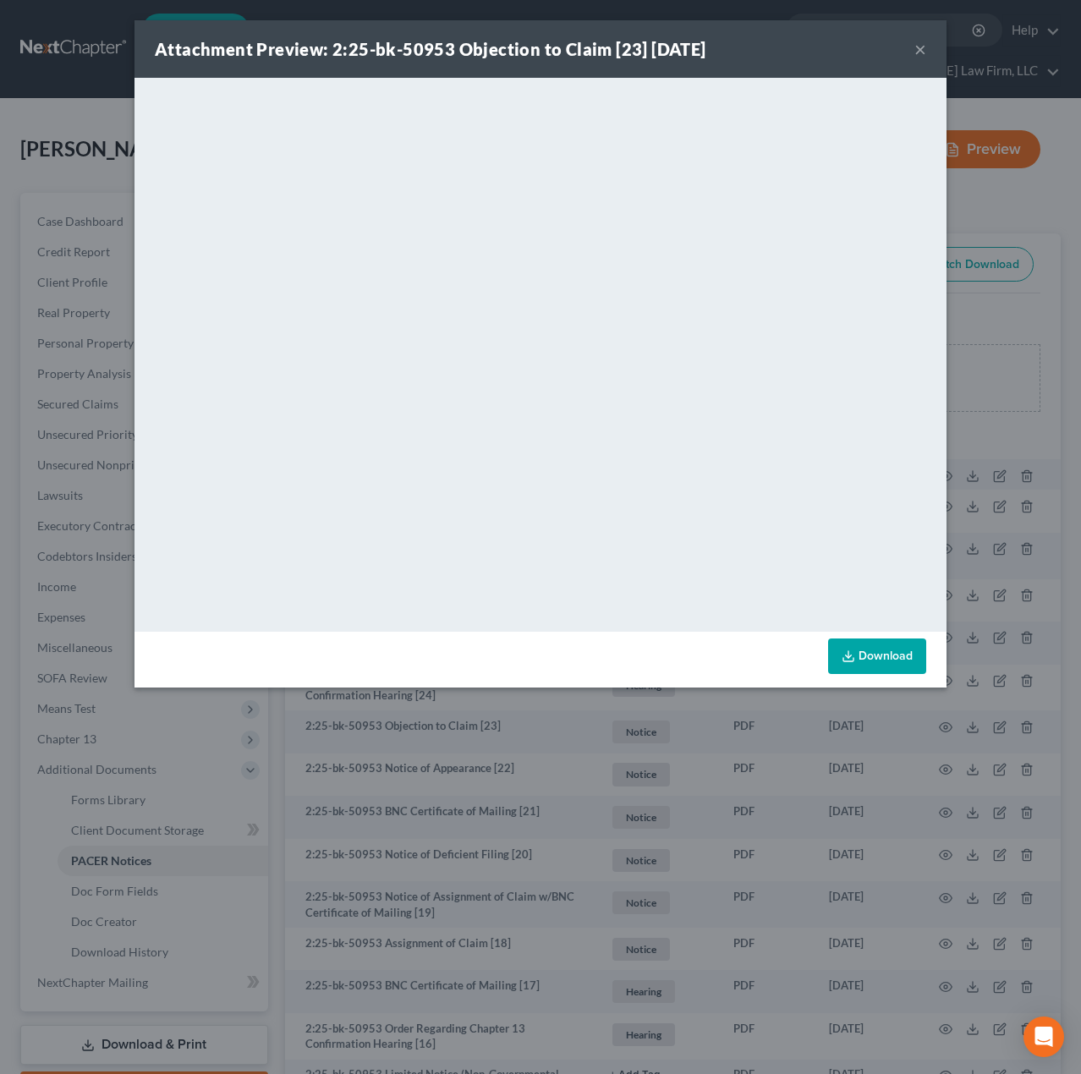
click at [923, 47] on button "×" at bounding box center [920, 49] width 12 height 20
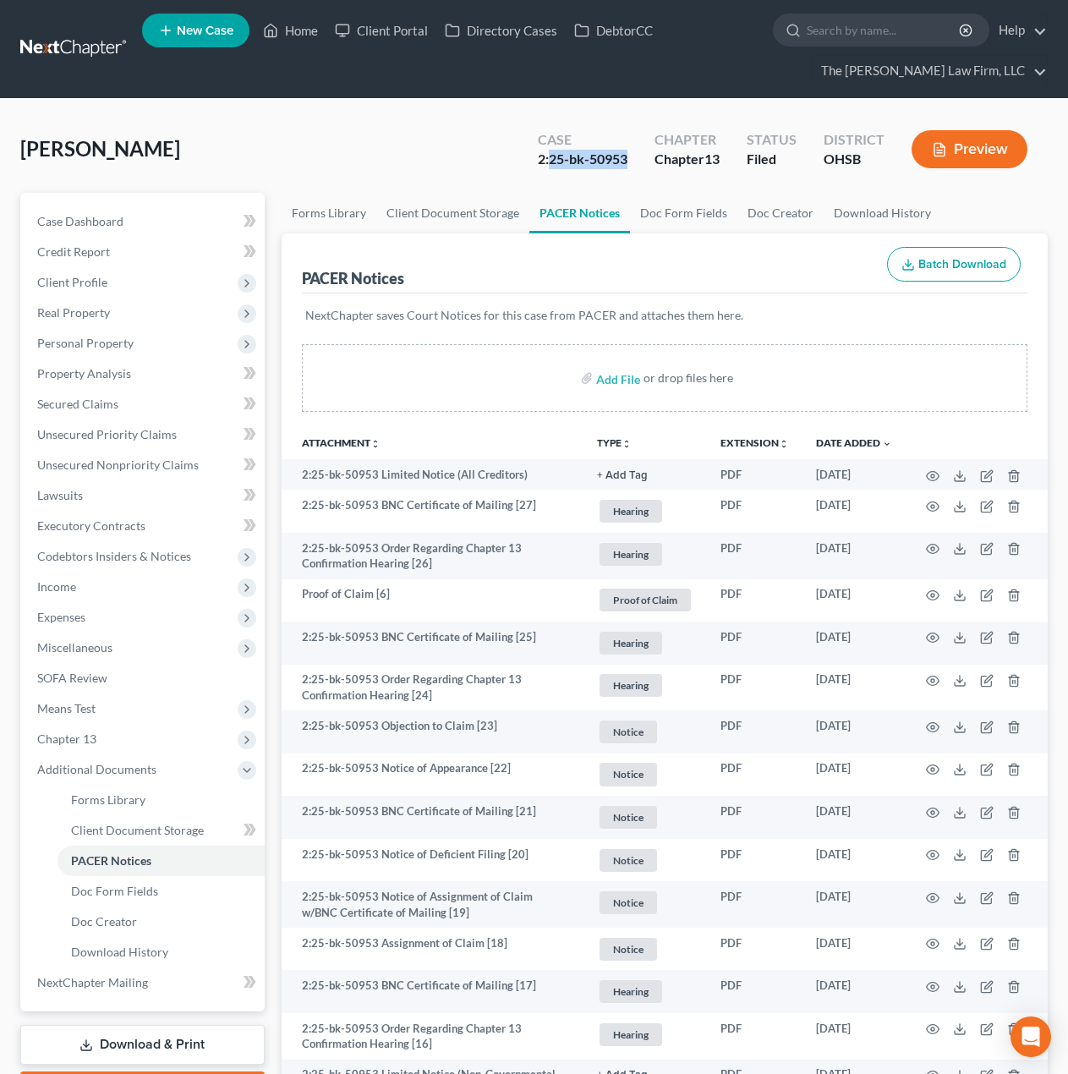
drag, startPoint x: 551, startPoint y: 158, endPoint x: 627, endPoint y: 149, distance: 76.7
click at [627, 150] on div "2:25-bk-50953" at bounding box center [583, 159] width 90 height 19
copy div "25-bk-50953"
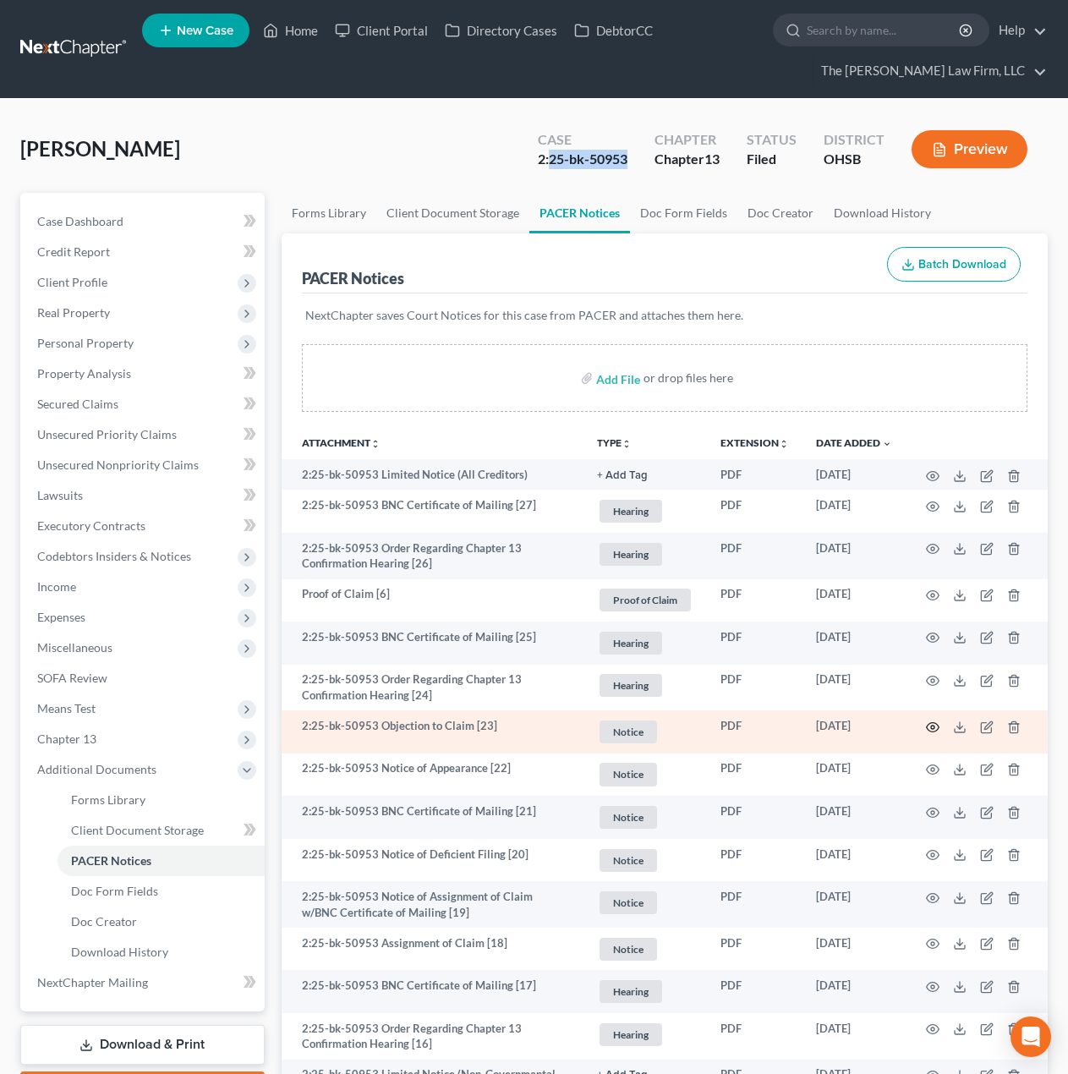
click at [937, 721] on icon "button" at bounding box center [933, 727] width 14 height 14
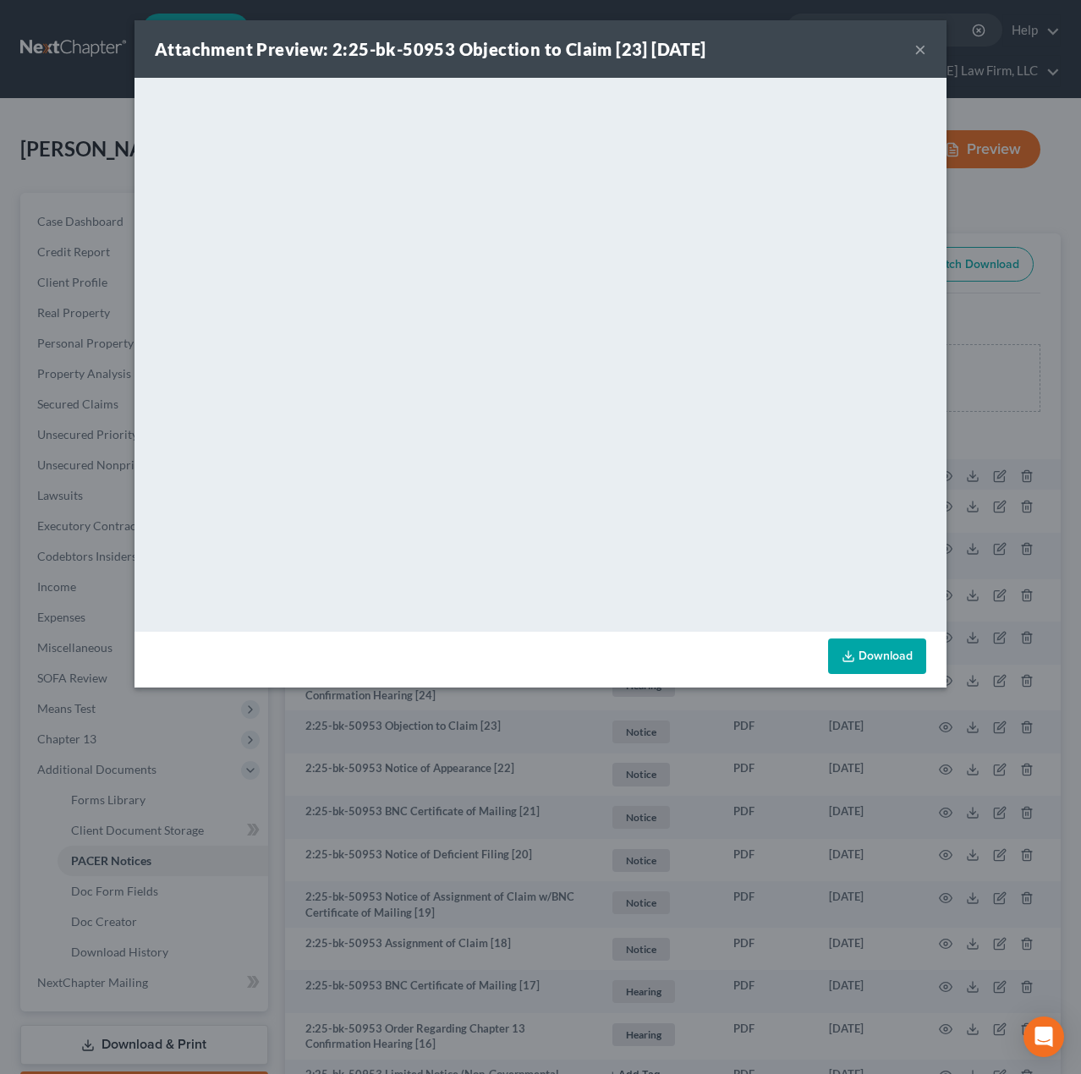
click at [81, 32] on div "Attachment Preview: 2:25-bk-50953 Objection to Claim [23] 07/23/2025 × <object …" at bounding box center [540, 537] width 1081 height 1074
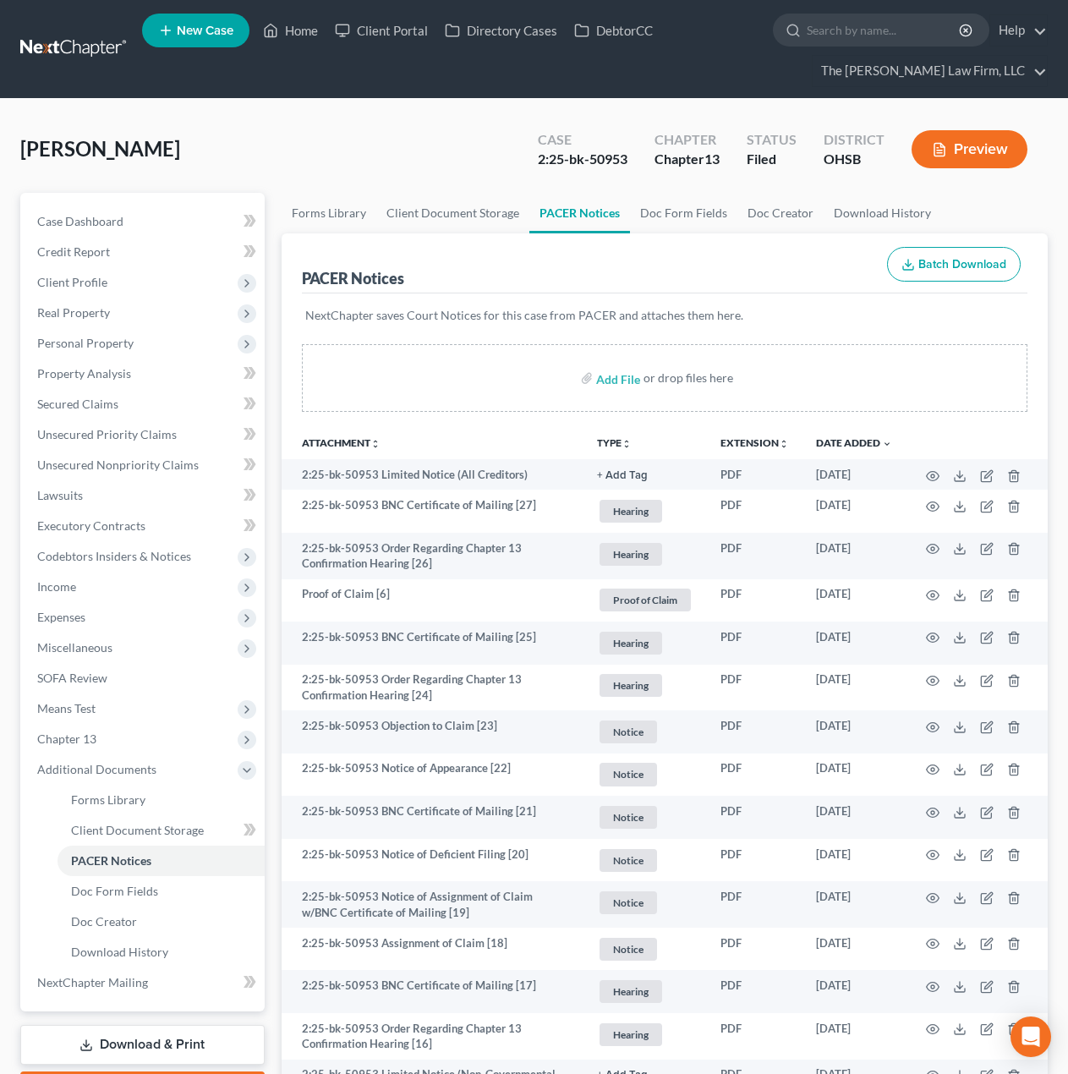
click at [54, 51] on link at bounding box center [74, 49] width 108 height 30
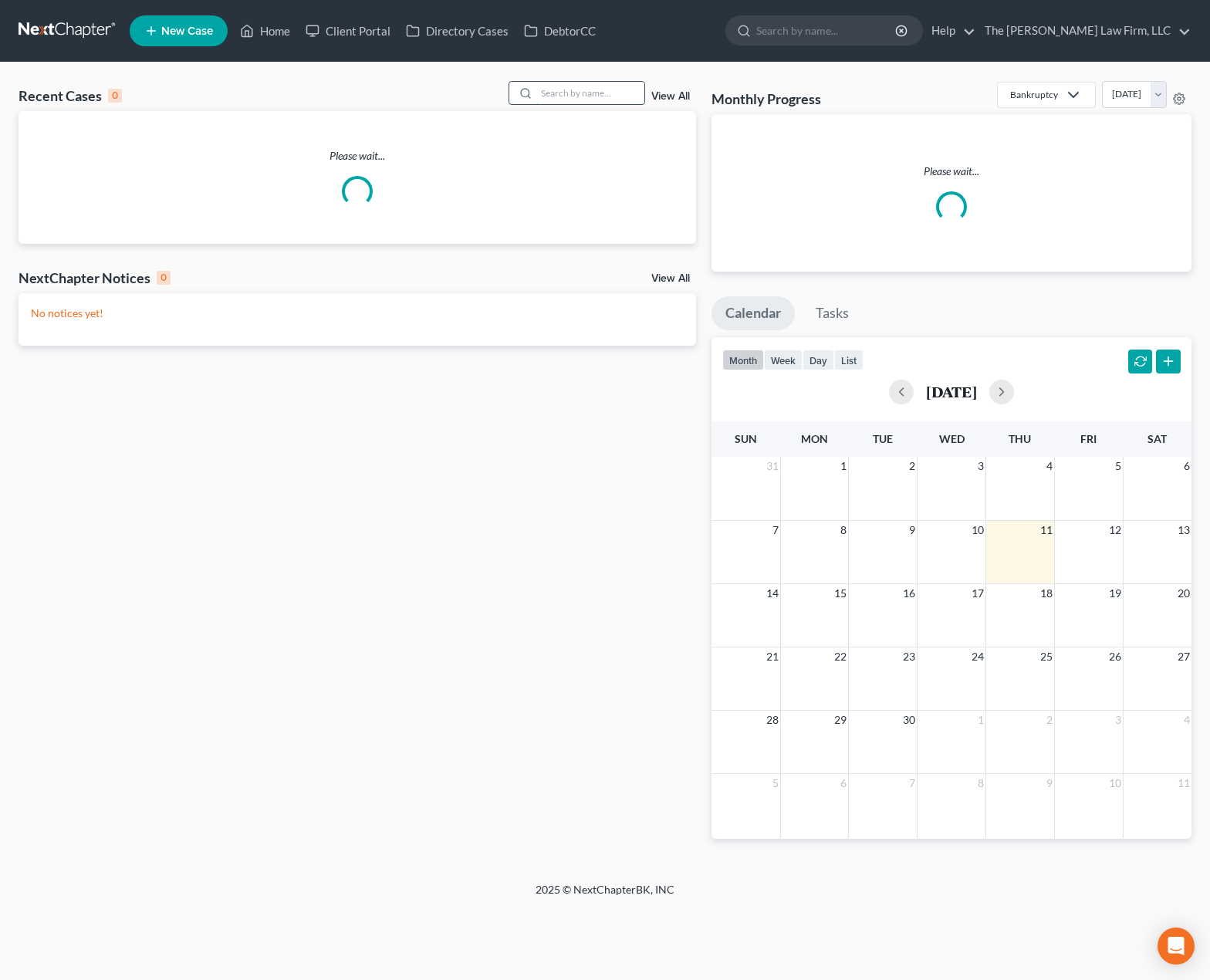
click at [595, 98] on input "search" at bounding box center [590, 93] width 108 height 23
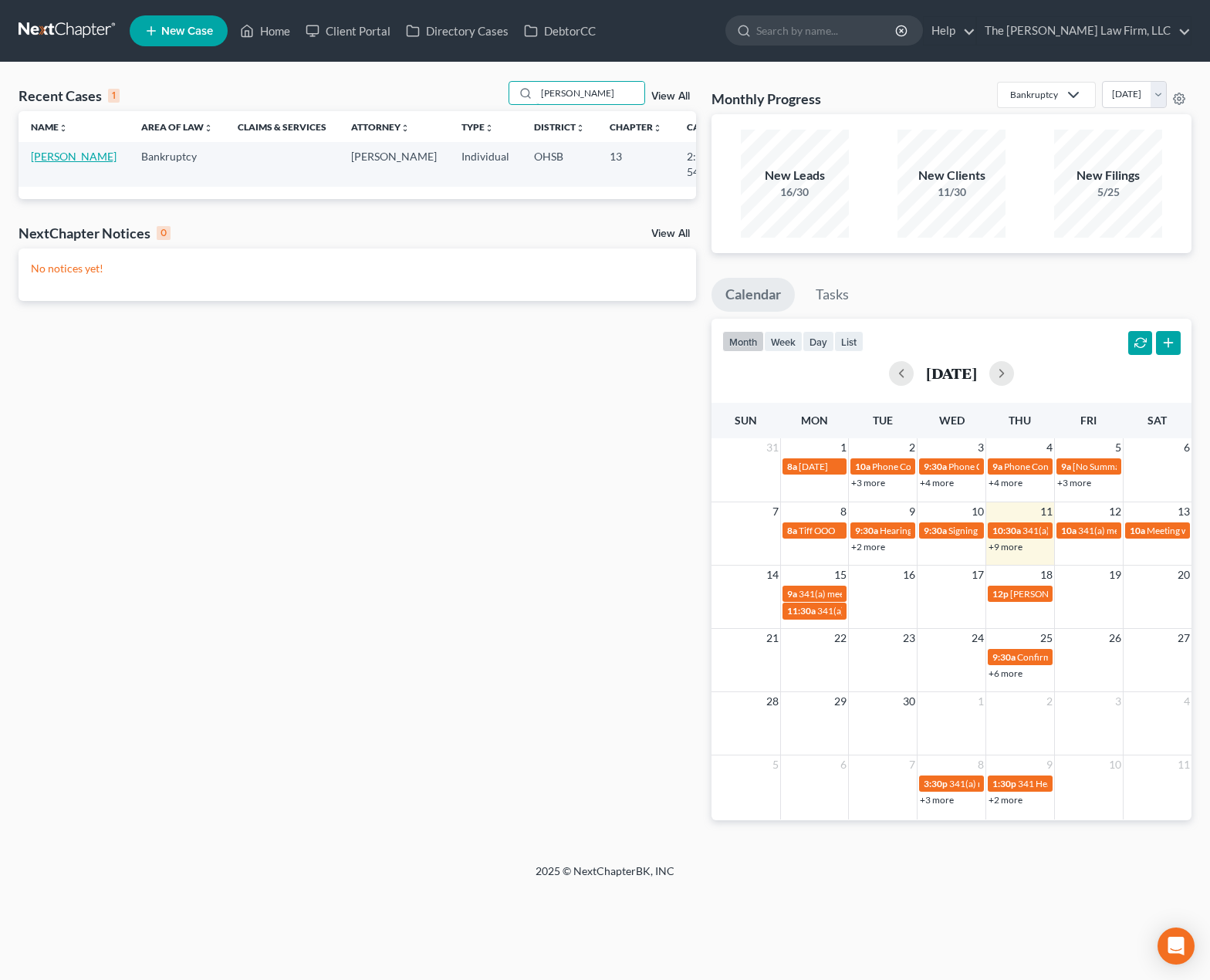
type input "[PERSON_NAME]"
click at [54, 156] on link "[PERSON_NAME]" at bounding box center [74, 156] width 86 height 13
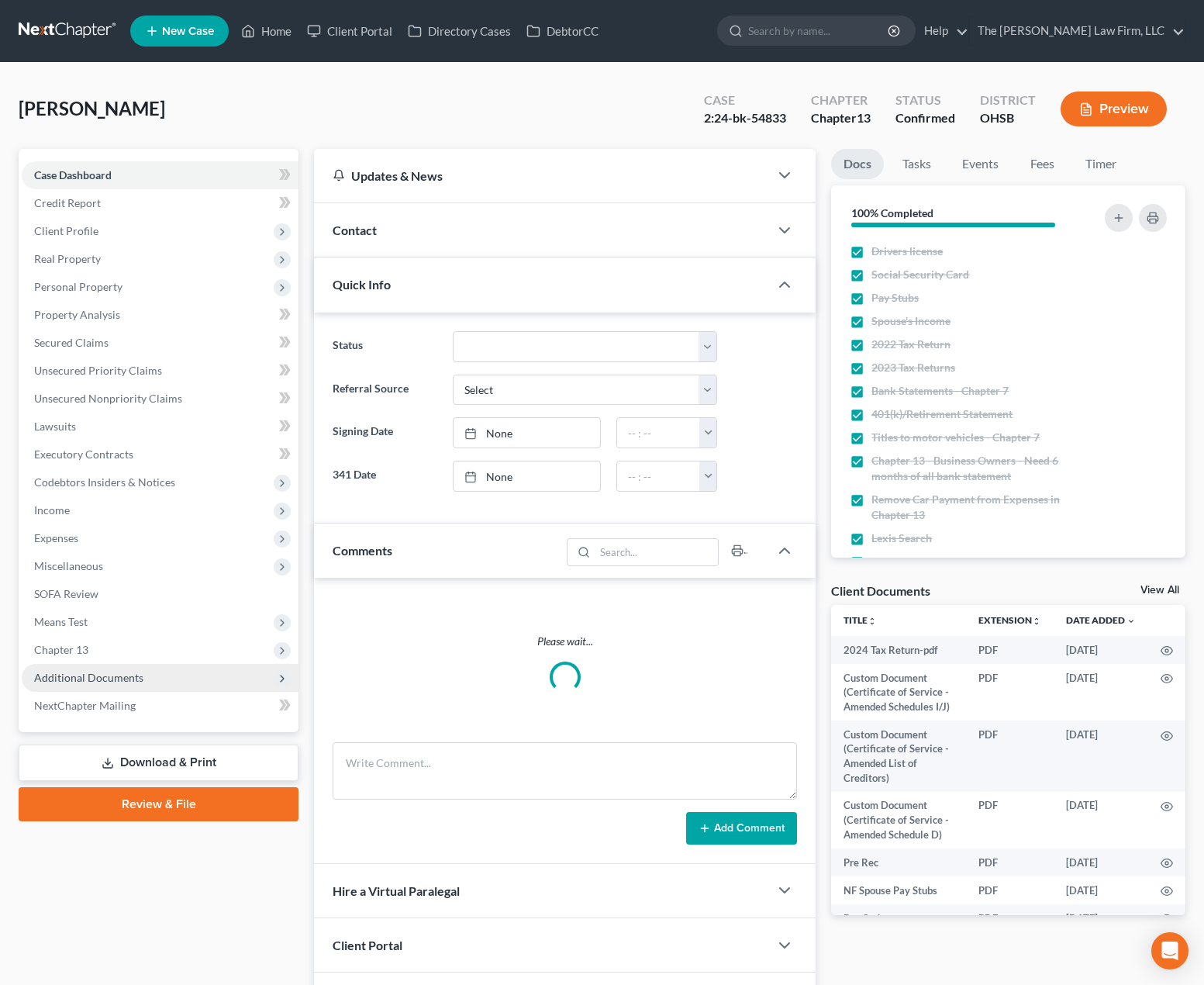
click at [106, 679] on span "Additional Documents" at bounding box center [88, 677] width 109 height 13
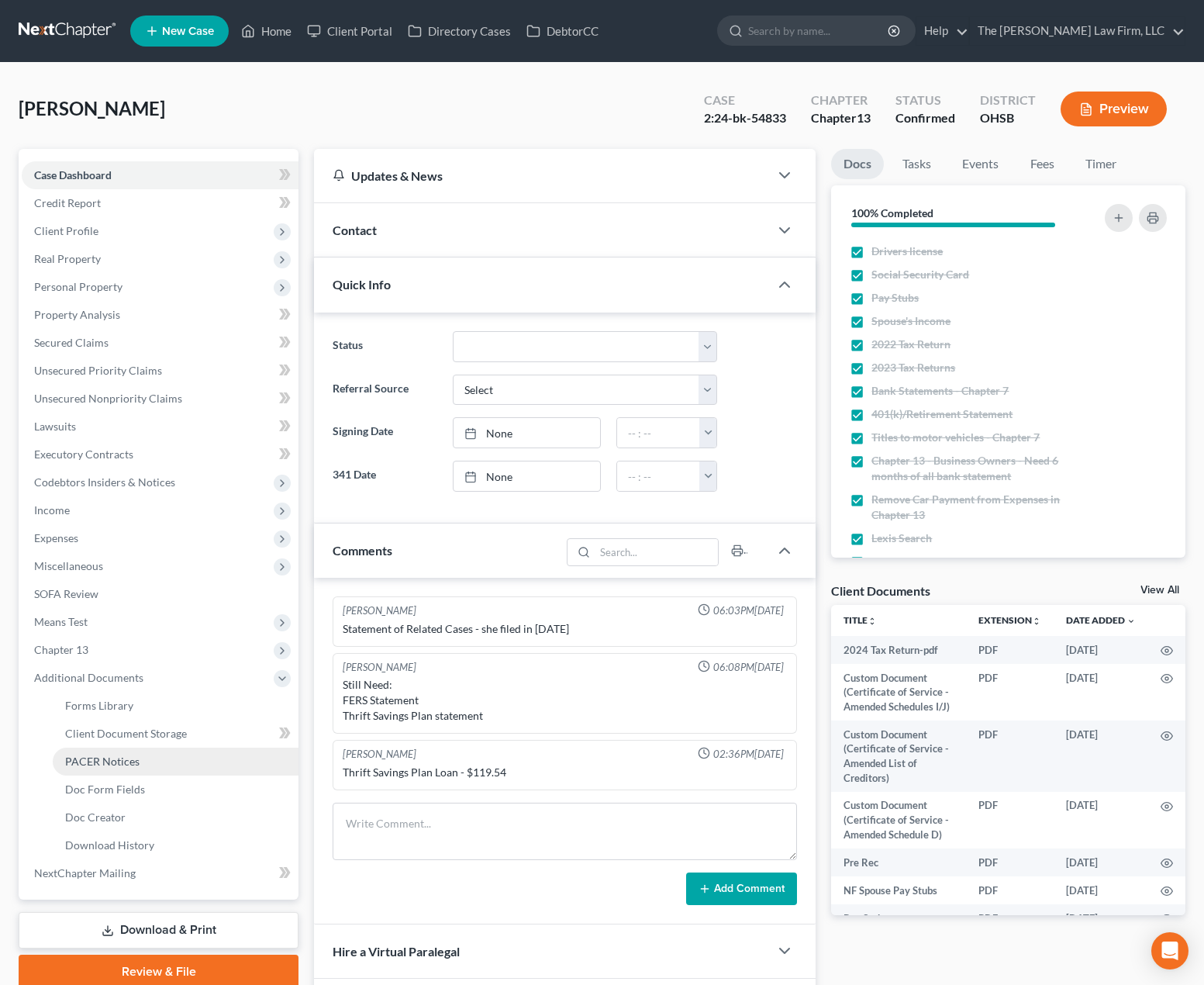
click at [110, 759] on span "PACER Notices" at bounding box center [102, 761] width 74 height 13
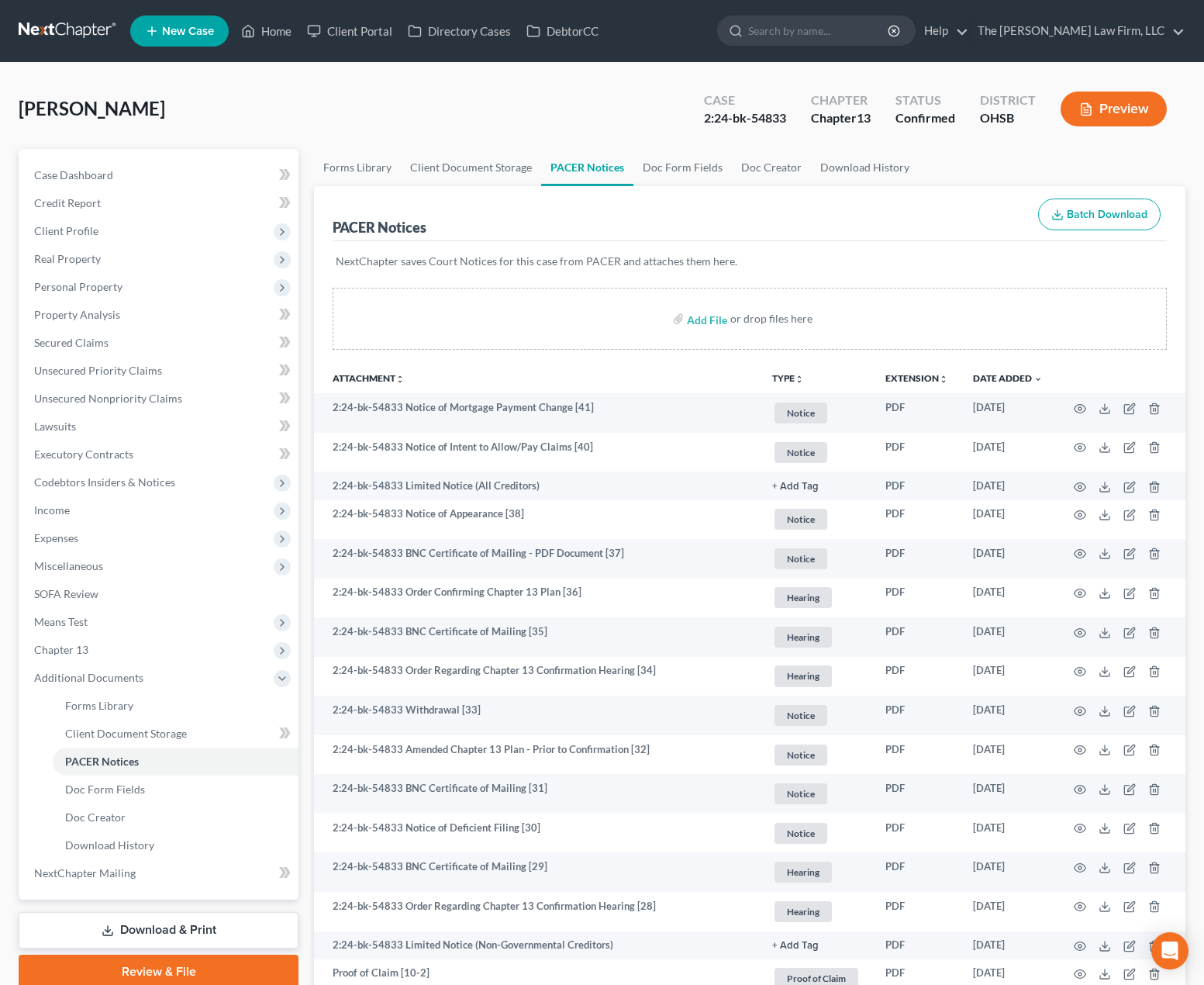
click at [944, 146] on div "[PERSON_NAME] Upgraded Case 2:24-bk-54833 Chapter Chapter 13 Status Confirmed D…" at bounding box center [602, 116] width 1167 height 68
click at [48, 26] on link at bounding box center [68, 31] width 99 height 28
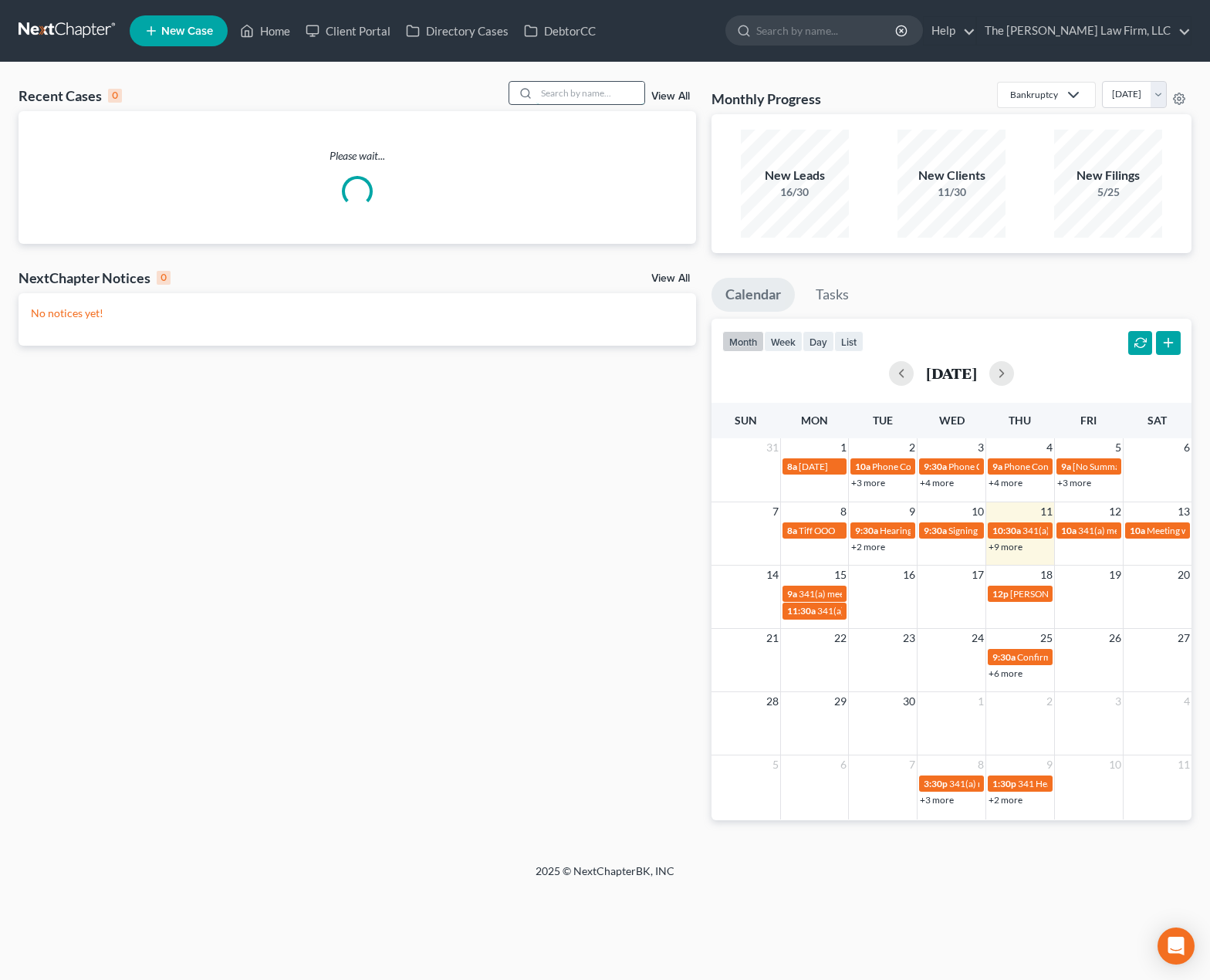
click at [560, 82] on input "search" at bounding box center [590, 93] width 108 height 23
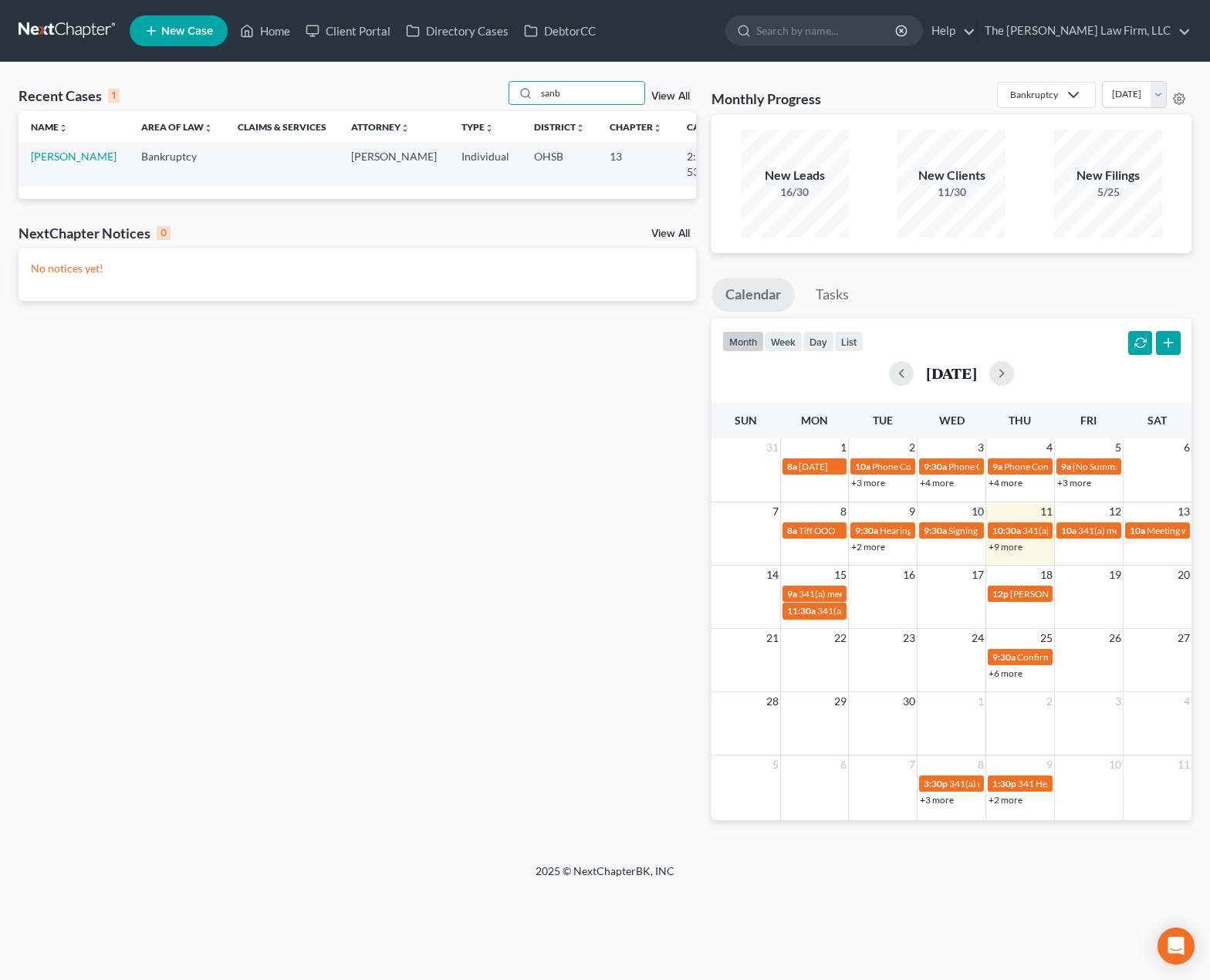
type input "sanb"
click at [51, 164] on td "Sanborn, Marcus" at bounding box center [73, 164] width 110 height 44
click at [47, 162] on link "Sanborn, Marcus" at bounding box center [74, 156] width 86 height 13
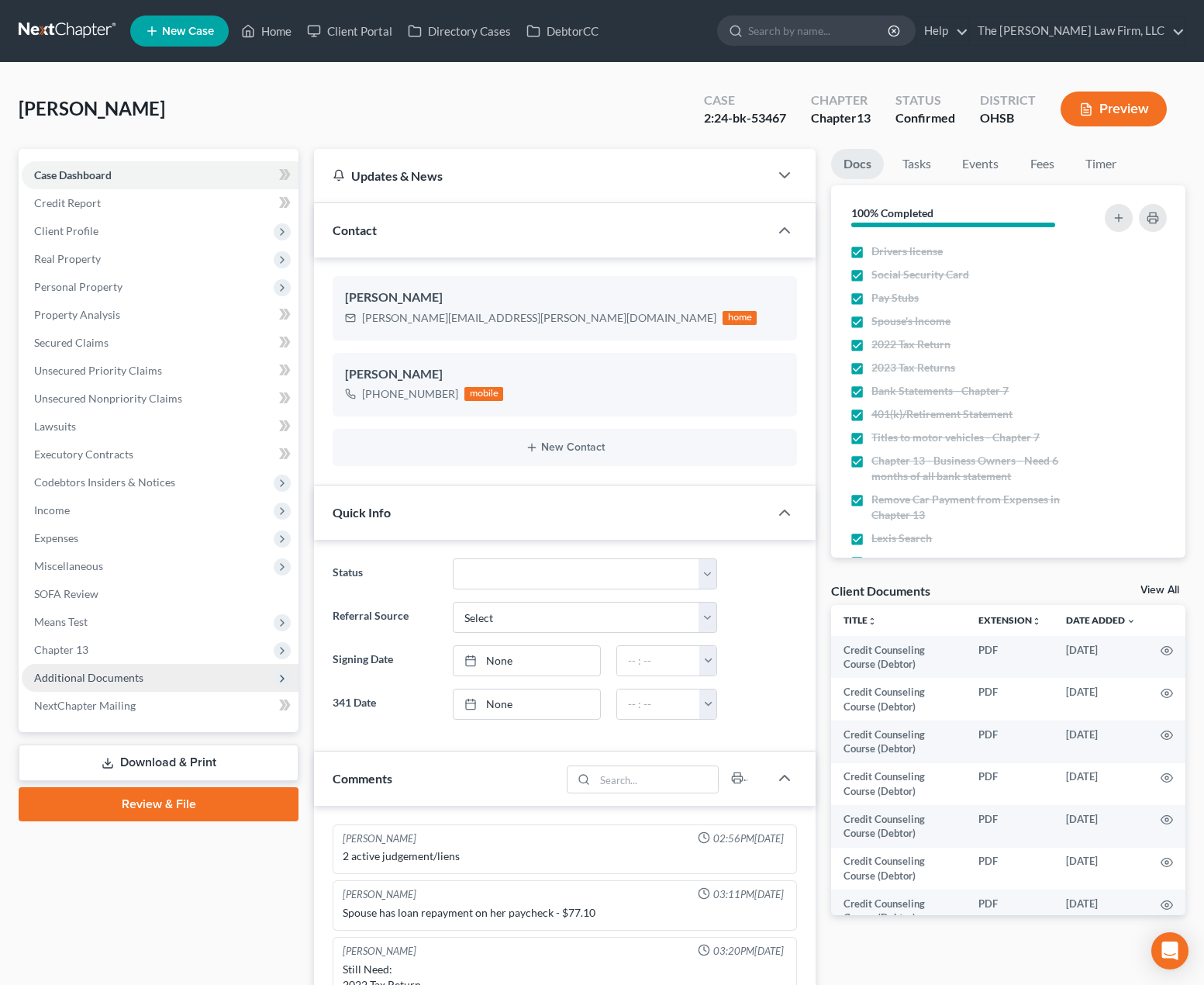
click at [117, 685] on span "Additional Documents" at bounding box center [160, 678] width 277 height 28
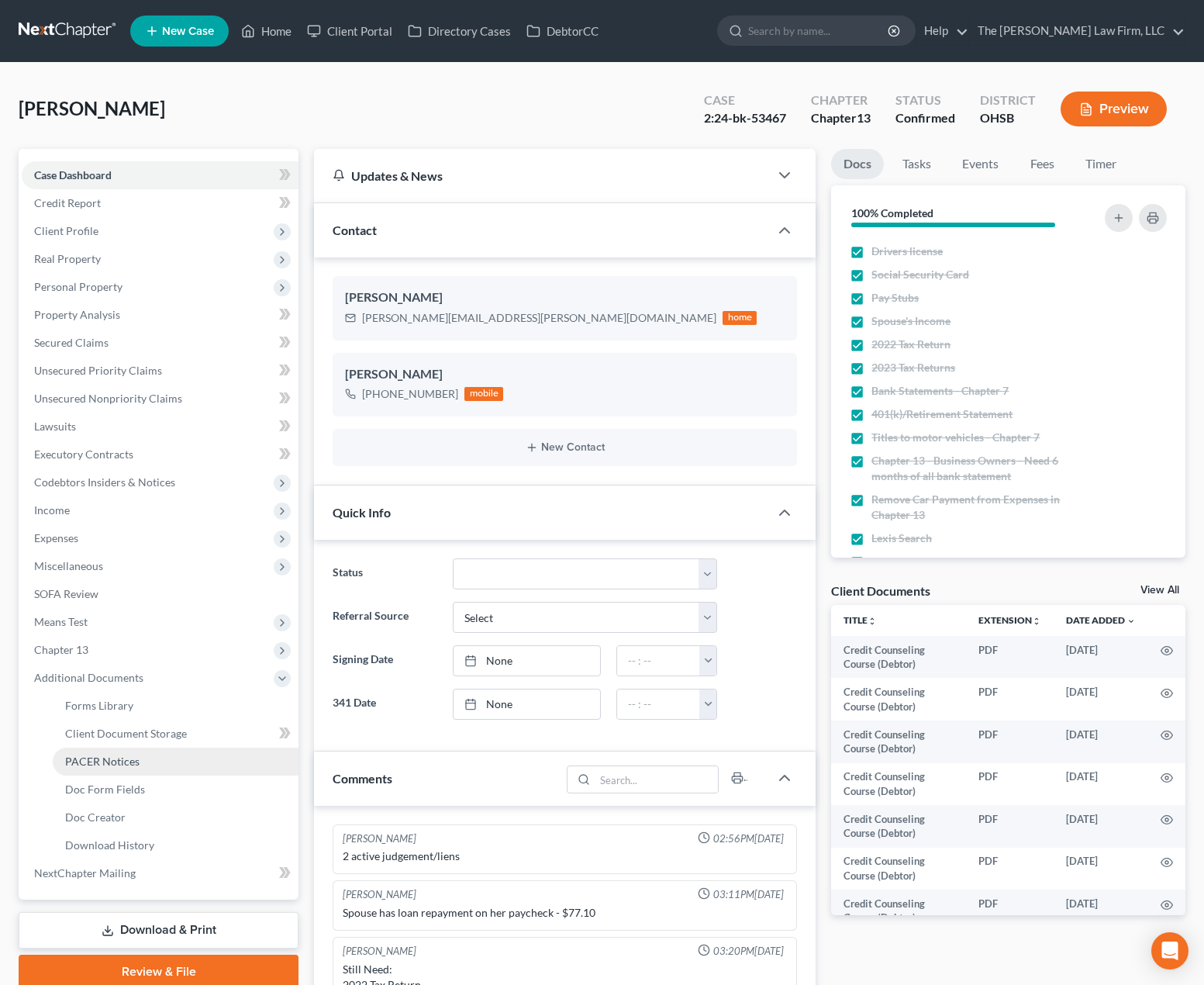
click at [113, 770] on link "PACER Notices" at bounding box center [176, 761] width 246 height 28
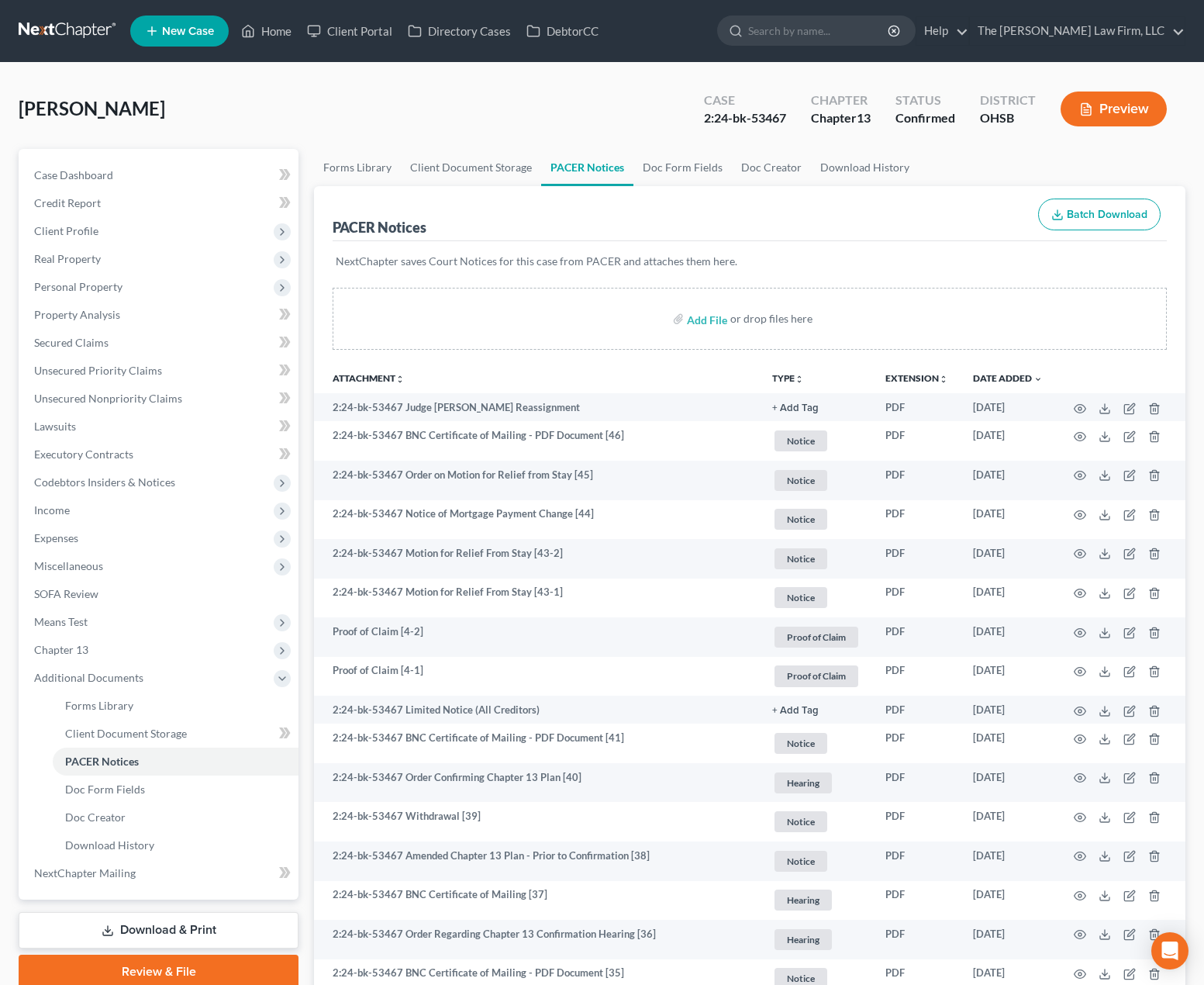
click at [94, 38] on link at bounding box center [68, 31] width 99 height 28
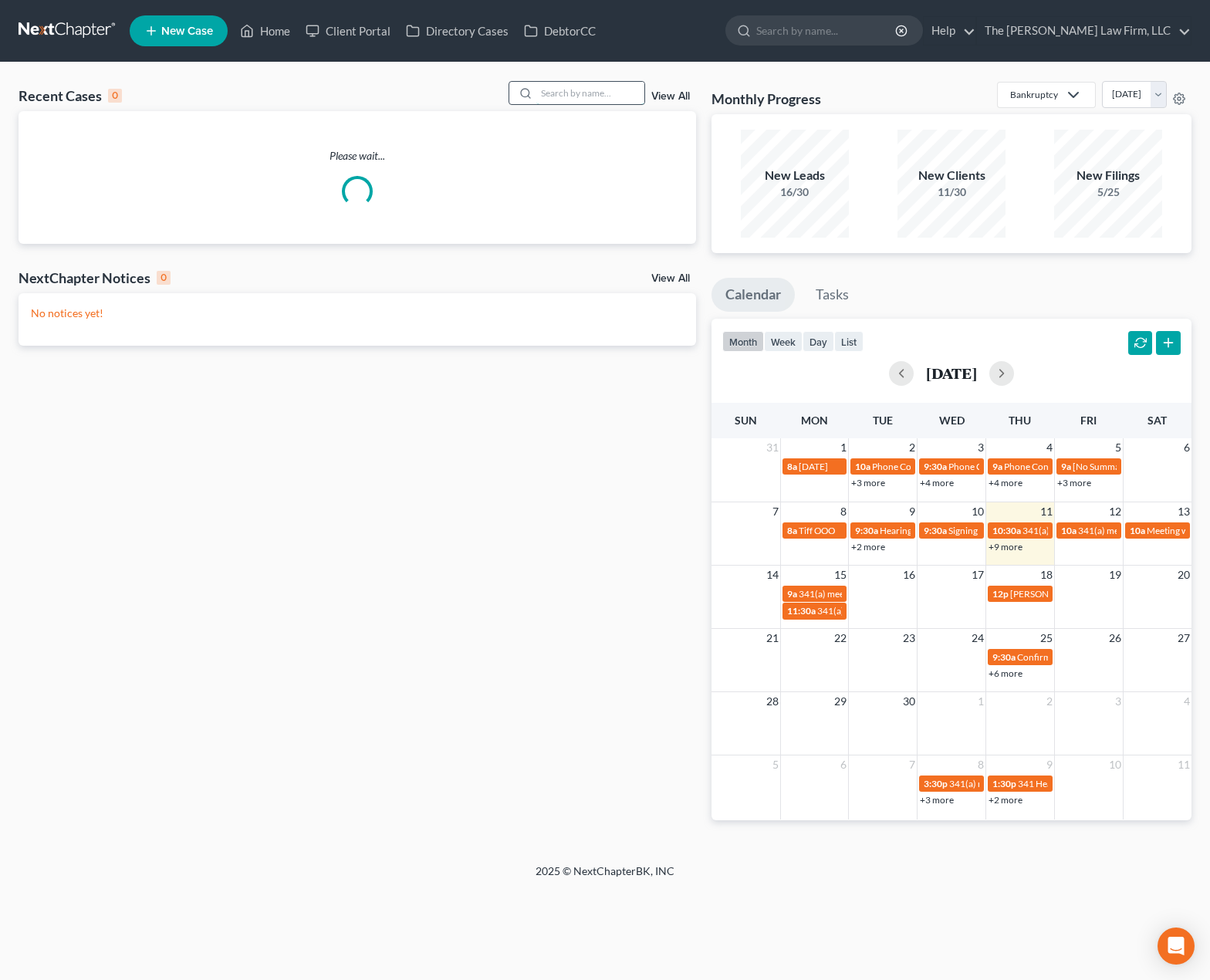
click at [571, 94] on input "search" at bounding box center [590, 93] width 108 height 23
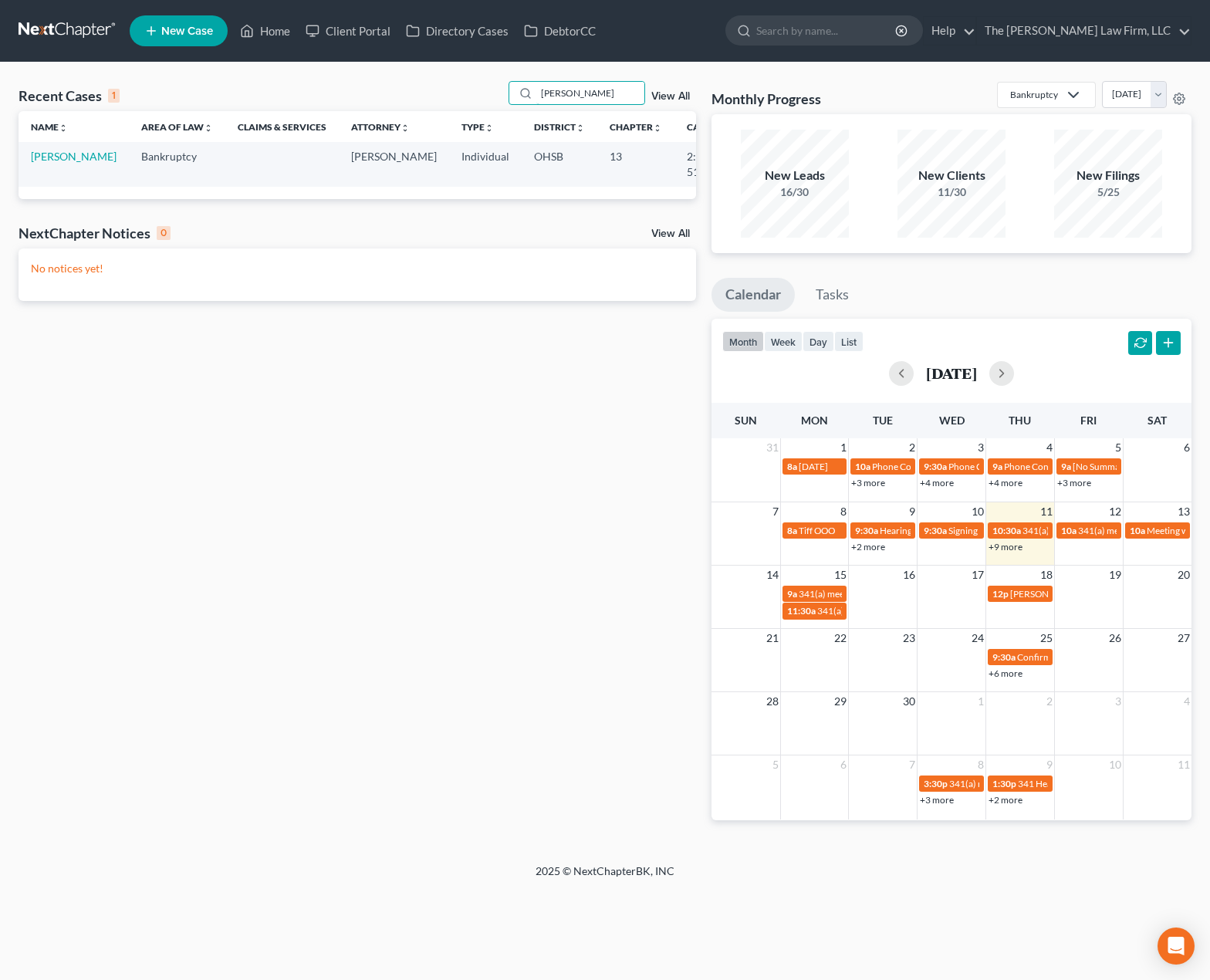
type input "[PERSON_NAME]"
click at [50, 164] on td "[PERSON_NAME]" at bounding box center [73, 164] width 110 height 44
click at [49, 162] on link "[PERSON_NAME]" at bounding box center [74, 156] width 86 height 13
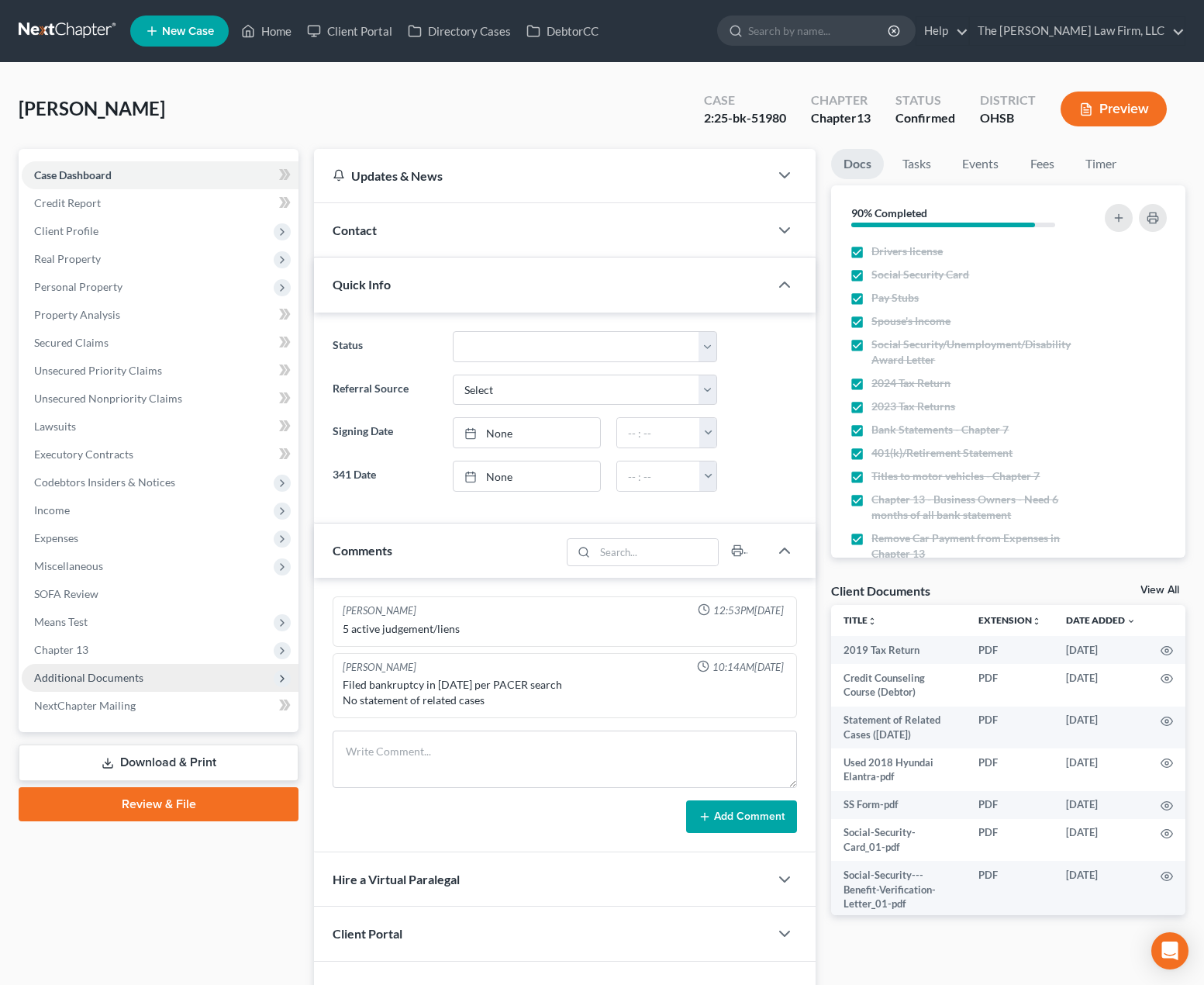
click at [159, 682] on span "Additional Documents" at bounding box center [160, 678] width 277 height 28
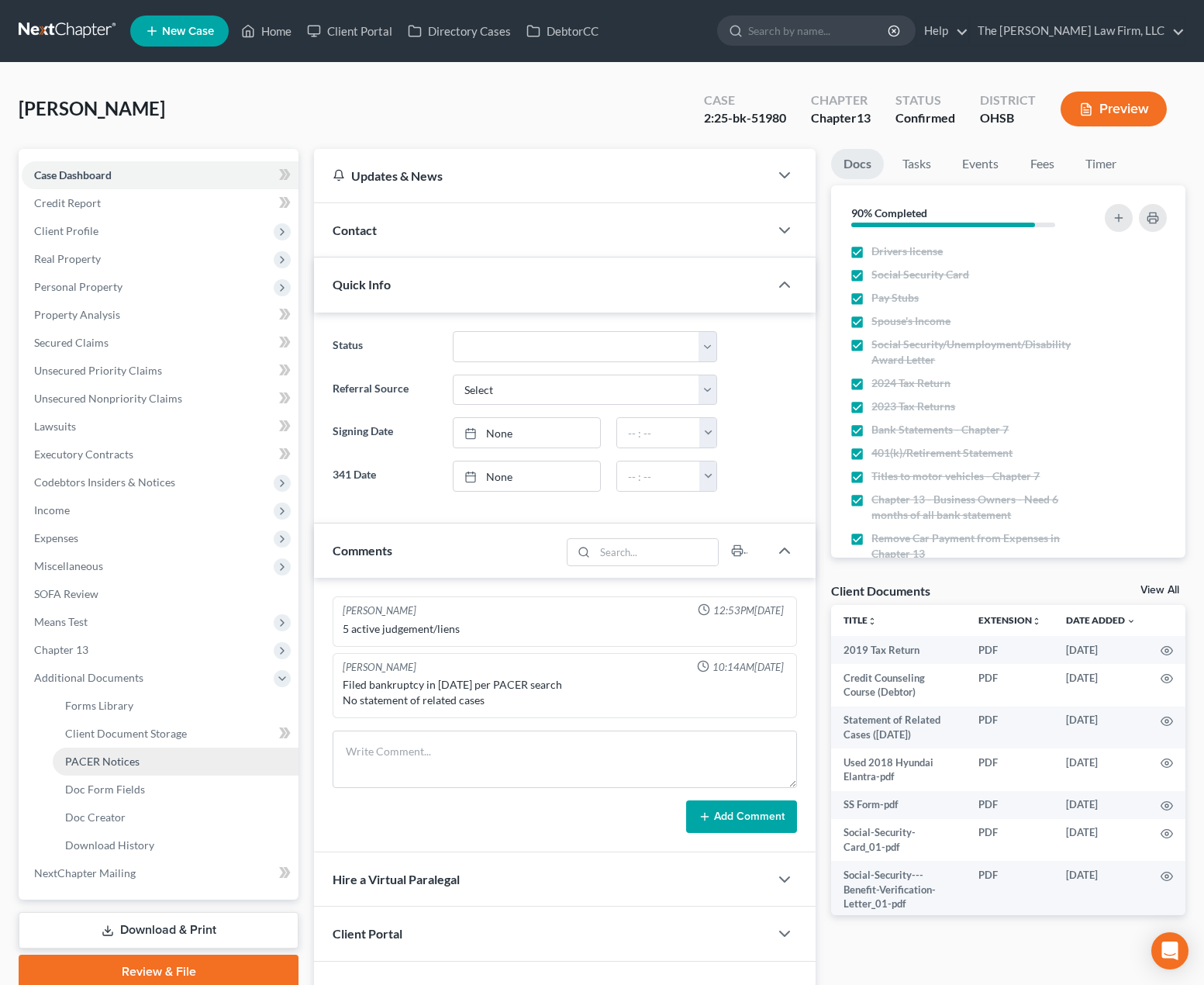
click at [133, 758] on span "PACER Notices" at bounding box center [102, 761] width 74 height 13
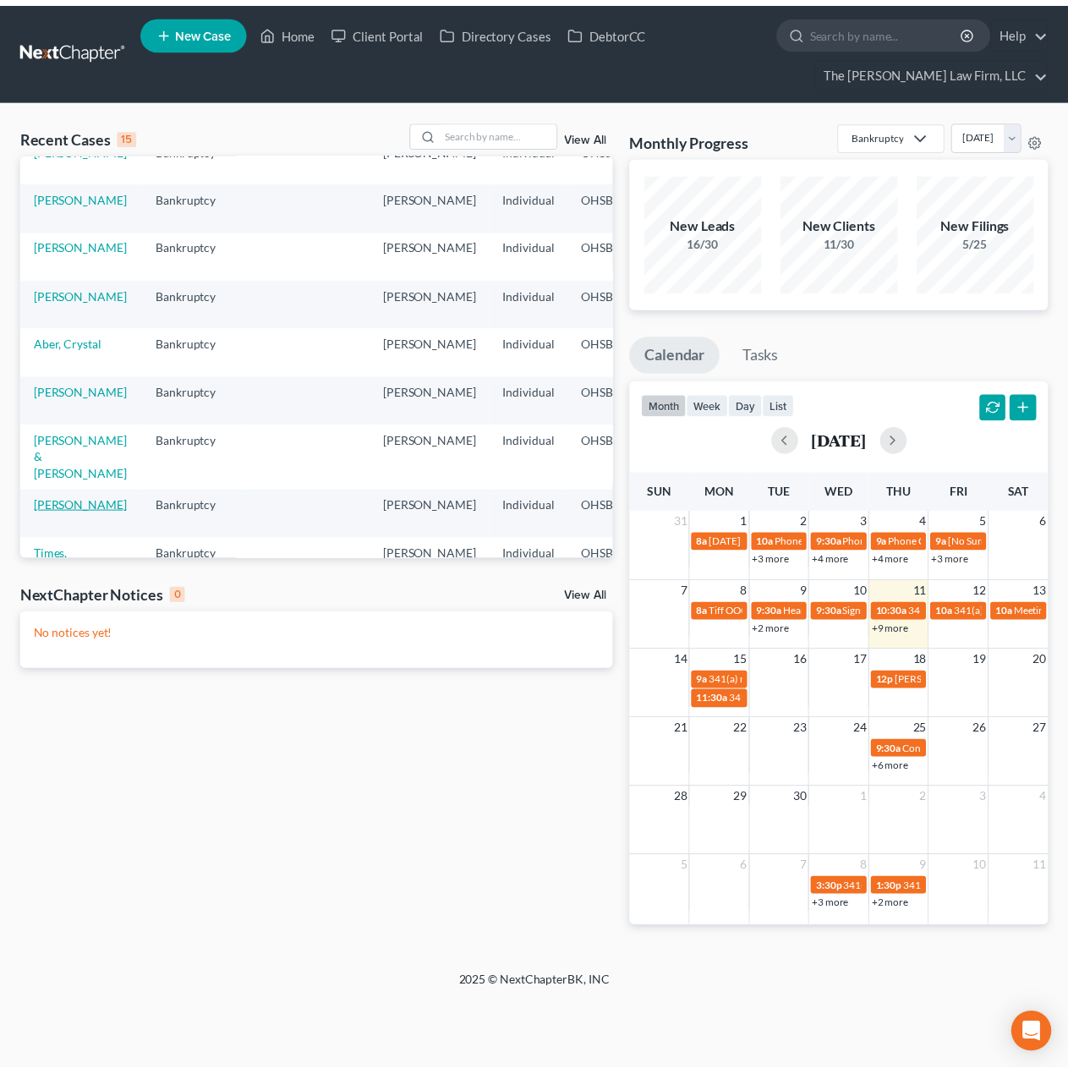
scroll to position [141, 0]
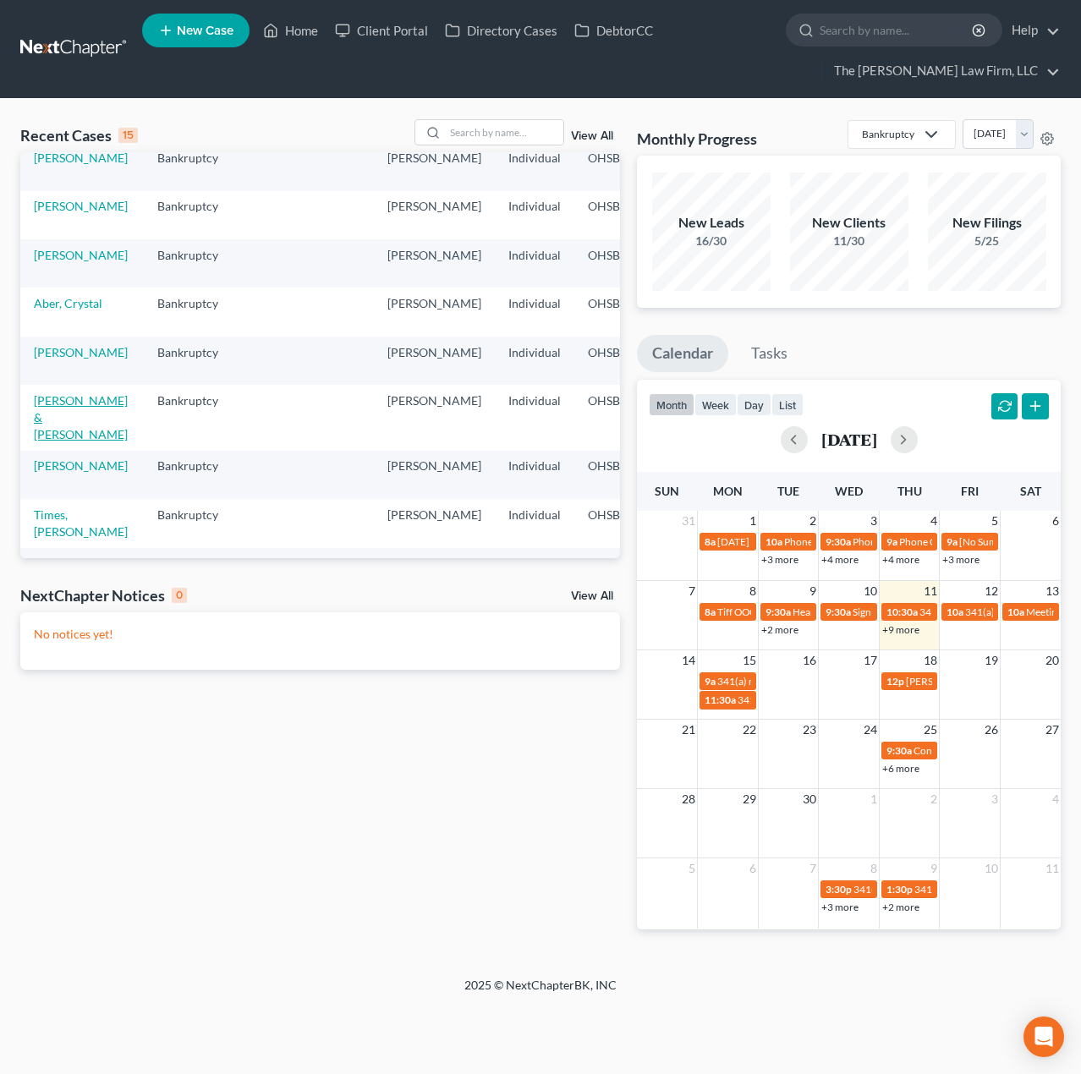
click at [55, 414] on link "[PERSON_NAME] & [PERSON_NAME]" at bounding box center [81, 417] width 94 height 48
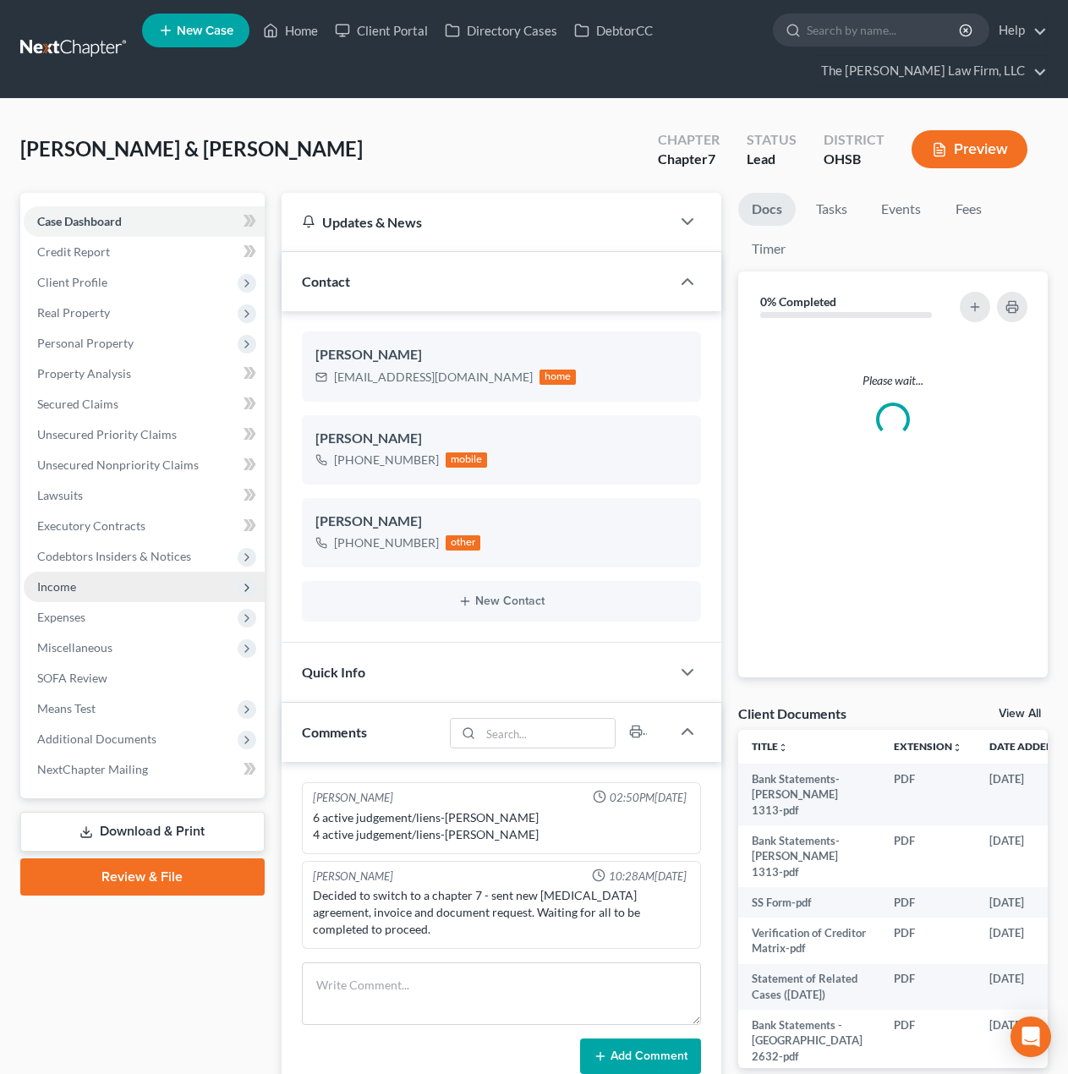
click at [74, 575] on span "Income" at bounding box center [144, 587] width 241 height 30
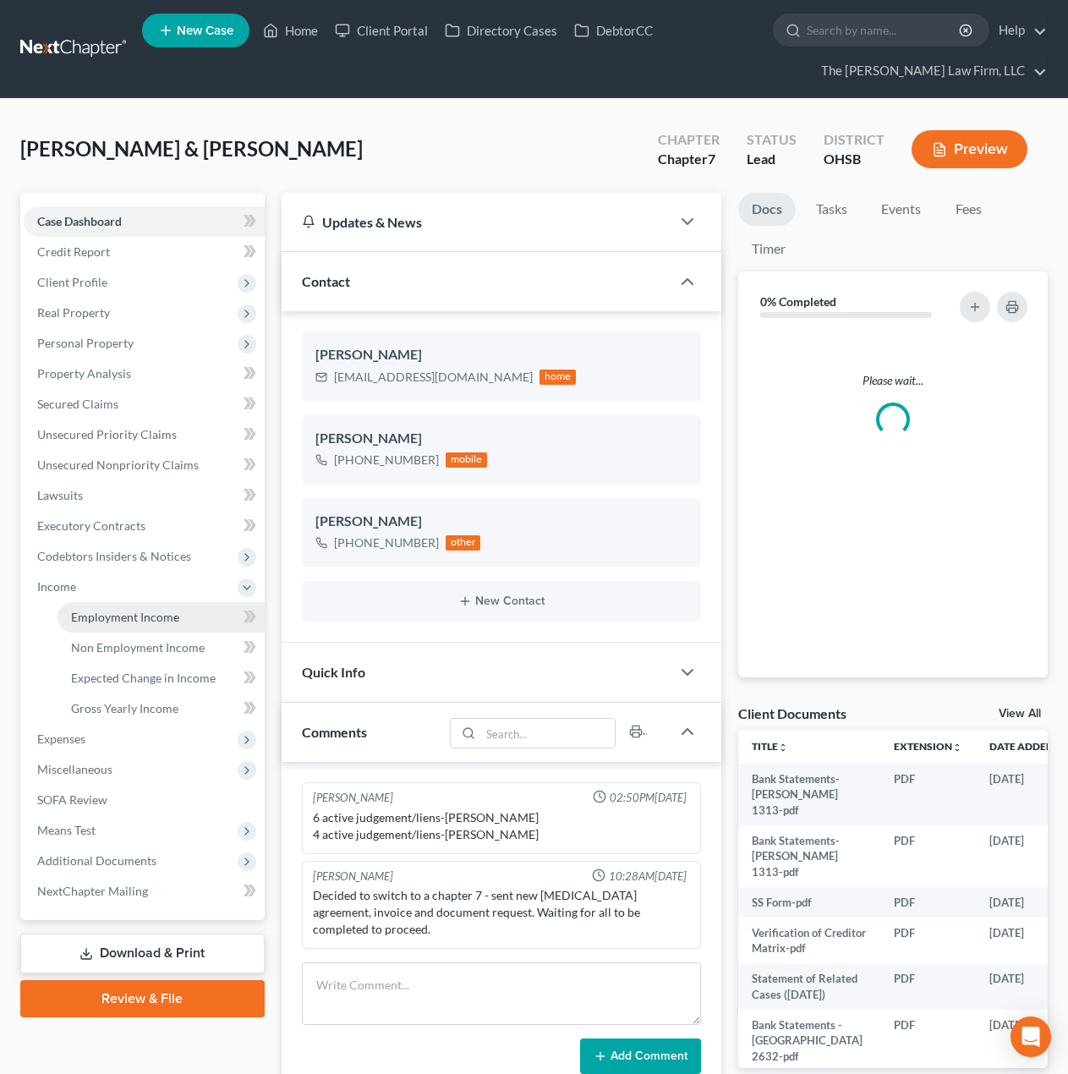
click at [101, 612] on span "Employment Income" at bounding box center [125, 617] width 108 height 14
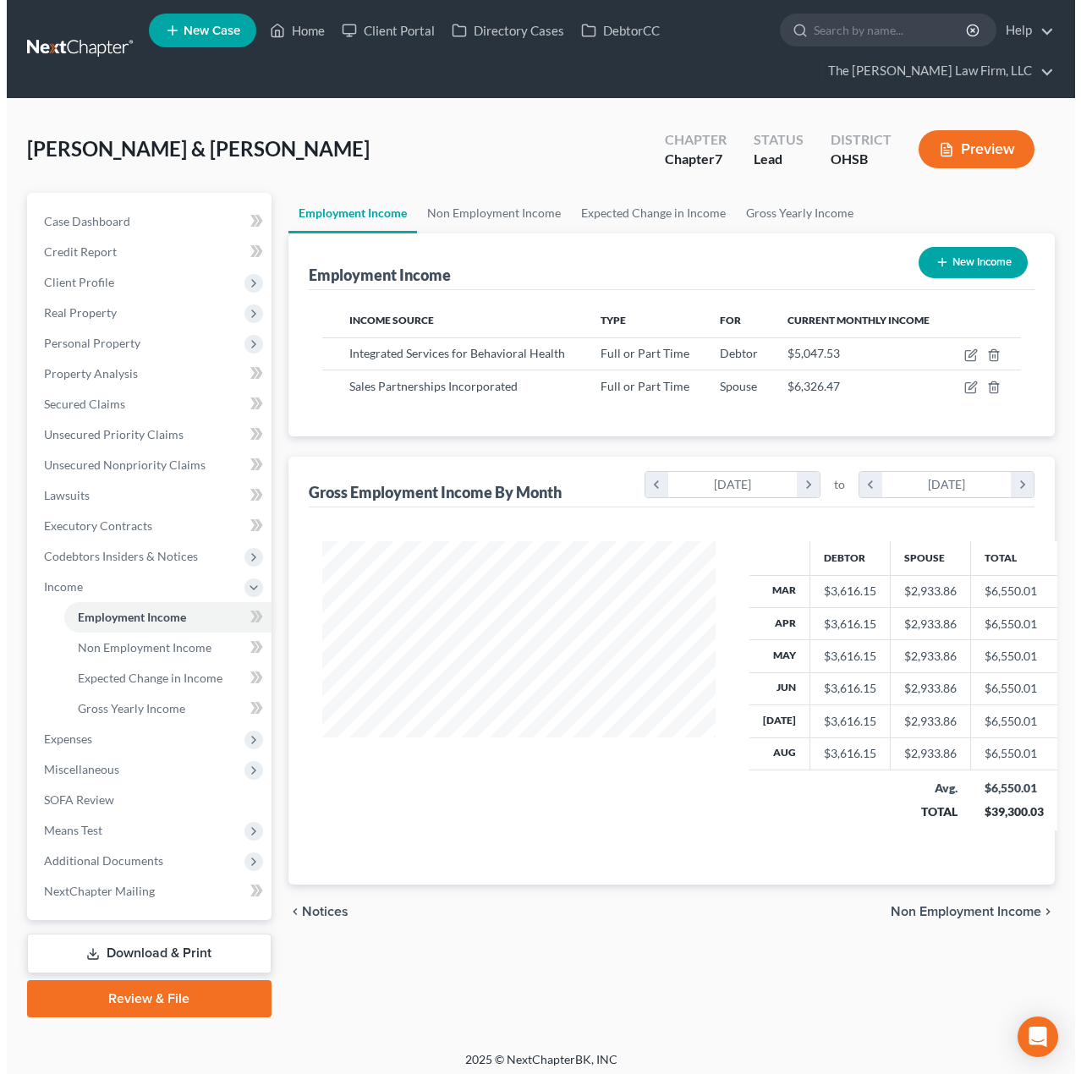
scroll to position [304, 428]
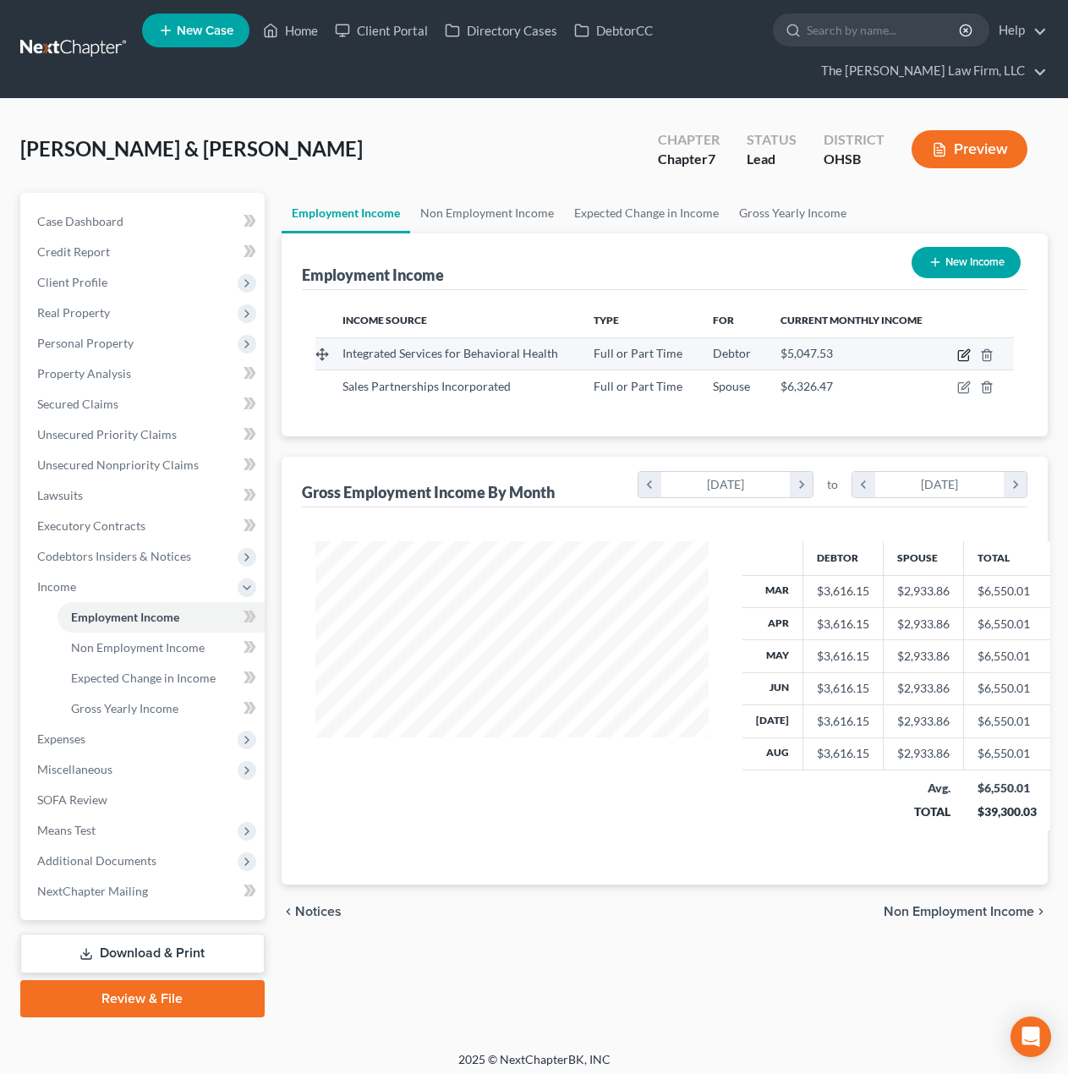
click at [960, 359] on icon "button" at bounding box center [964, 355] width 14 height 14
select select "0"
select select "36"
select select "2"
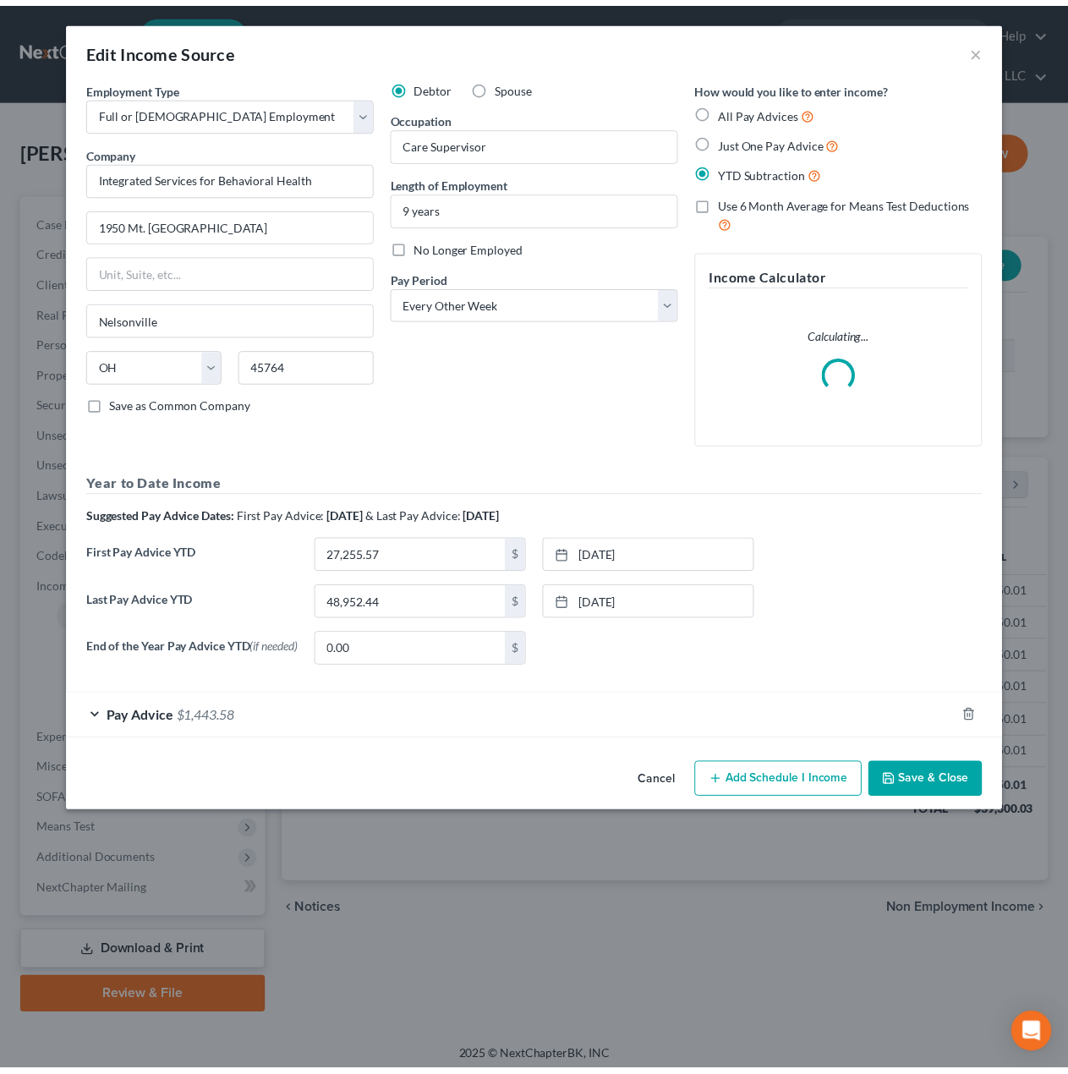
scroll to position [304, 433]
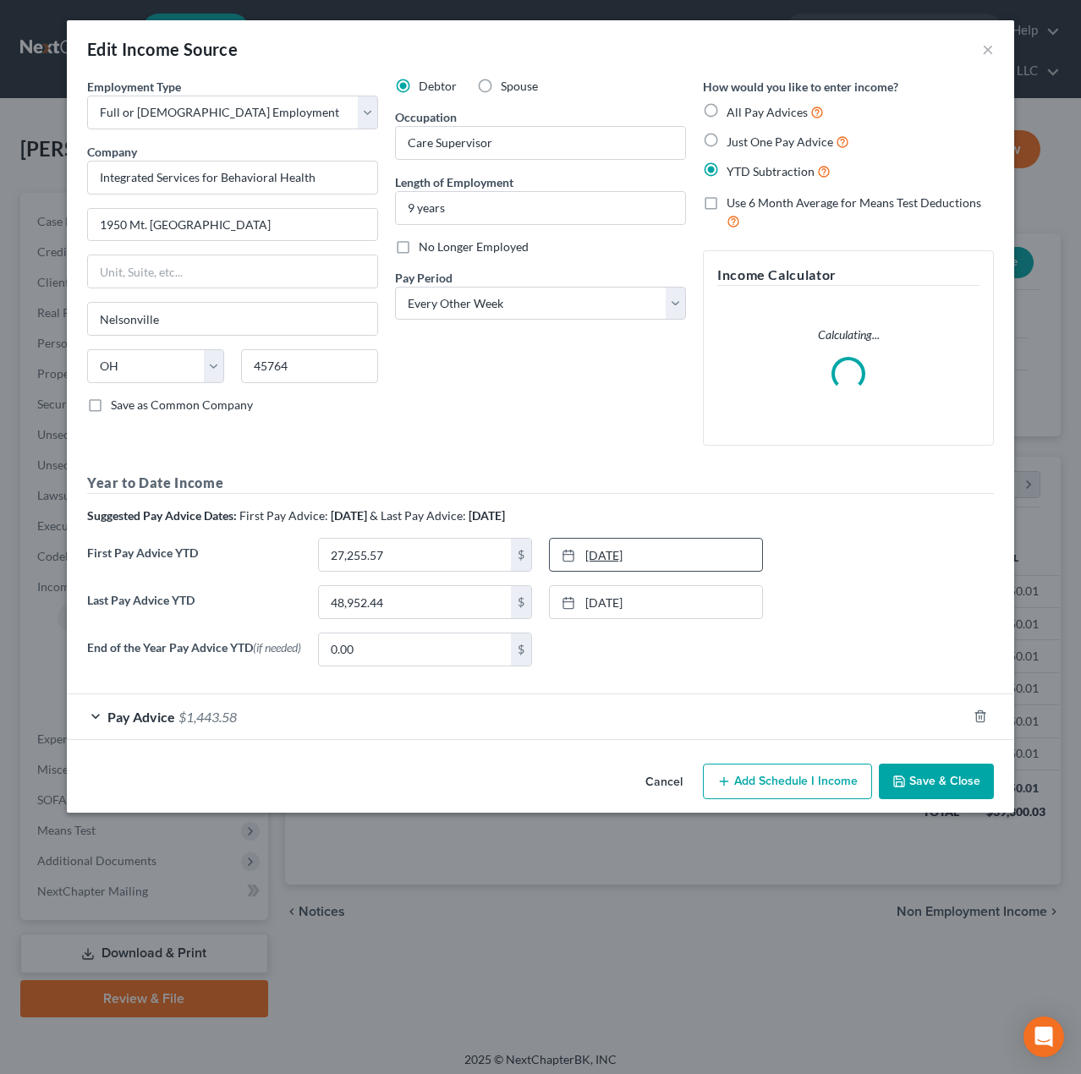
click at [671, 552] on link "[DATE]" at bounding box center [656, 555] width 212 height 32
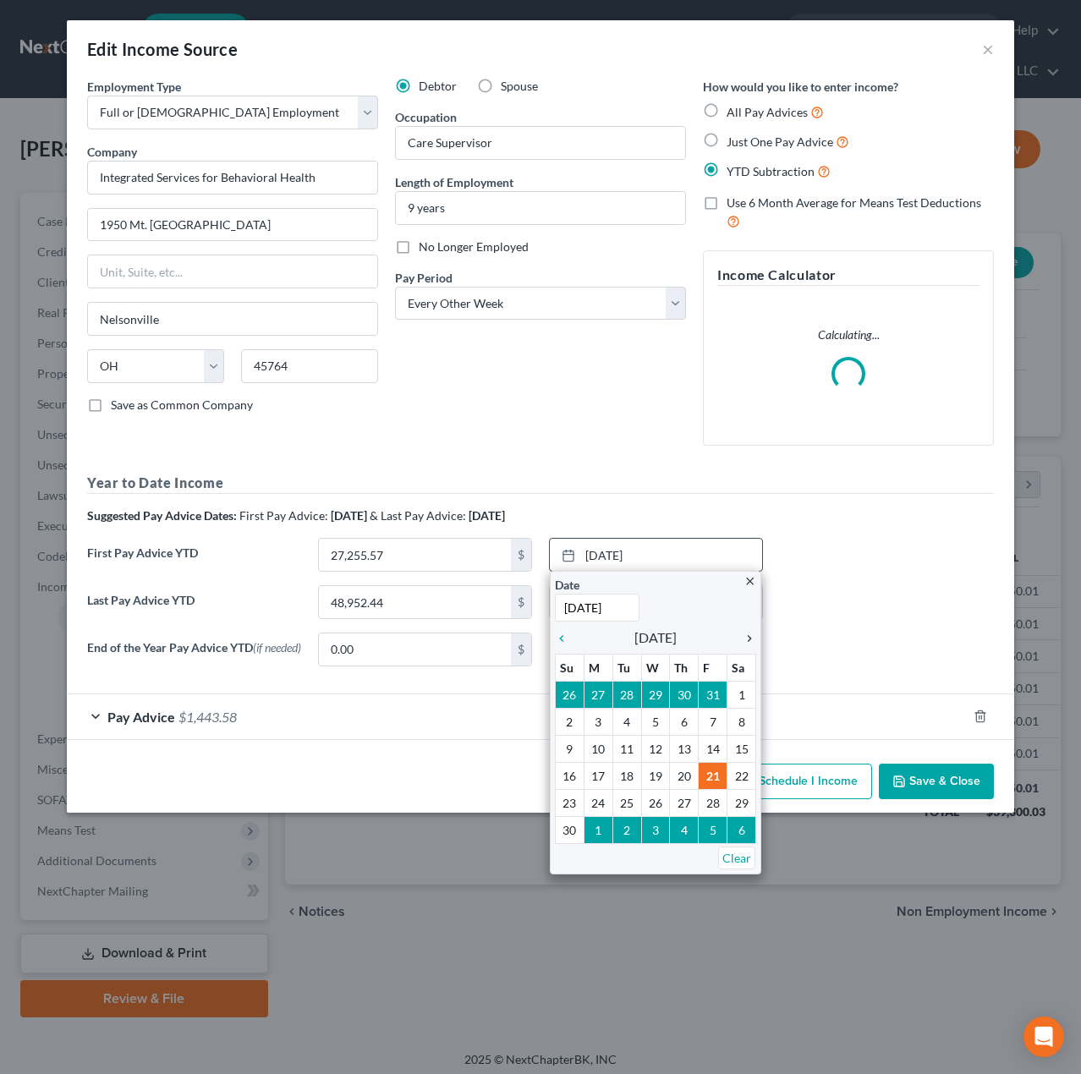
click at [747, 634] on icon "chevron_right" at bounding box center [745, 639] width 22 height 14
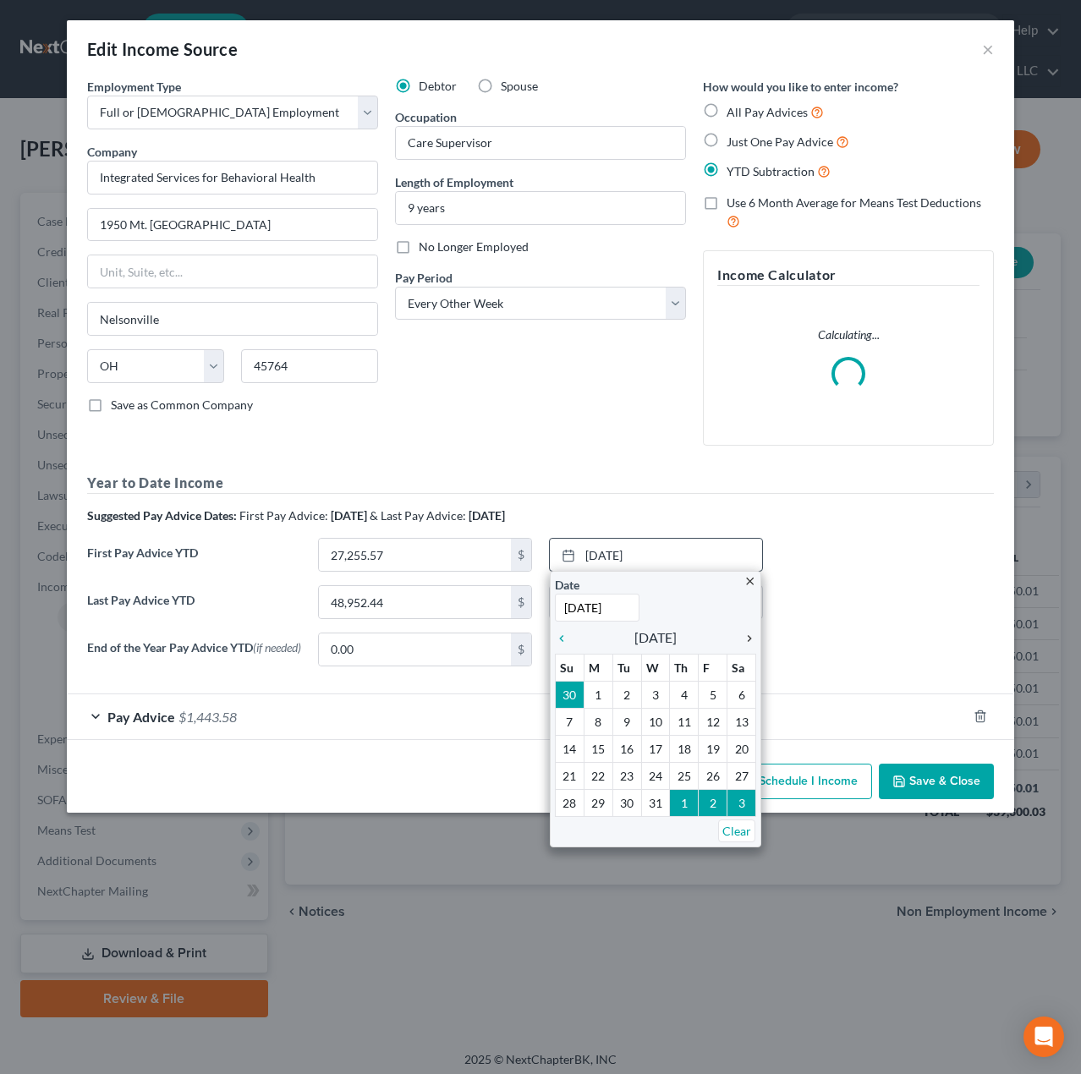
click at [747, 634] on icon "chevron_right" at bounding box center [745, 639] width 22 height 14
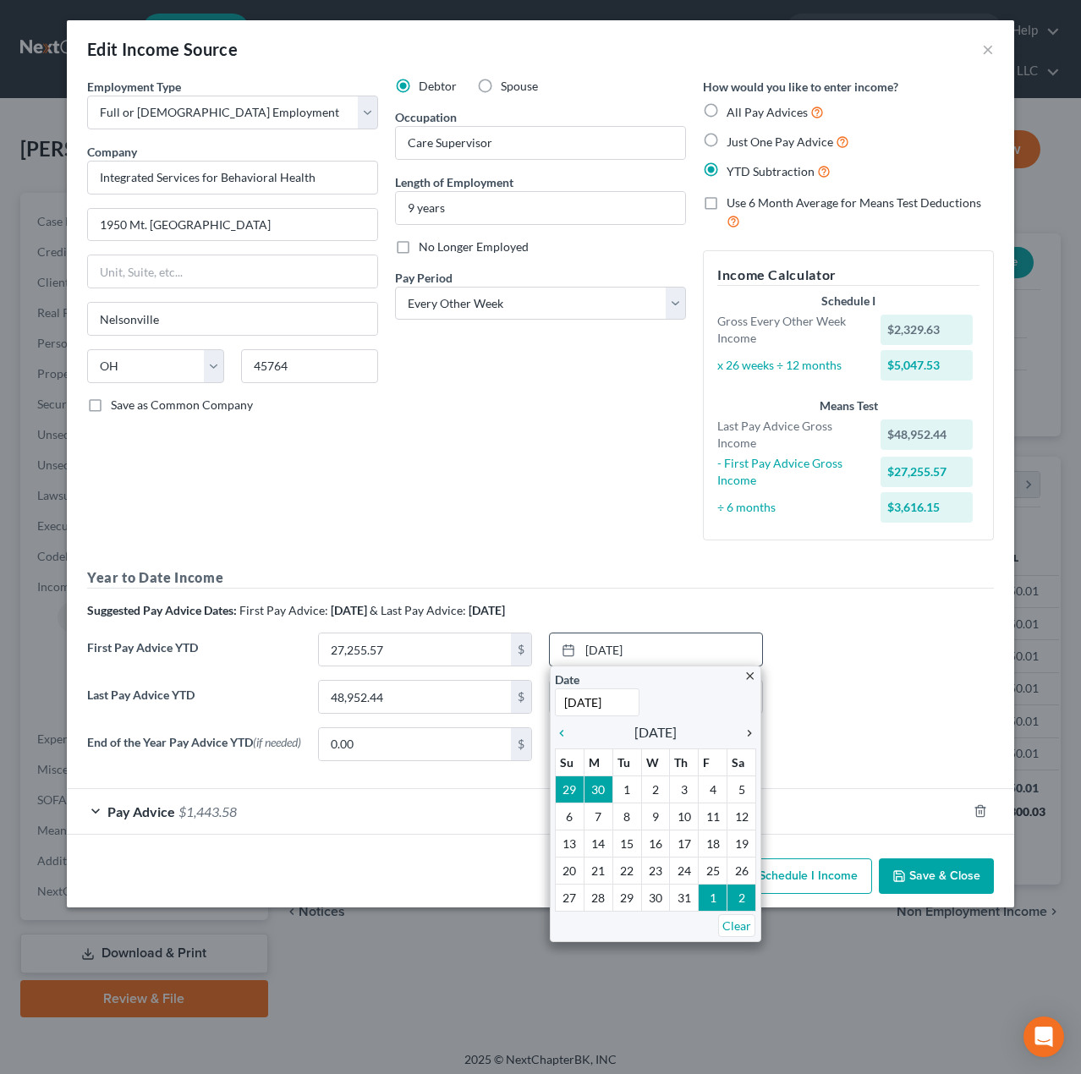
click at [747, 634] on div "[DATE] close Date [DATE] Time 12:00 AM chevron_left [DATE] chevron_right Su M T…" at bounding box center [656, 650] width 214 height 34
click at [747, 634] on link "[DATE]" at bounding box center [656, 649] width 212 height 32
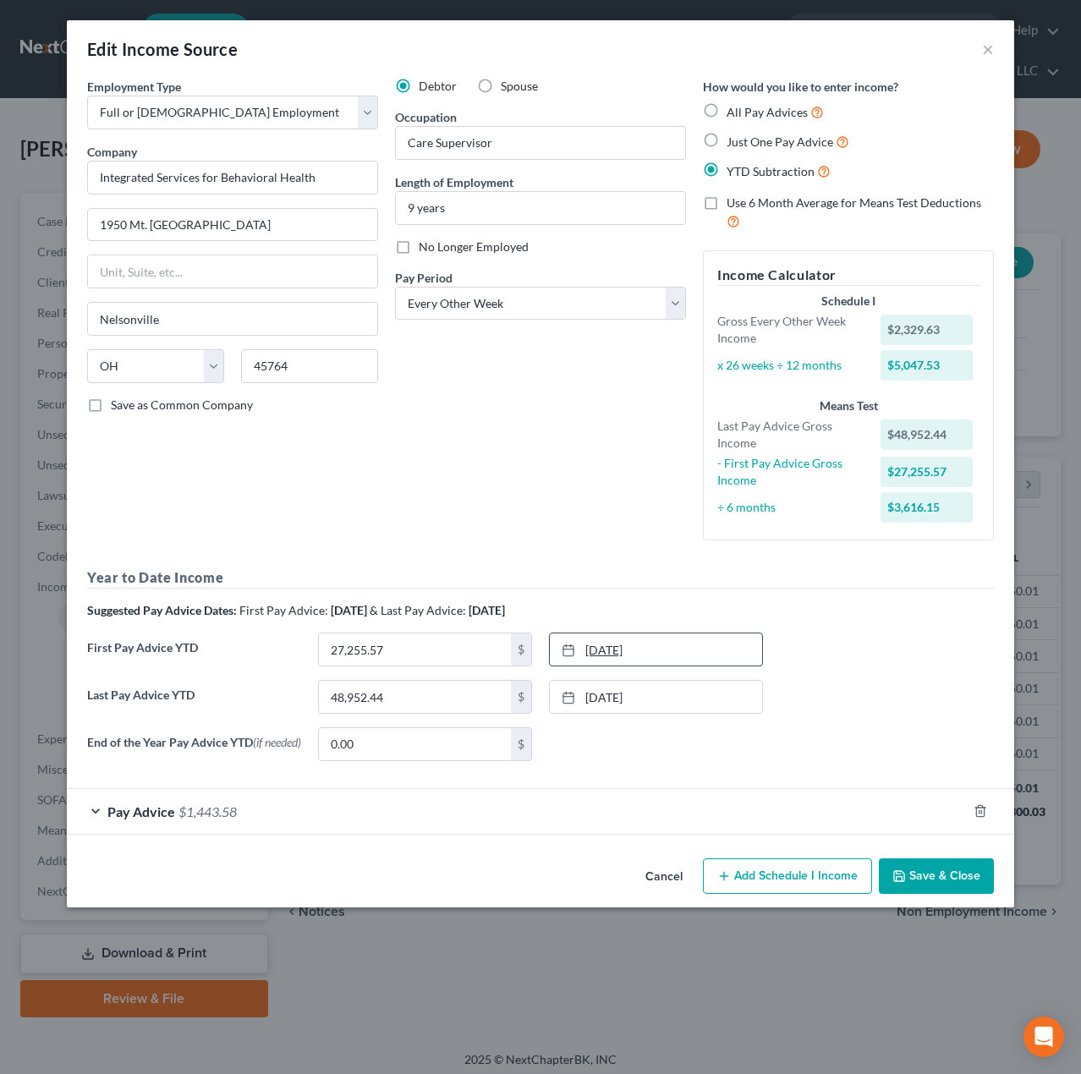
click at [713, 648] on link "[DATE]" at bounding box center [656, 649] width 212 height 32
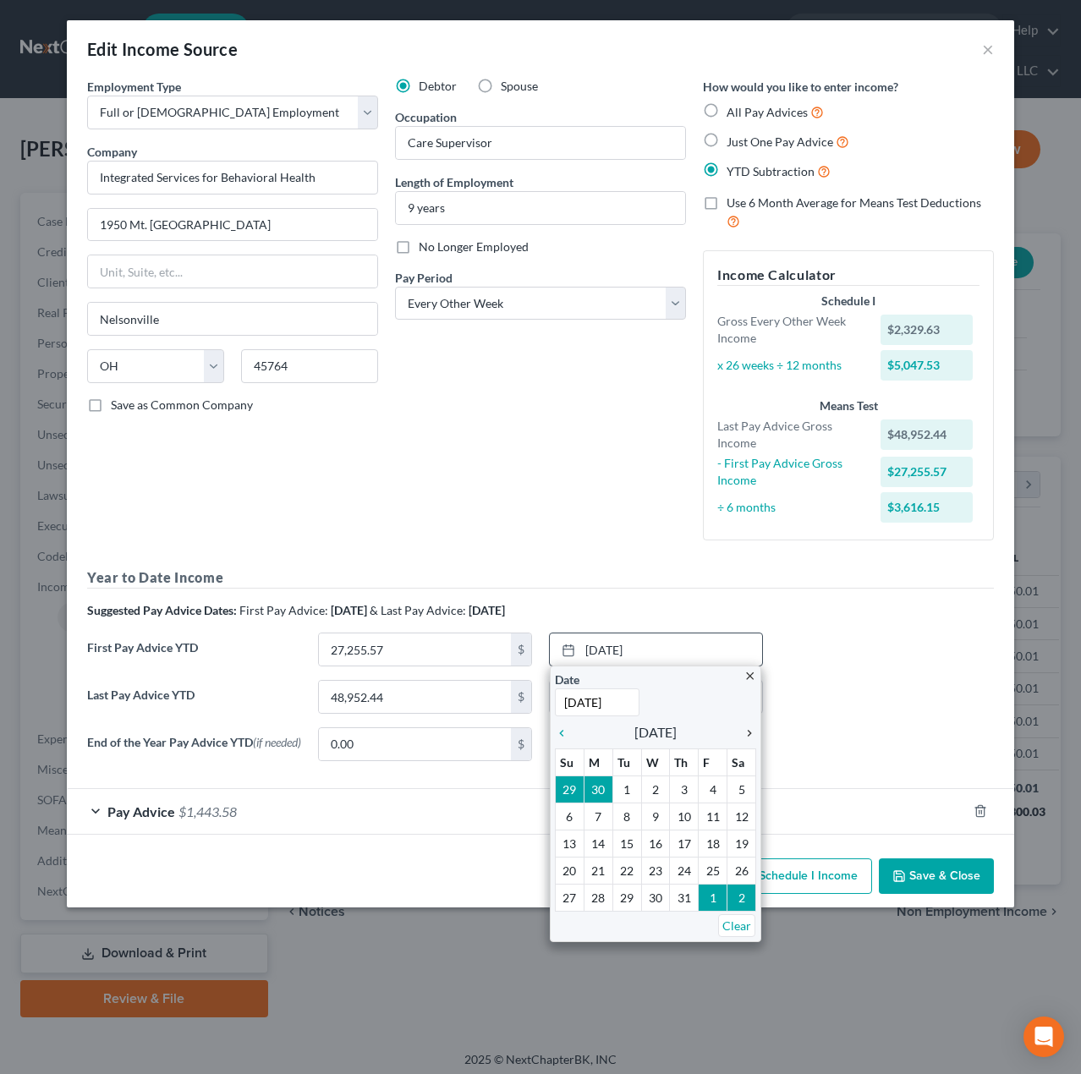
click at [745, 731] on icon "chevron_right" at bounding box center [745, 733] width 22 height 14
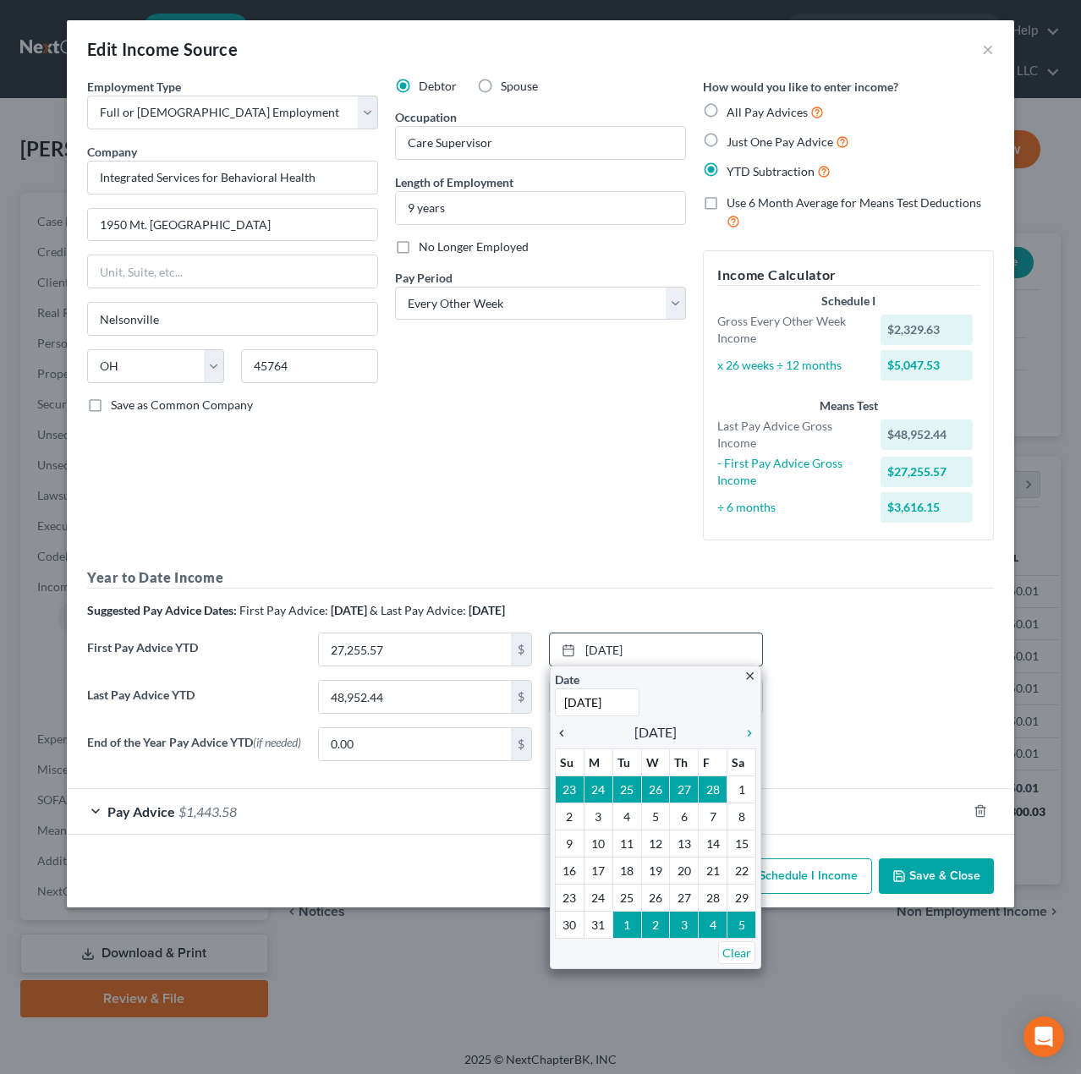
click at [571, 732] on icon "chevron_left" at bounding box center [566, 733] width 22 height 14
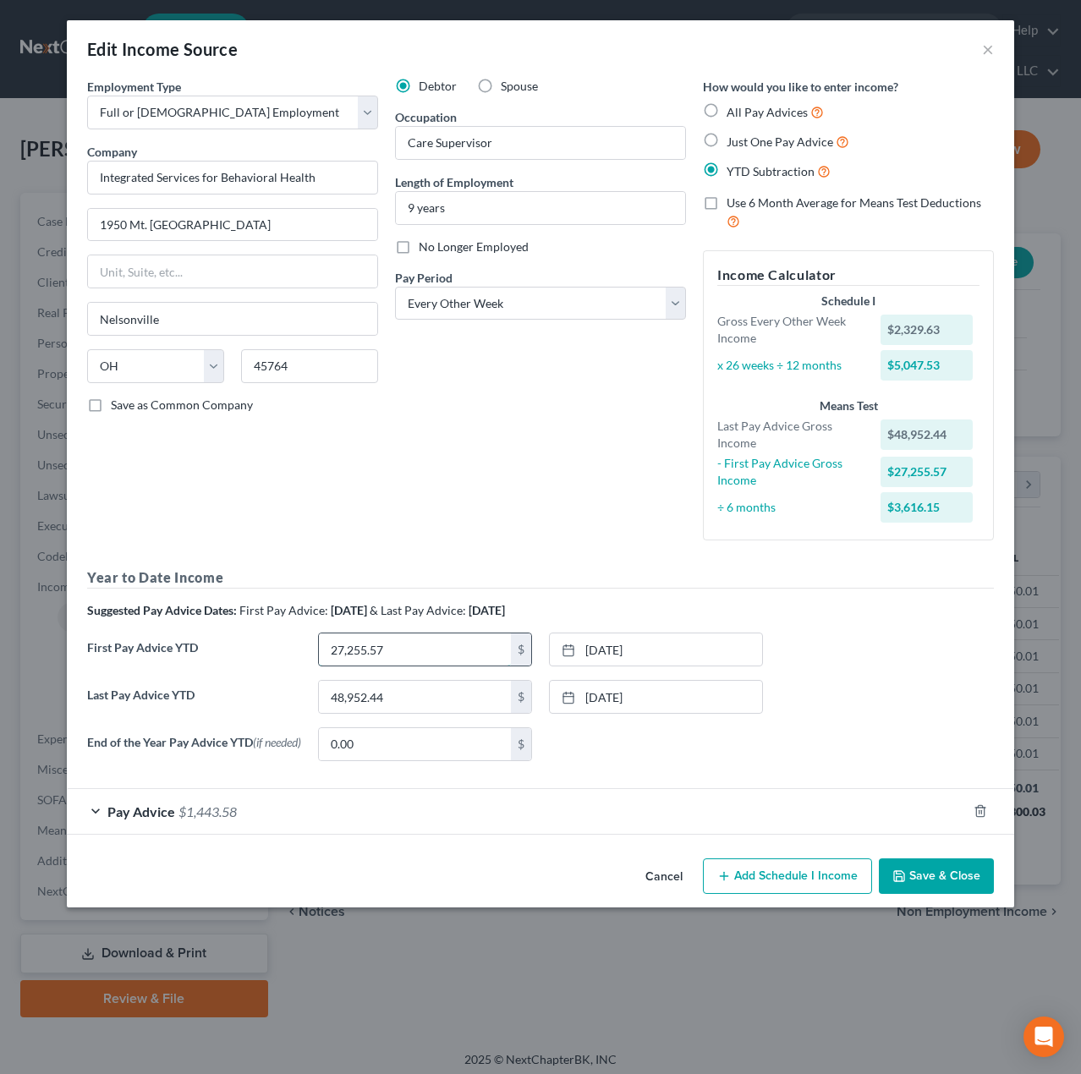
click at [479, 654] on input "27,255.57" at bounding box center [415, 649] width 192 height 32
type input "16,214.86"
click at [821, 691] on div "Last Pay Advice YTD 48,952.44 $ [DATE] close Date [DATE] Time 12:00 AM chevron_…" at bounding box center [540, 703] width 923 height 47
click at [936, 878] on button "Save & Close" at bounding box center [936, 876] width 115 height 36
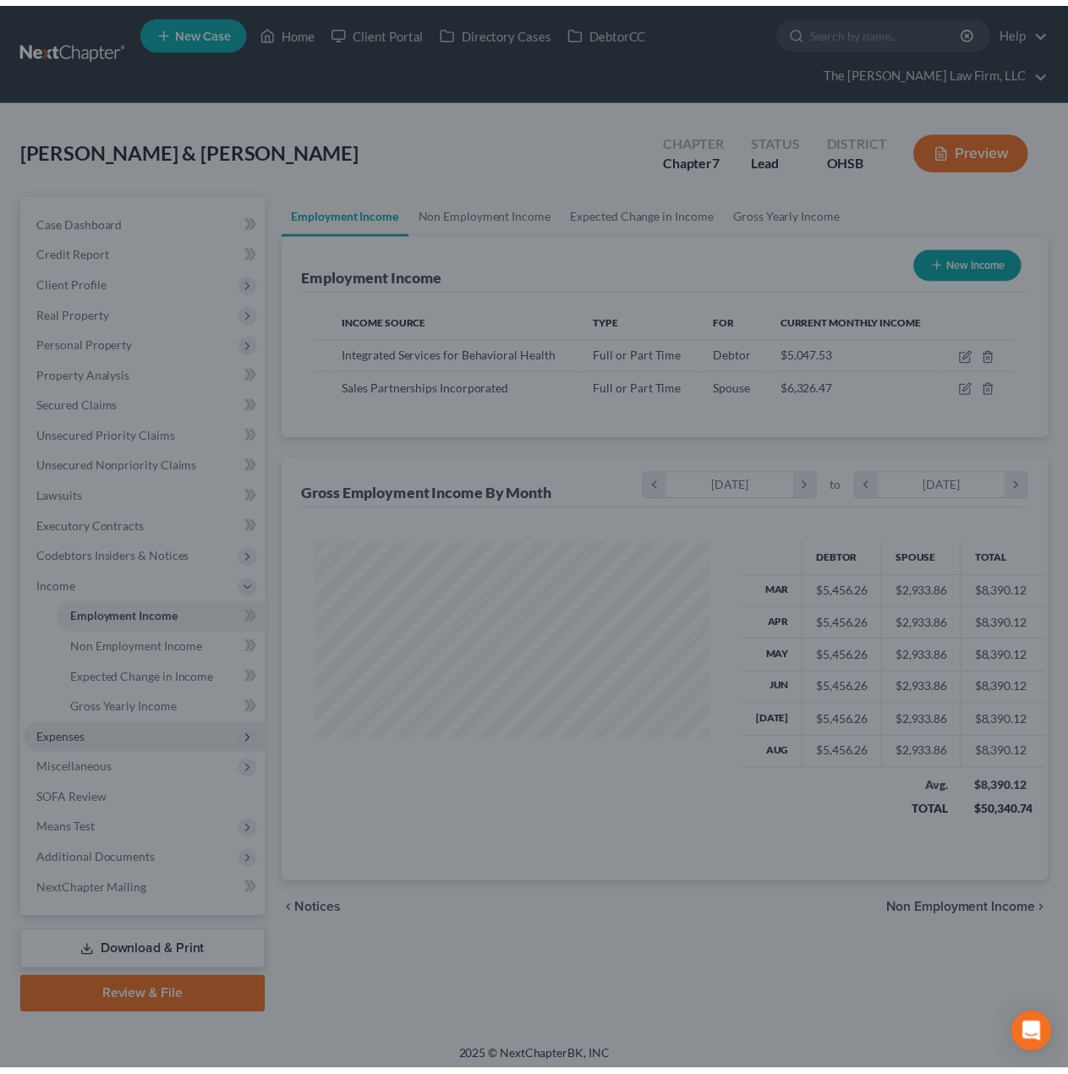
scroll to position [845345, 845221]
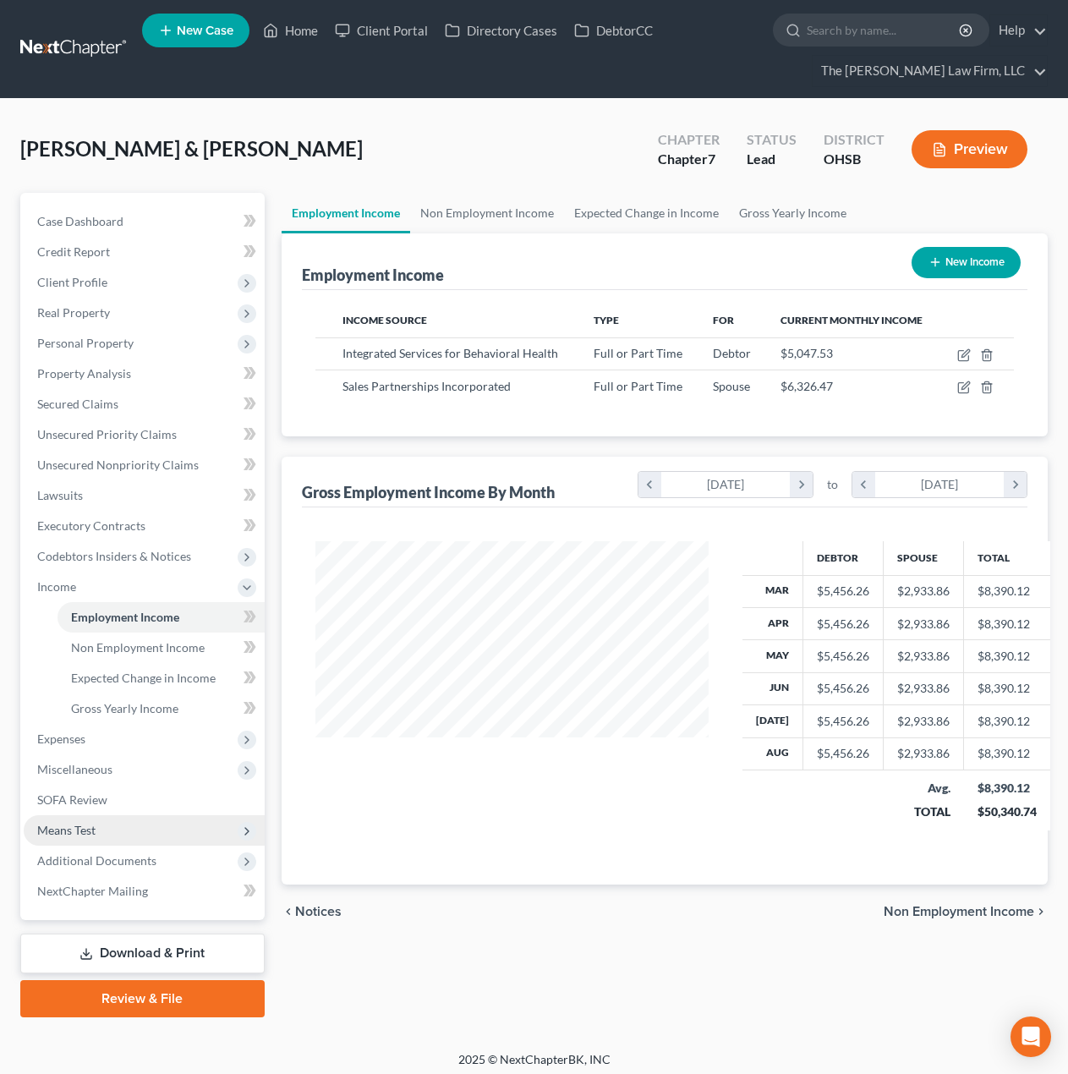
click at [88, 838] on span "Means Test" at bounding box center [144, 830] width 241 height 30
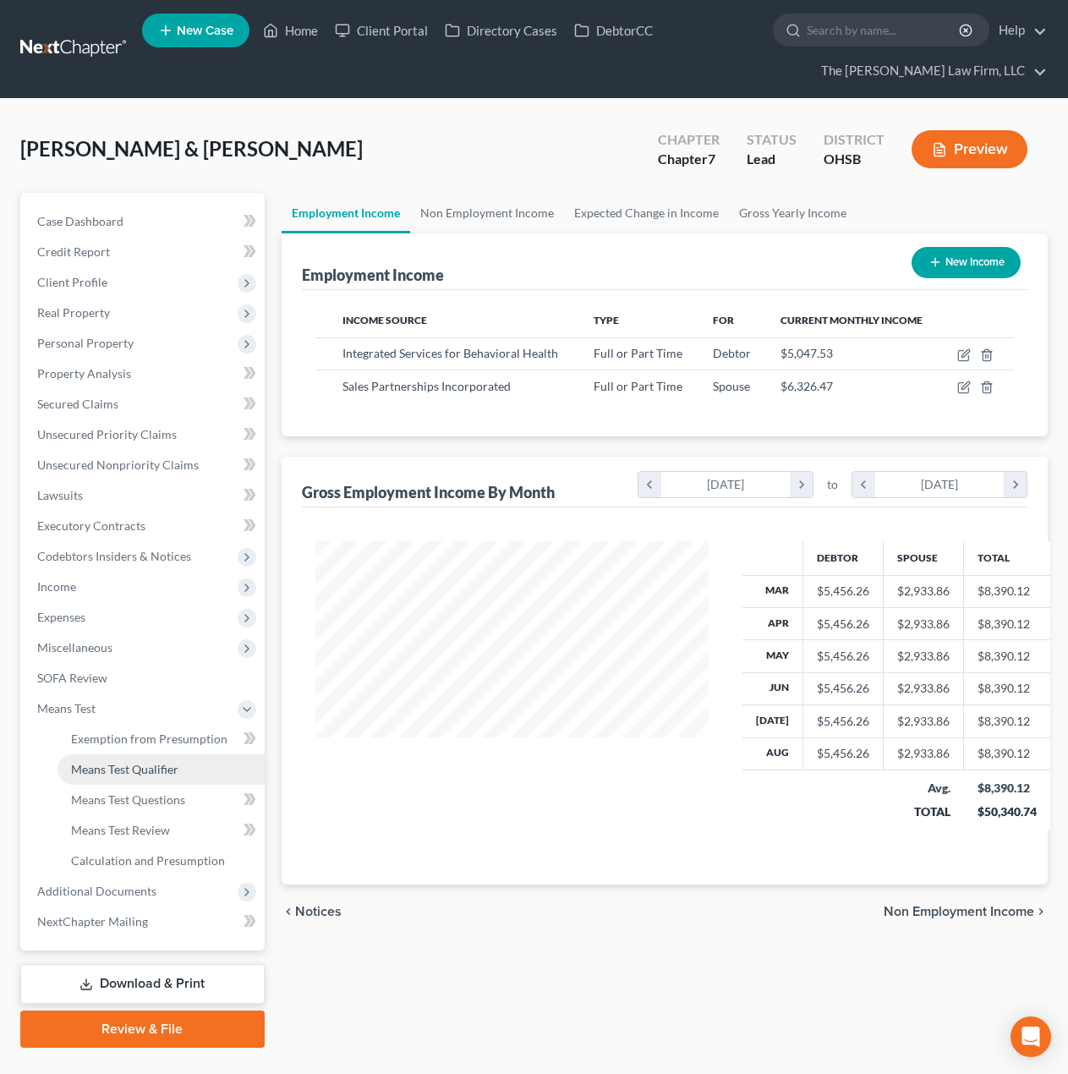
click at [136, 782] on link "Means Test Qualifier" at bounding box center [161, 769] width 207 height 30
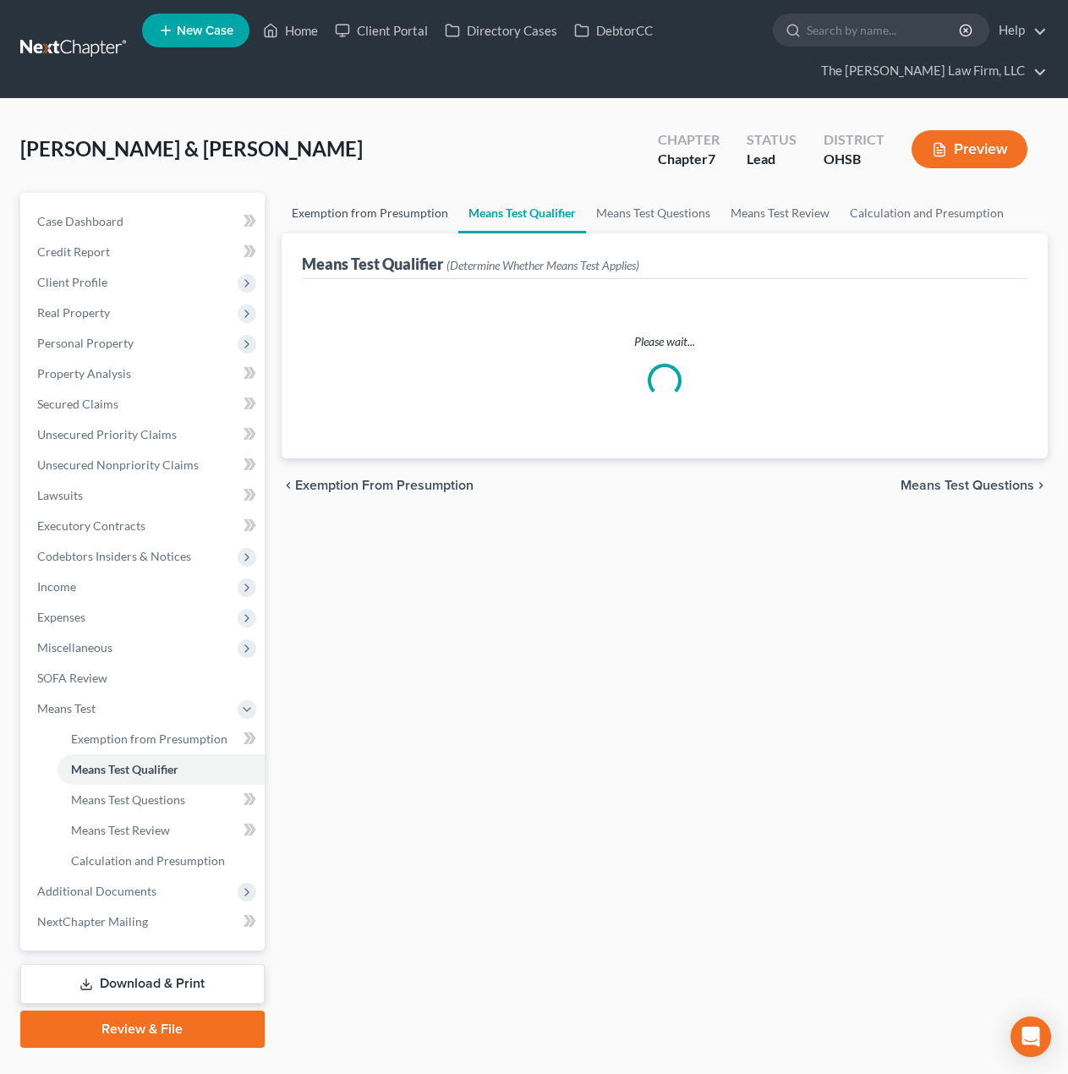
click at [363, 215] on link "Exemption from Presumption" at bounding box center [370, 213] width 177 height 41
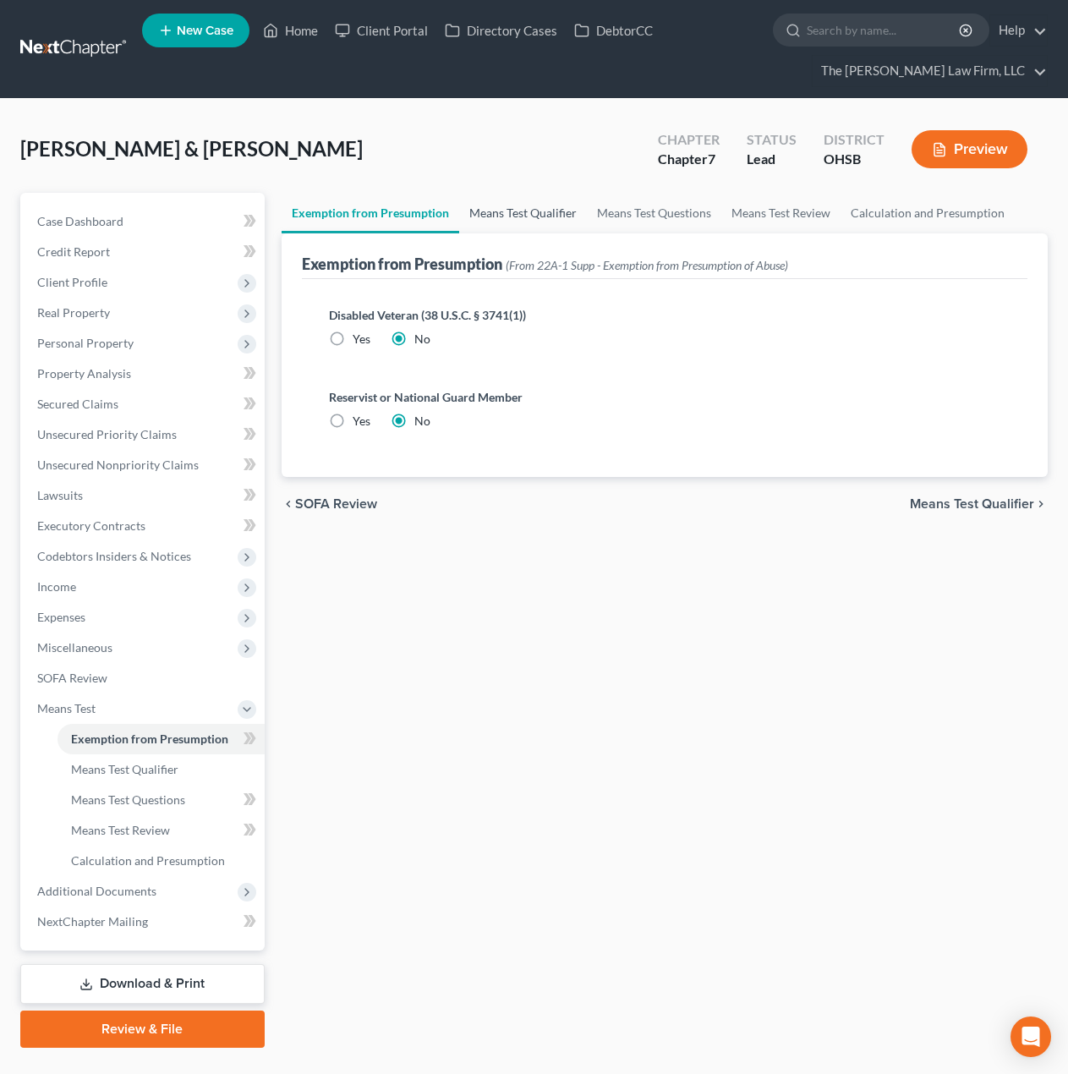
click at [476, 208] on link "Means Test Qualifier" at bounding box center [523, 213] width 128 height 41
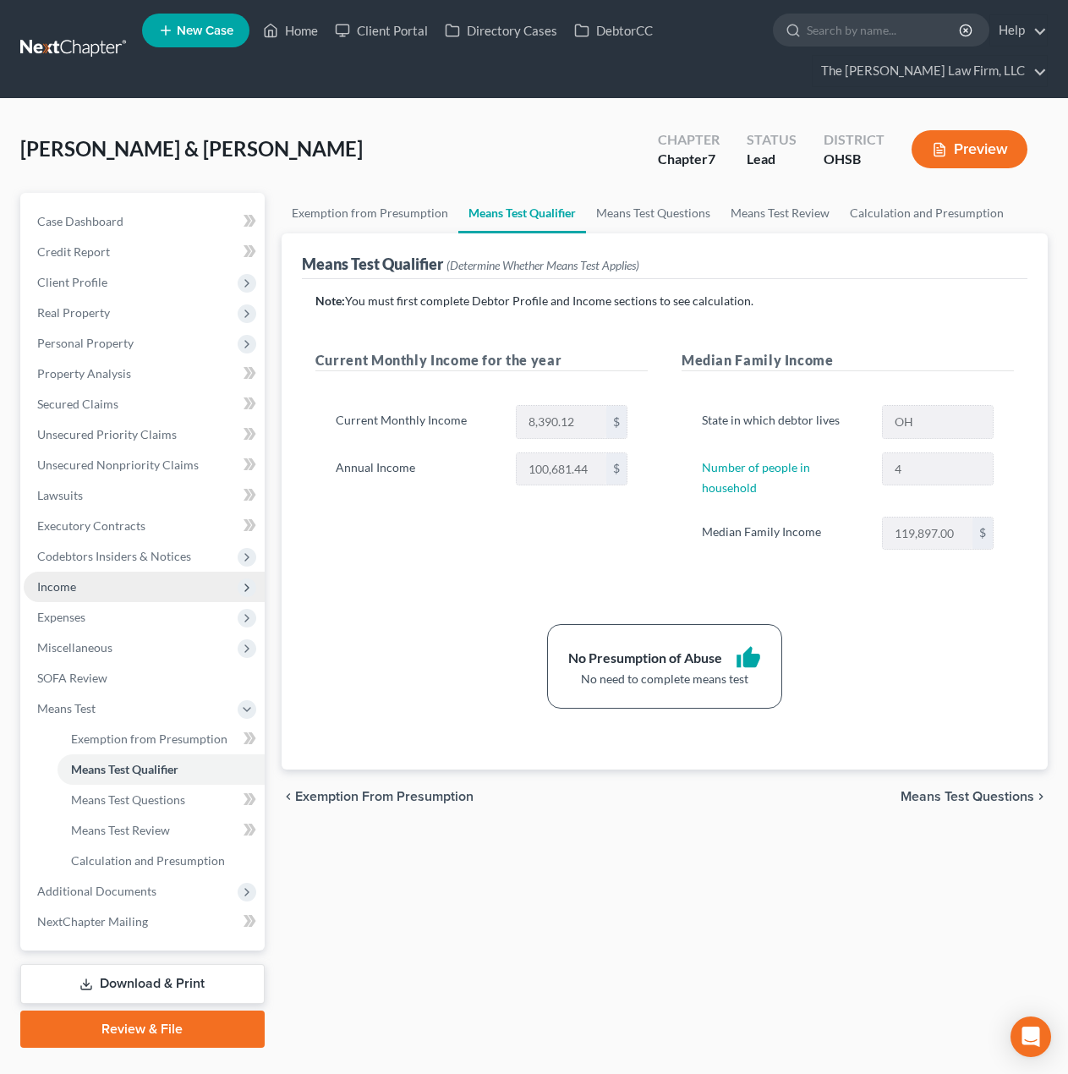
click at [95, 591] on span "Income" at bounding box center [144, 587] width 241 height 30
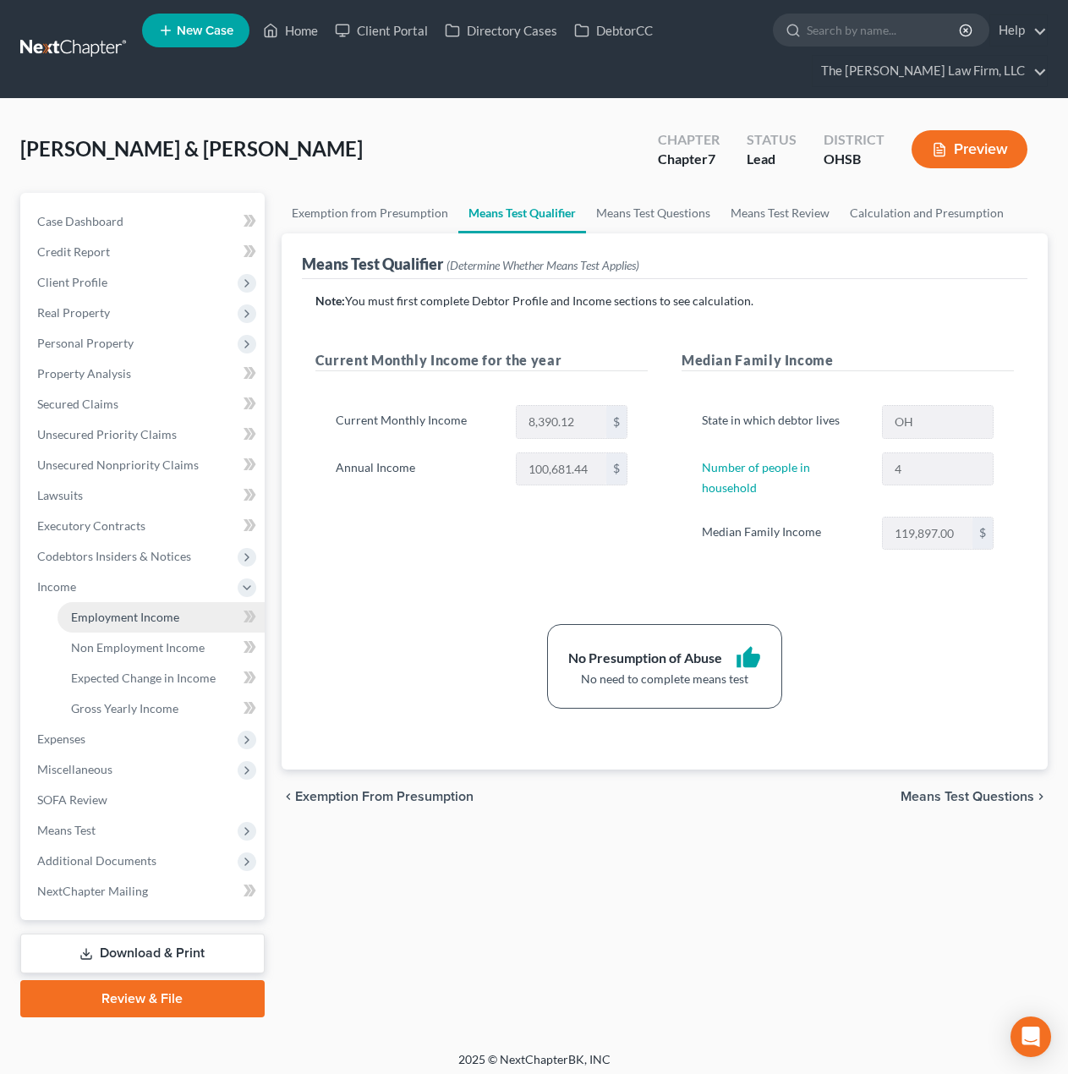
click at [96, 613] on span "Employment Income" at bounding box center [125, 617] width 108 height 14
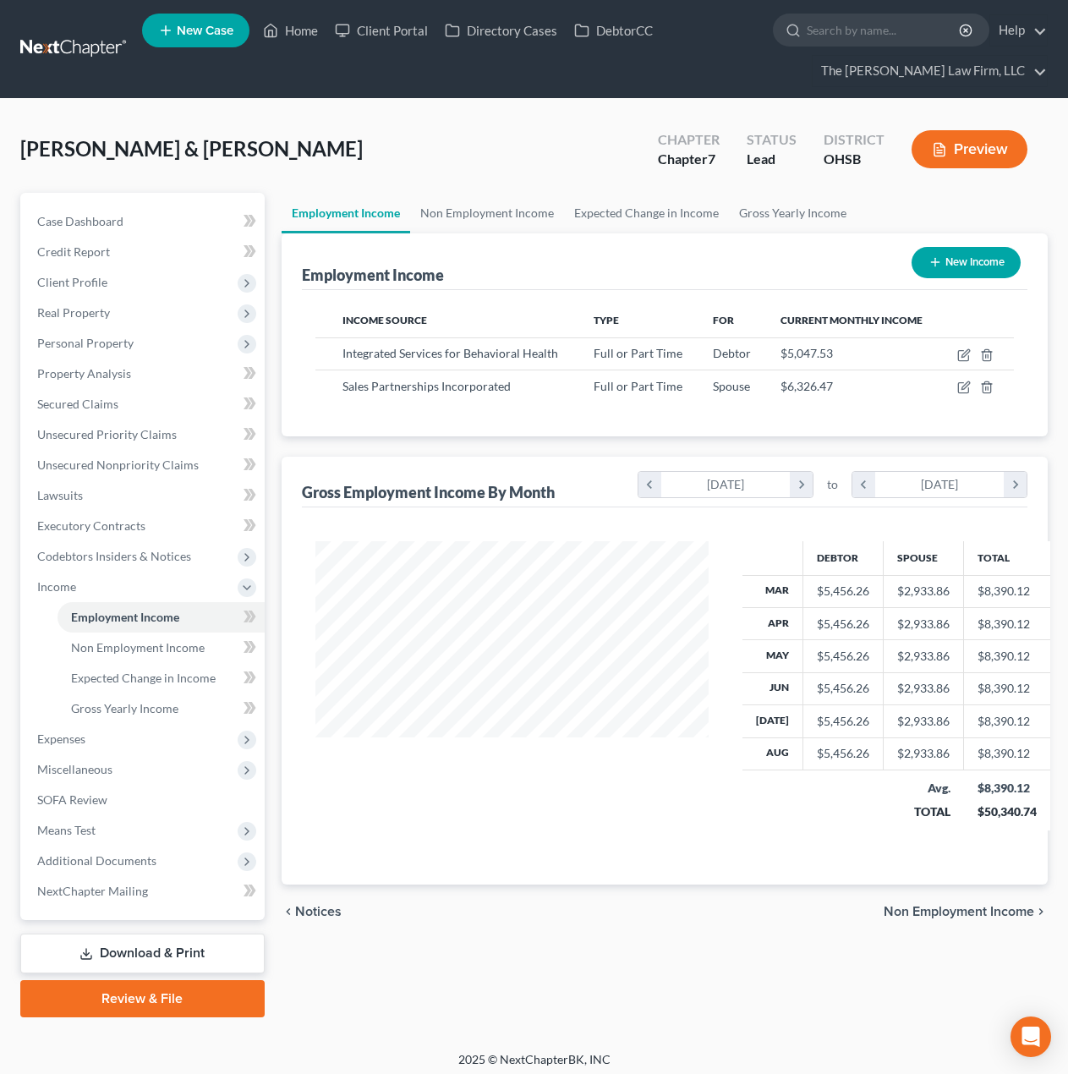
scroll to position [304, 428]
click at [134, 835] on span "Means Test" at bounding box center [144, 830] width 241 height 30
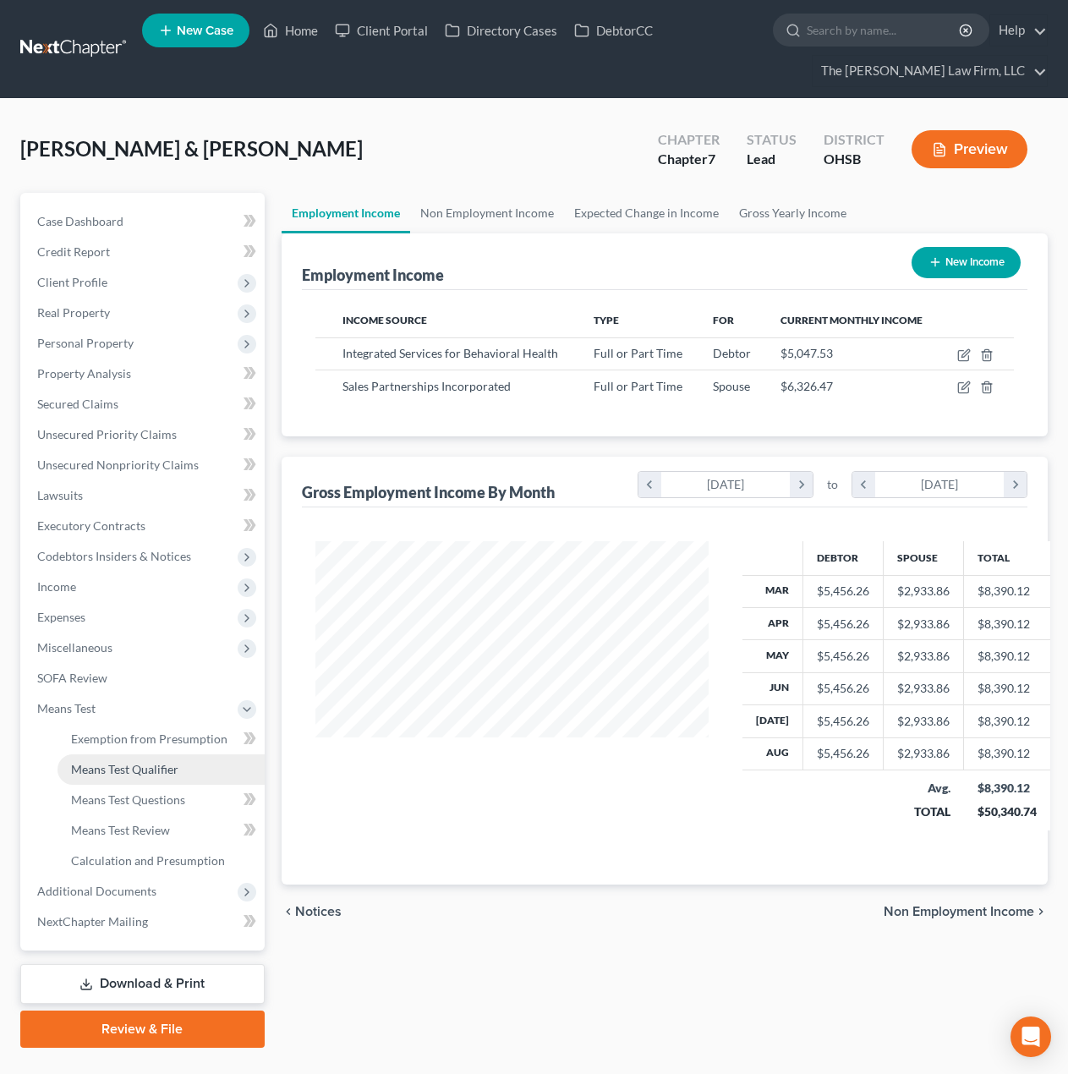
click at [135, 775] on span "Means Test Qualifier" at bounding box center [124, 769] width 107 height 14
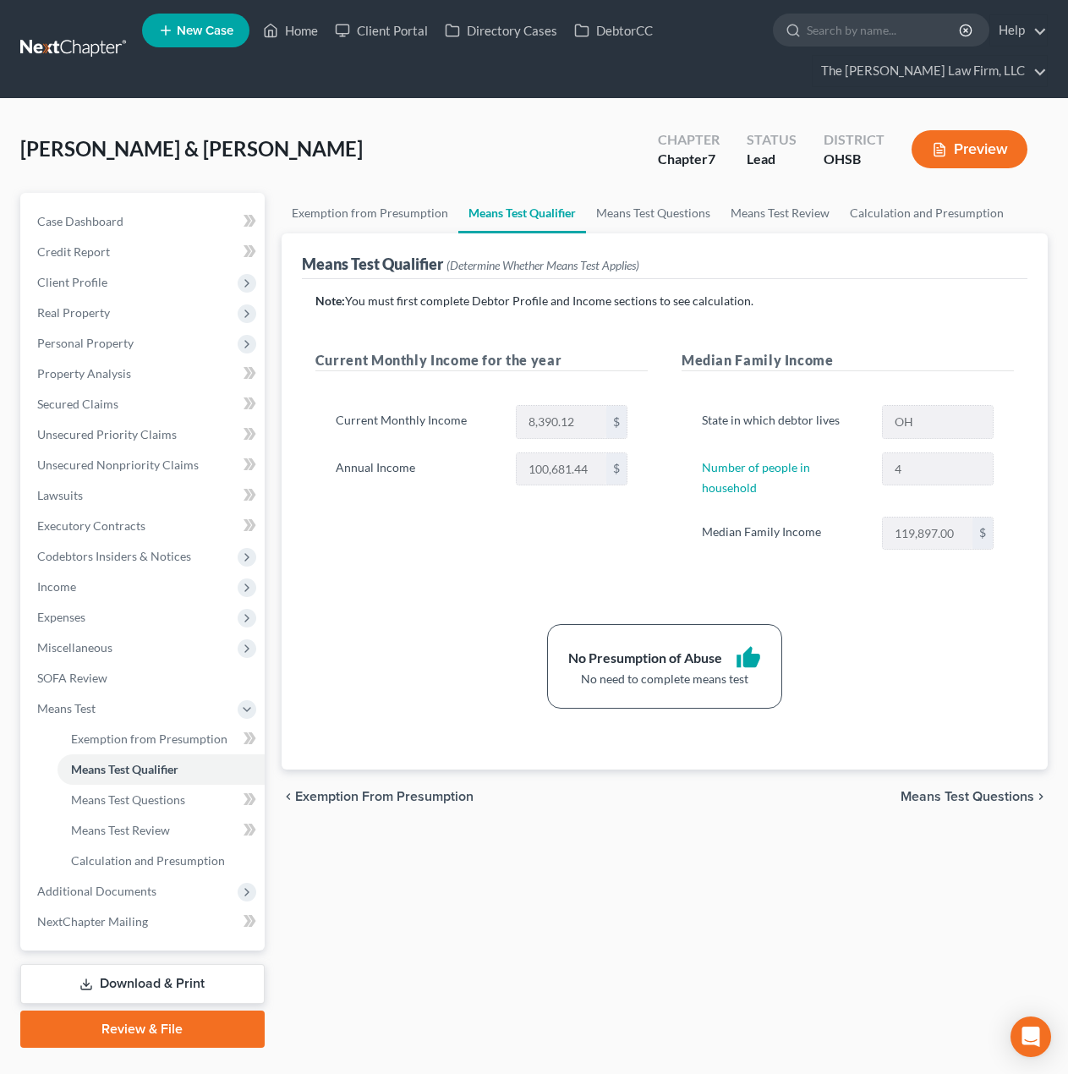
click at [746, 282] on div "Note: You must first complete Debtor Profile and Income sections to see calcula…" at bounding box center [665, 524] width 726 height 491
click at [582, 157] on div "[PERSON_NAME] & [PERSON_NAME] Upgraded Chapter Chapter 7 Status Lead District […" at bounding box center [533, 156] width 1027 height 74
